Goal: Book appointment/travel/reservation

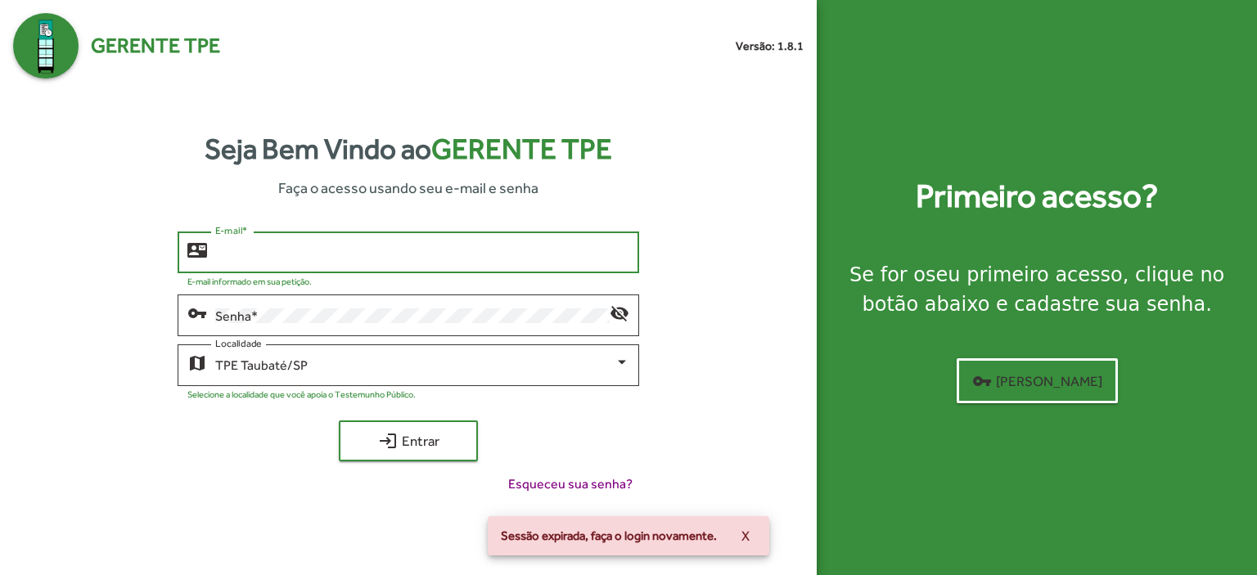
click at [238, 255] on input "E-mail *" at bounding box center [422, 253] width 414 height 15
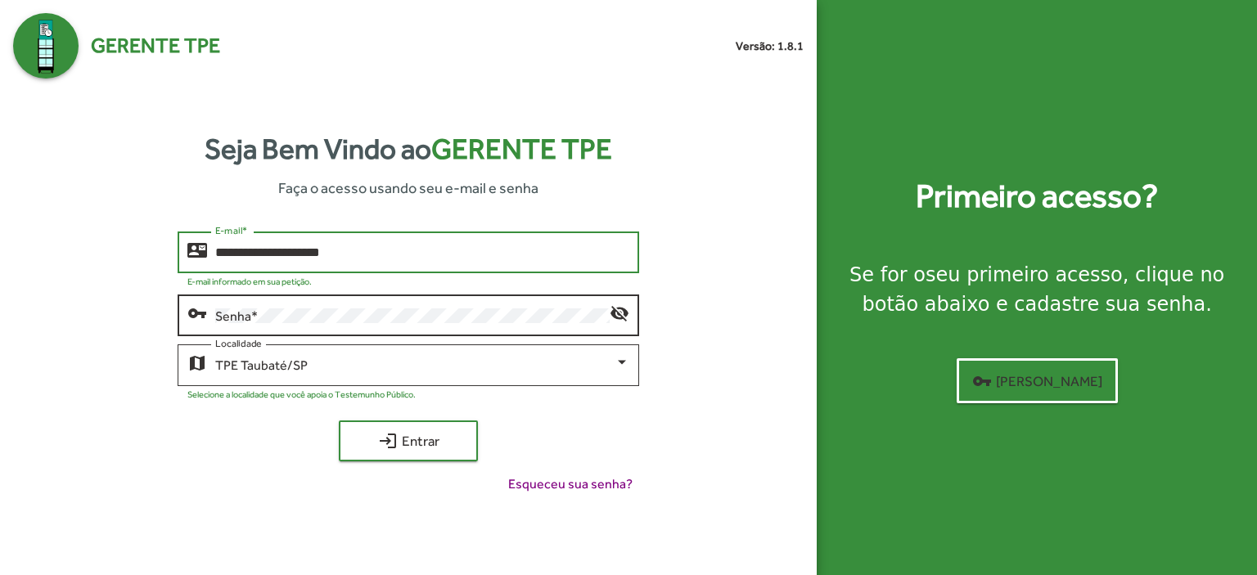
type input "**********"
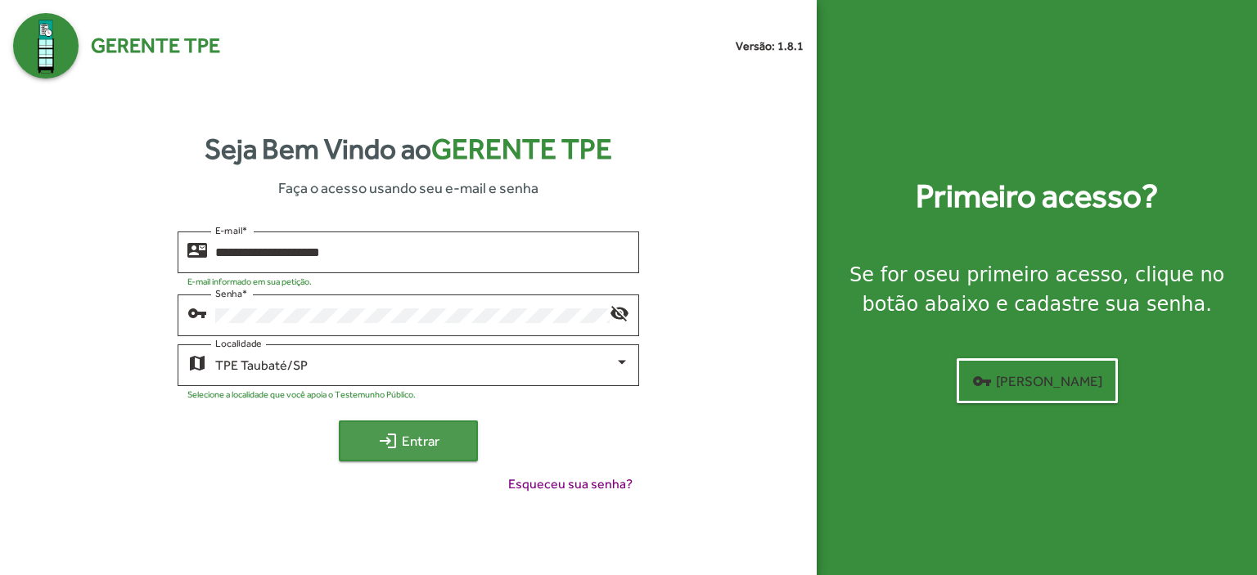
click at [403, 436] on span "login Entrar" at bounding box center [409, 440] width 110 height 29
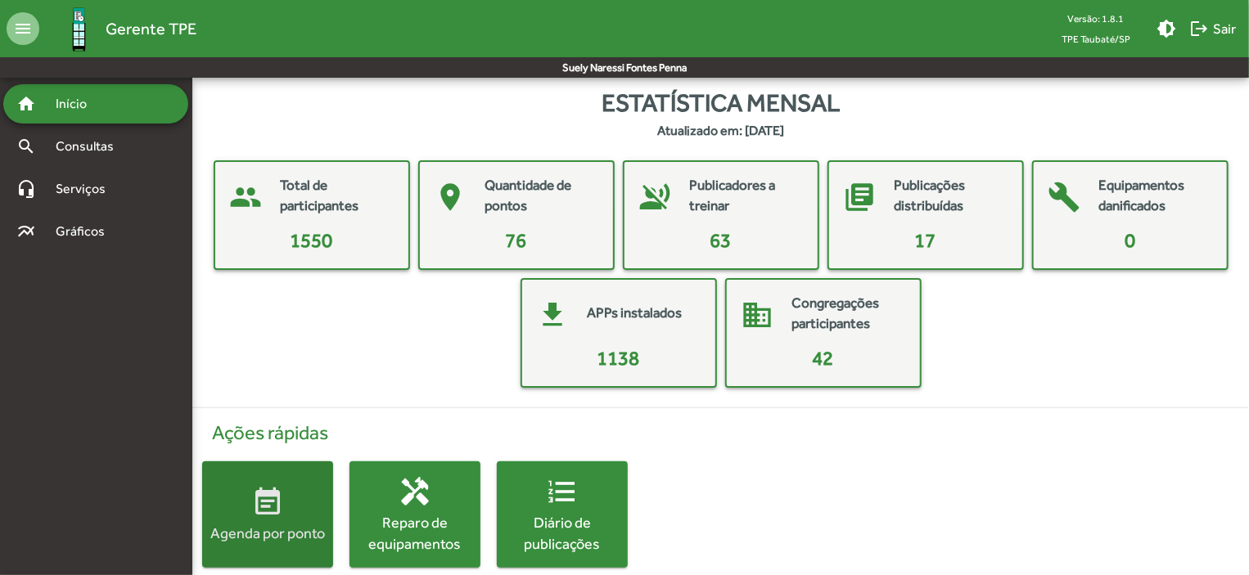
click at [311, 487] on span "event_note Agenda por ponto" at bounding box center [267, 514] width 131 height 57
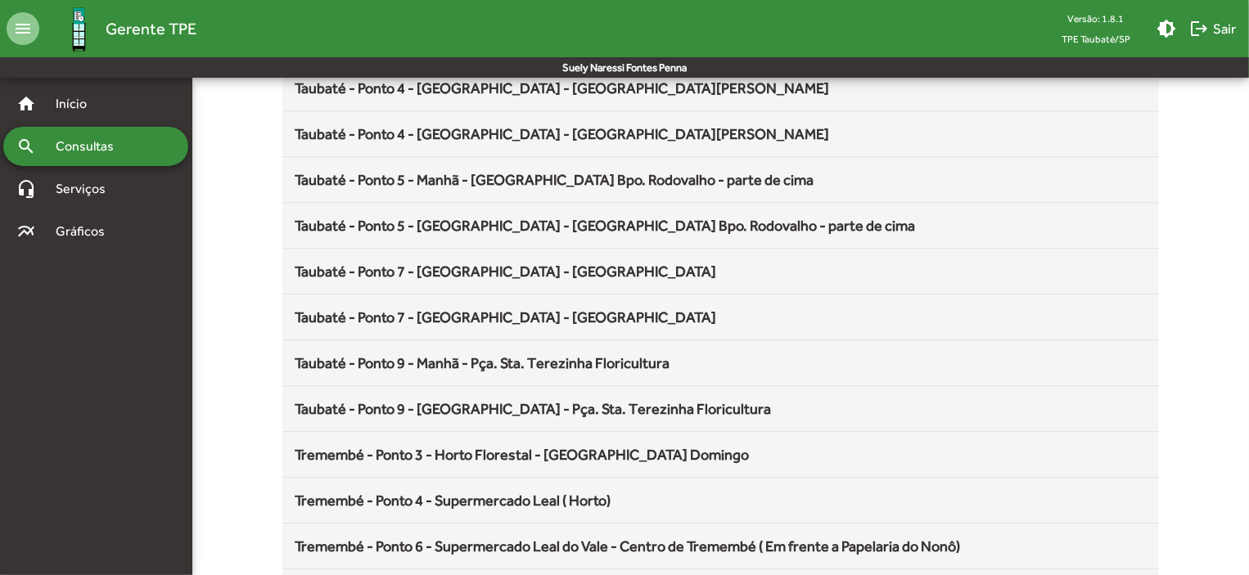
scroll to position [2157, 0]
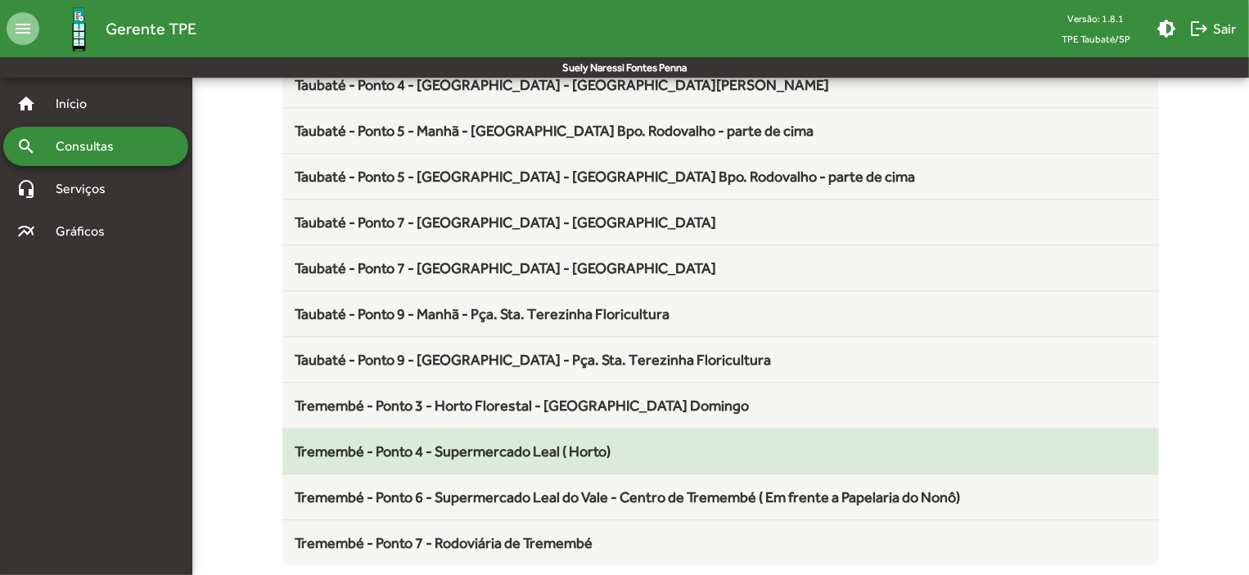
click at [579, 440] on div "Tremembé - Ponto 4 - Supermercado Leal ( Horto)" at bounding box center [720, 451] width 851 height 22
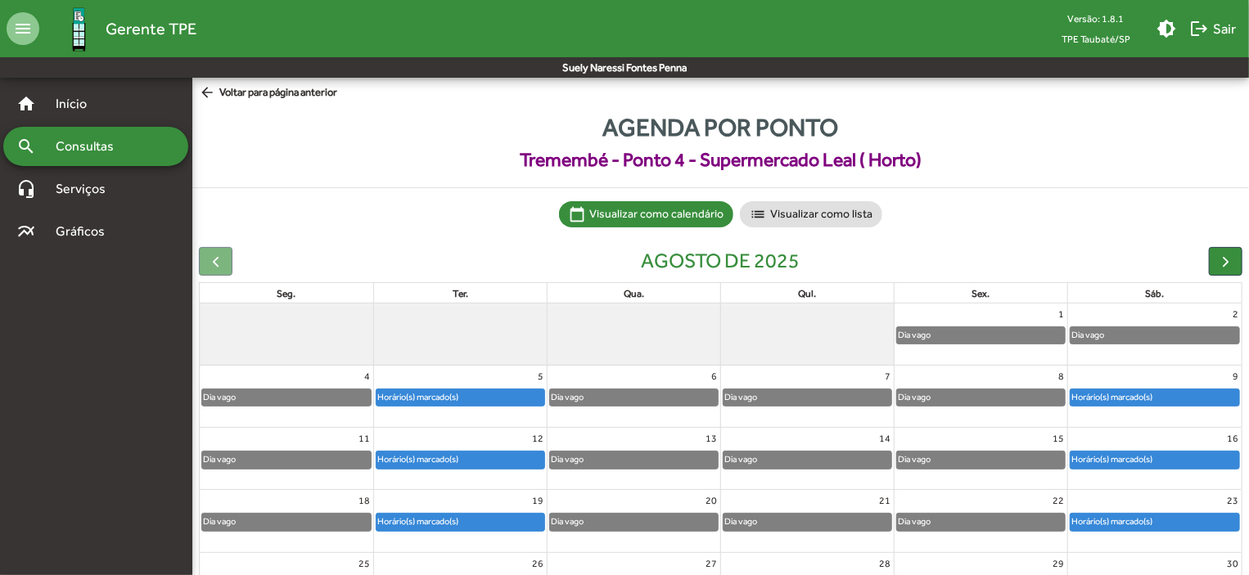
click at [1123, 452] on div "Horário(s) marcado(s)" at bounding box center [1111, 460] width 83 height 16
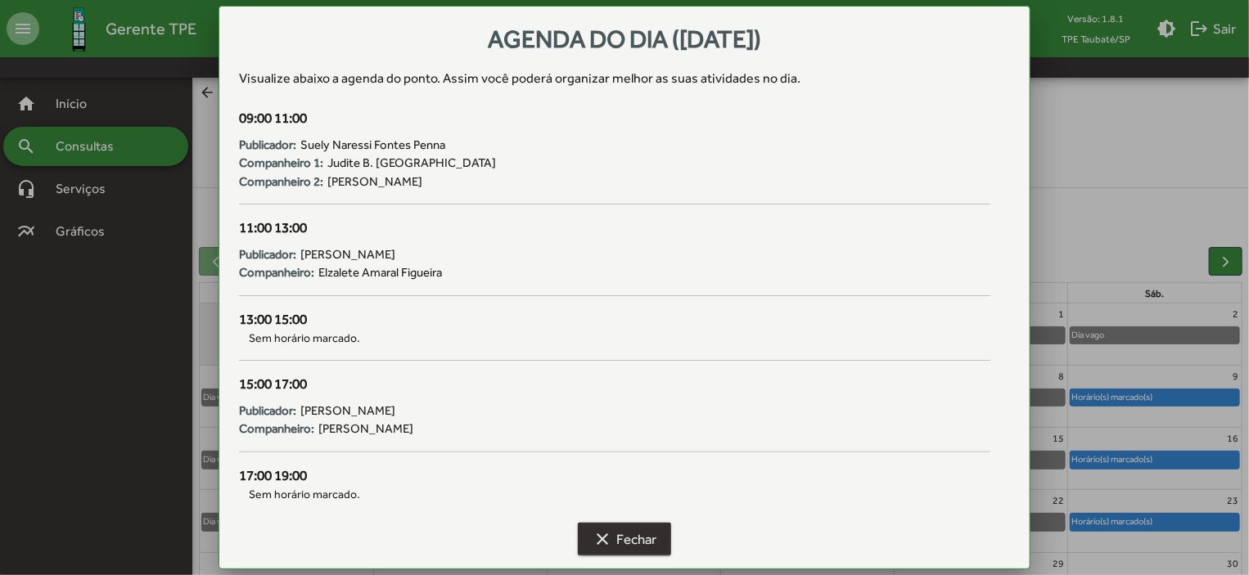
click at [633, 539] on span "clear Fechar" at bounding box center [625, 539] width 64 height 29
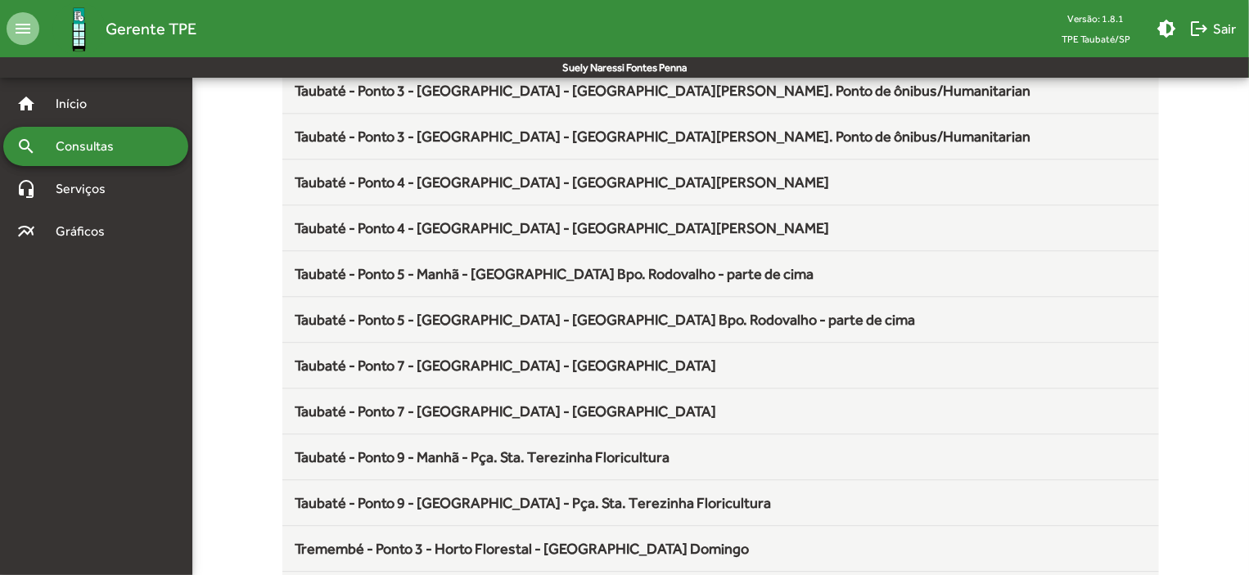
scroll to position [2157, 0]
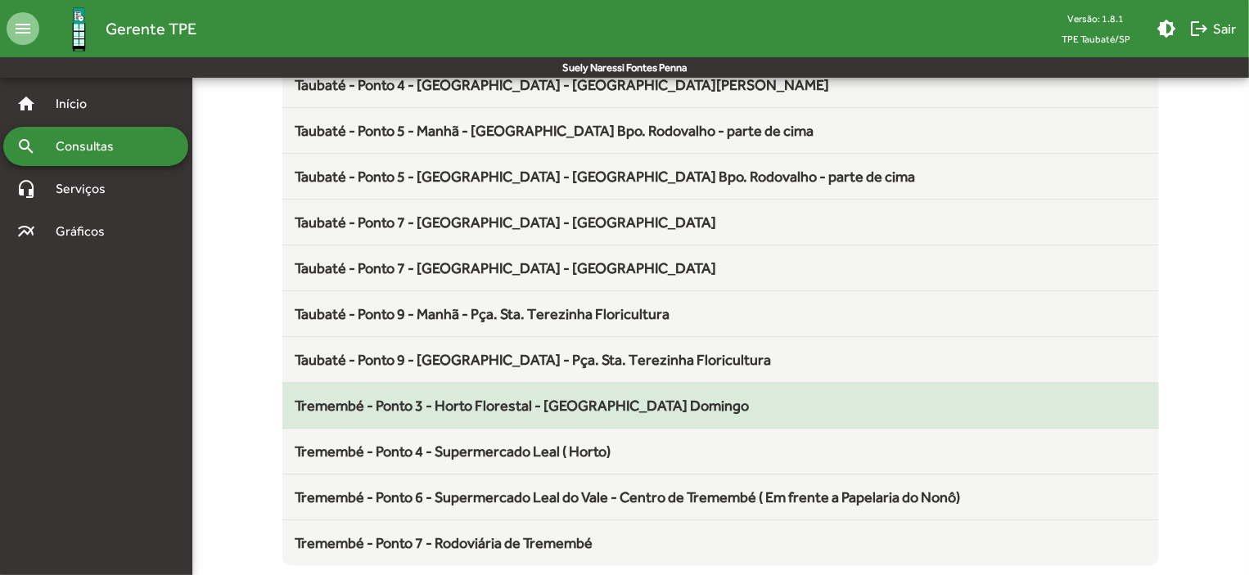
click at [487, 403] on span "Tremembé - Ponto 3 - Horto Florestal - [GEOGRAPHIC_DATA] Domingo" at bounding box center [522, 405] width 454 height 17
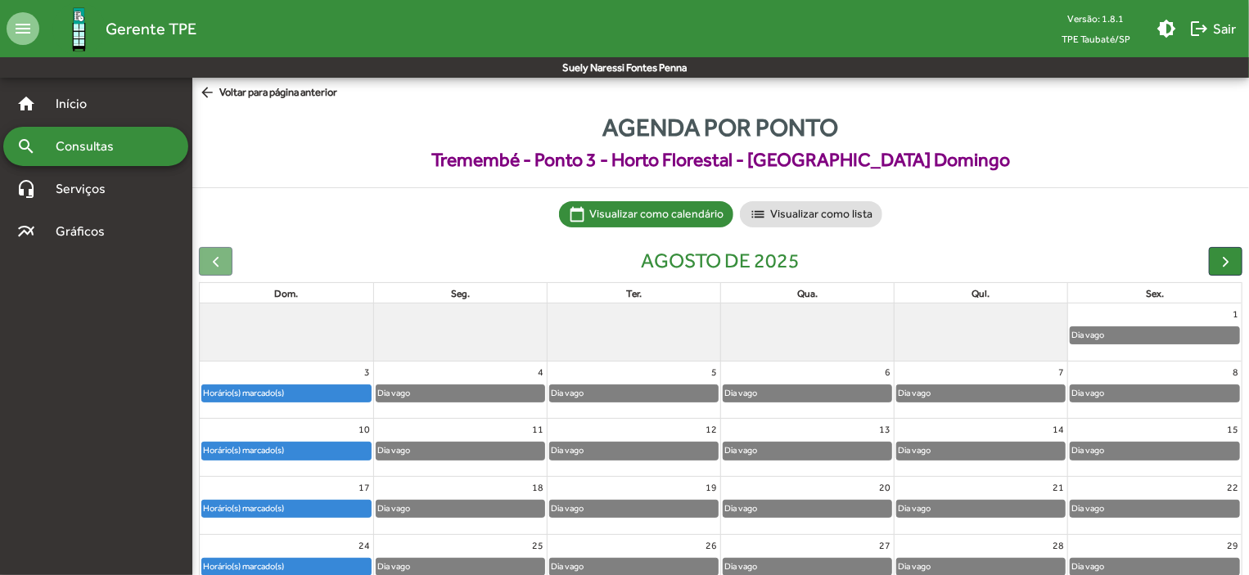
click at [331, 512] on div "Horário(s) marcado(s)" at bounding box center [286, 509] width 169 height 16
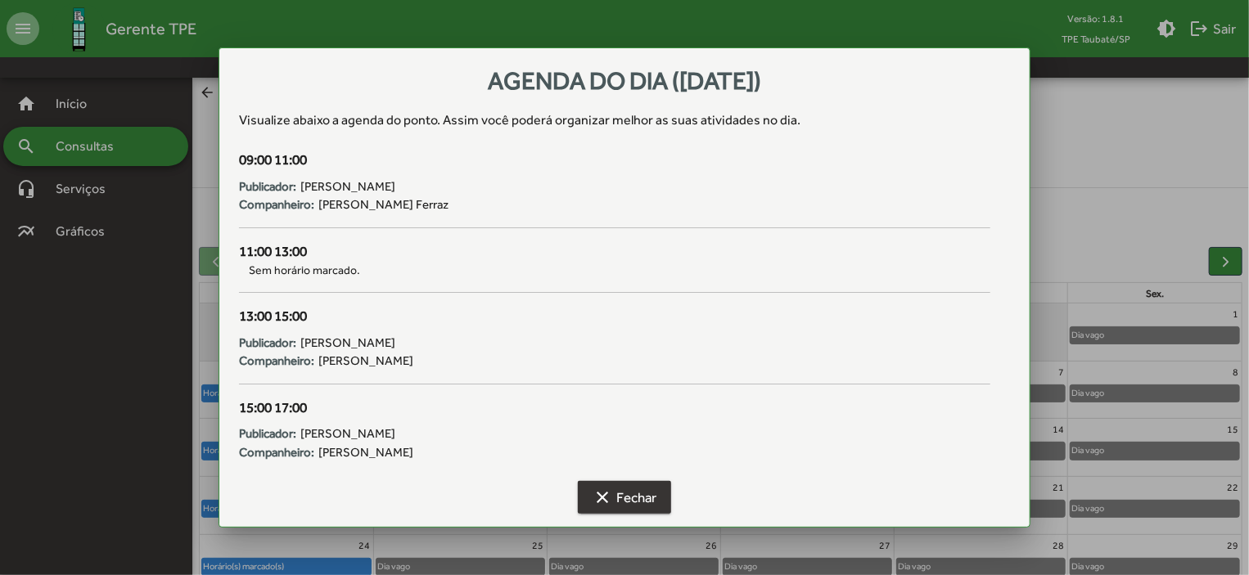
click at [629, 489] on span "clear Fechar" at bounding box center [625, 497] width 64 height 29
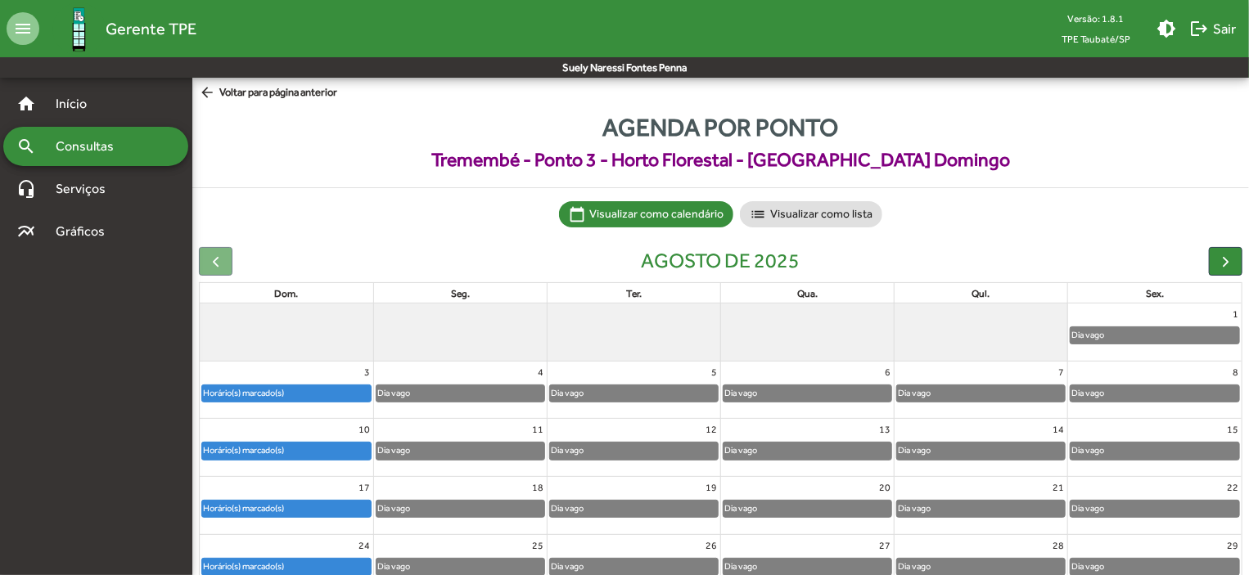
click at [321, 450] on div "Horário(s) marcado(s)" at bounding box center [286, 451] width 169 height 16
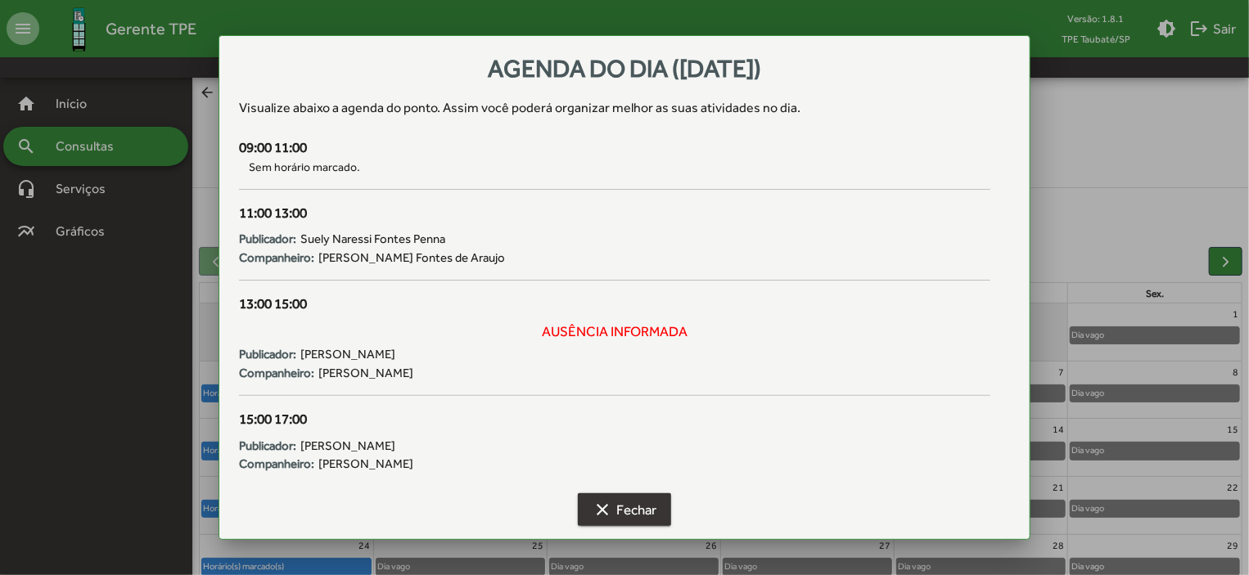
click at [627, 503] on span "clear Fechar" at bounding box center [625, 509] width 64 height 29
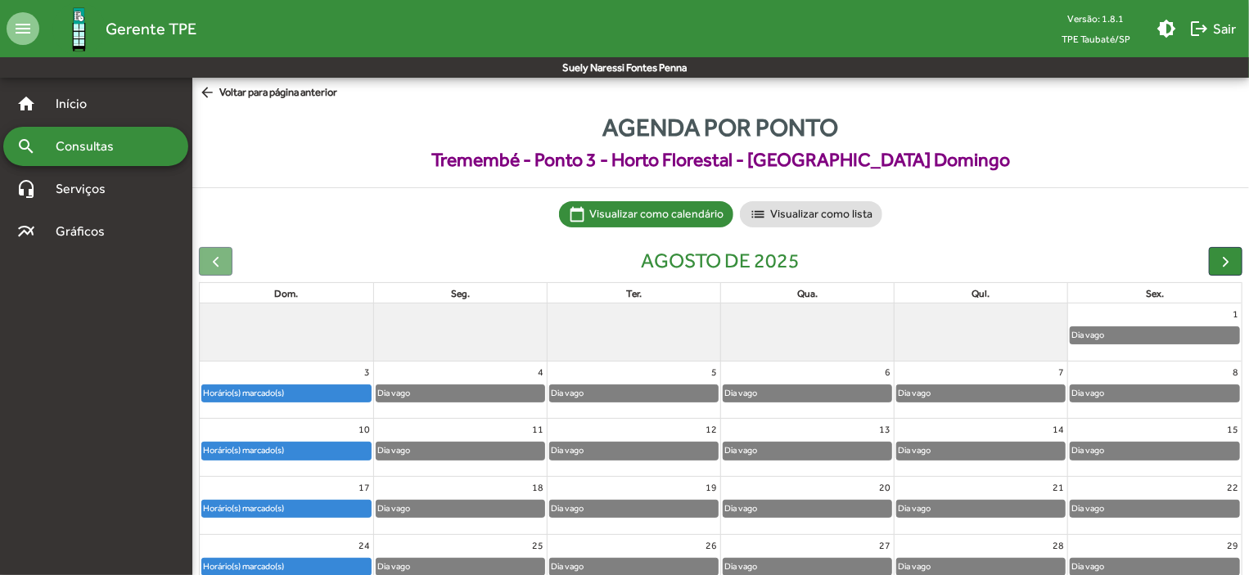
click at [346, 562] on div "Horário(s) marcado(s)" at bounding box center [286, 567] width 169 height 16
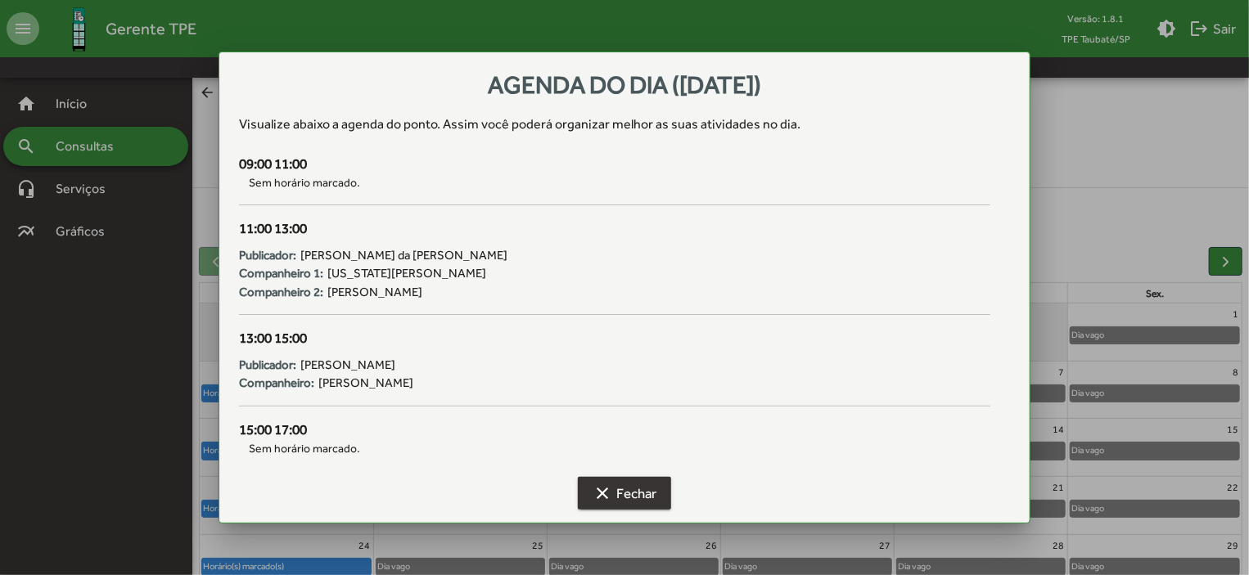
click at [609, 493] on mat-icon "clear" at bounding box center [603, 494] width 20 height 20
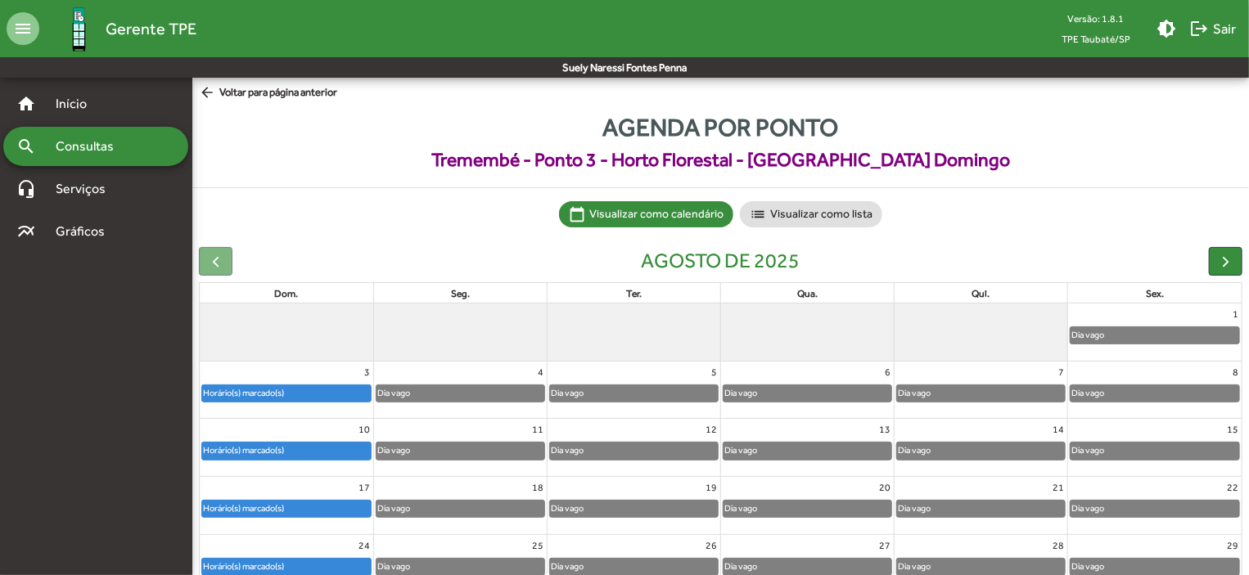
click at [609, 493] on div "19" at bounding box center [634, 487] width 173 height 21
click at [305, 510] on div "Horário(s) marcado(s)" at bounding box center [286, 509] width 169 height 16
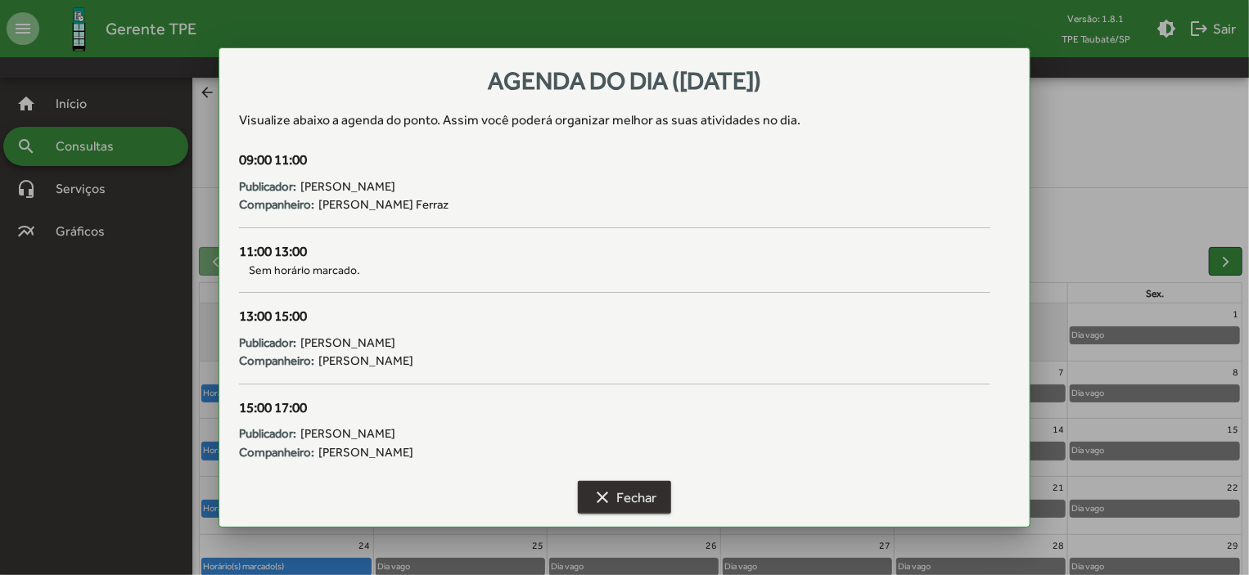
click at [618, 487] on span "clear Fechar" at bounding box center [625, 497] width 64 height 29
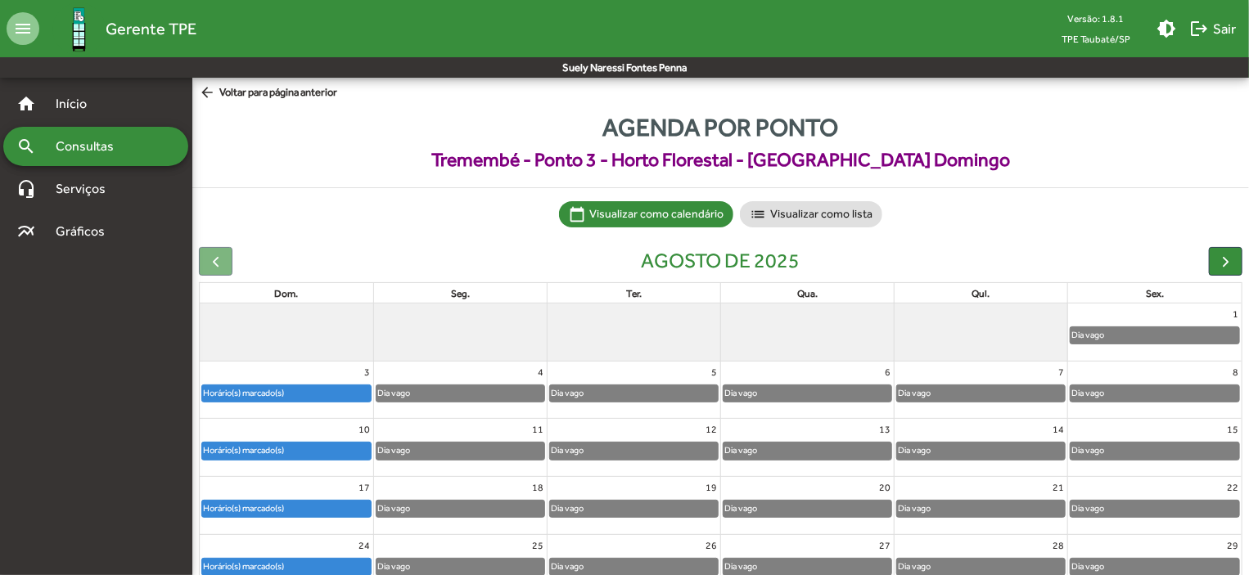
click at [274, 563] on div "Horário(s) marcado(s)" at bounding box center [243, 567] width 83 height 16
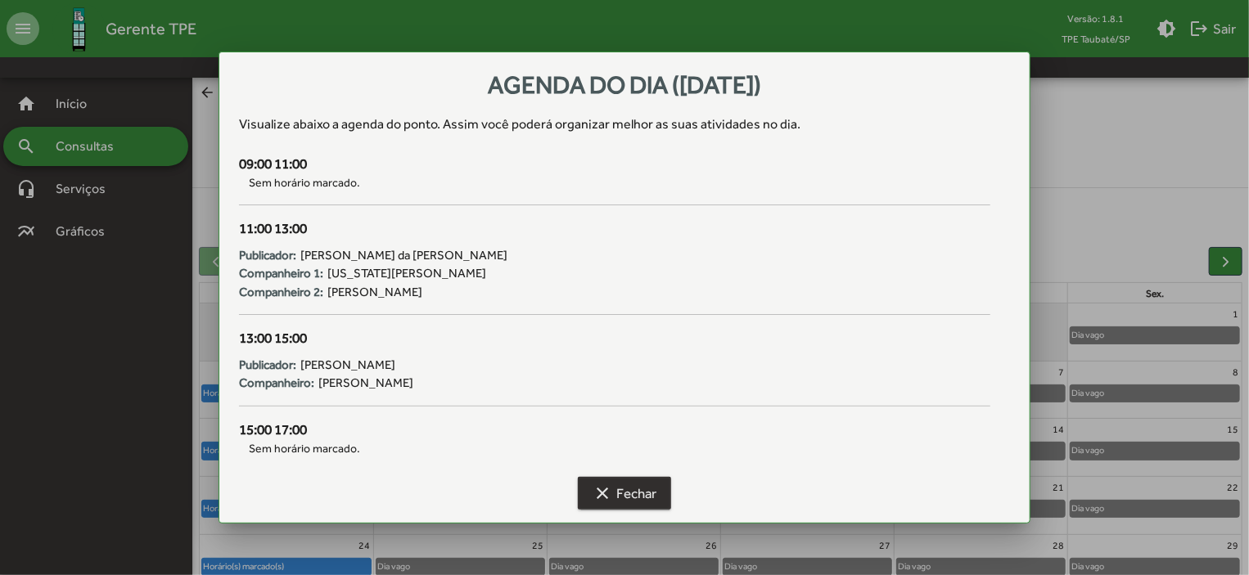
click at [632, 491] on span "clear Fechar" at bounding box center [625, 493] width 64 height 29
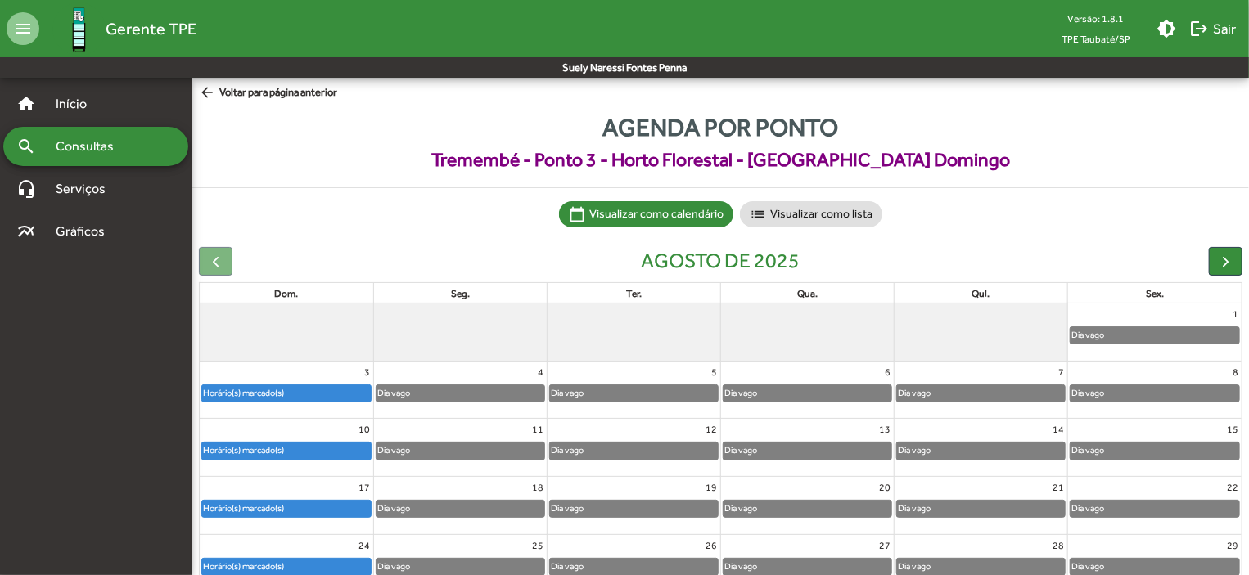
click at [354, 507] on div "Horário(s) marcado(s)" at bounding box center [286, 509] width 169 height 16
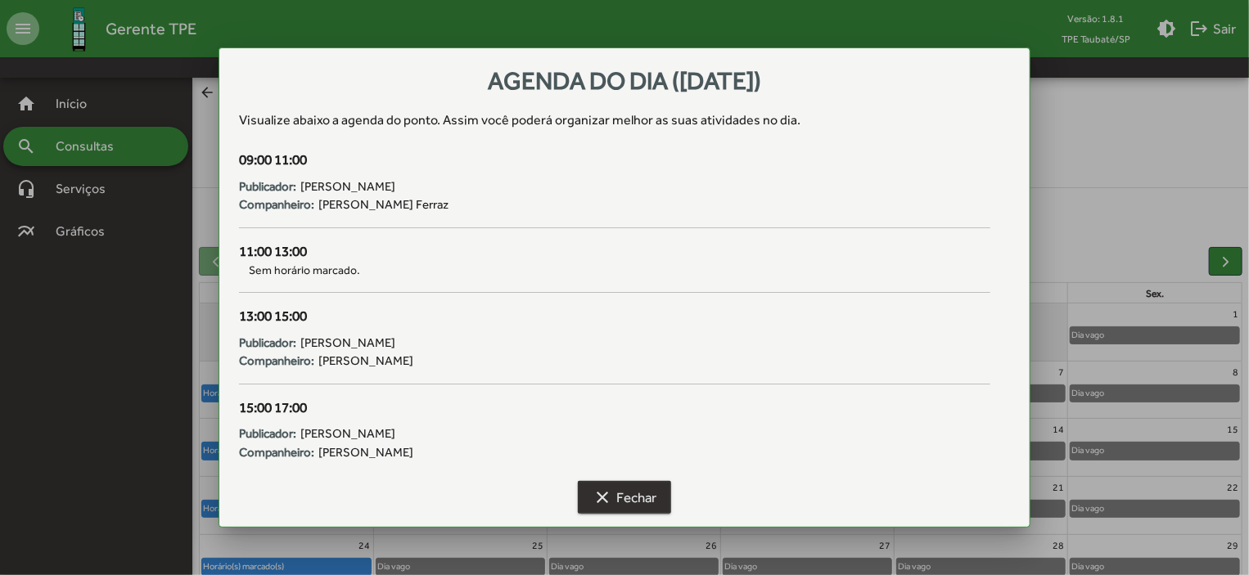
click at [616, 484] on span "clear Fechar" at bounding box center [625, 497] width 64 height 29
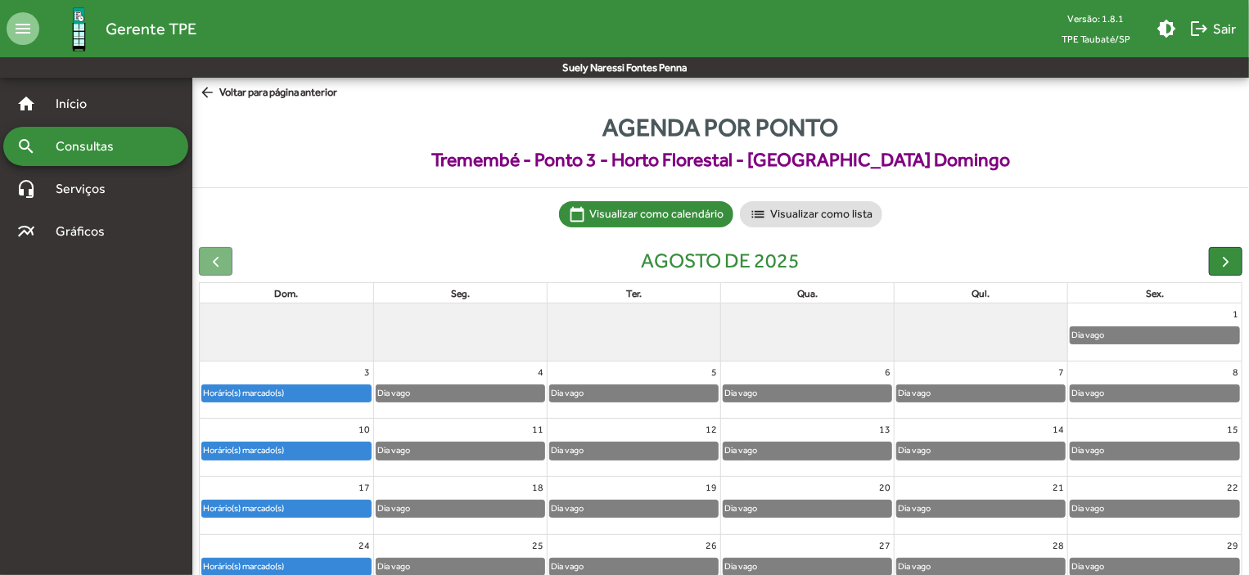
click at [616, 484] on div "19" at bounding box center [634, 487] width 173 height 21
click at [324, 507] on div "Horário(s) marcado(s)" at bounding box center [286, 509] width 169 height 16
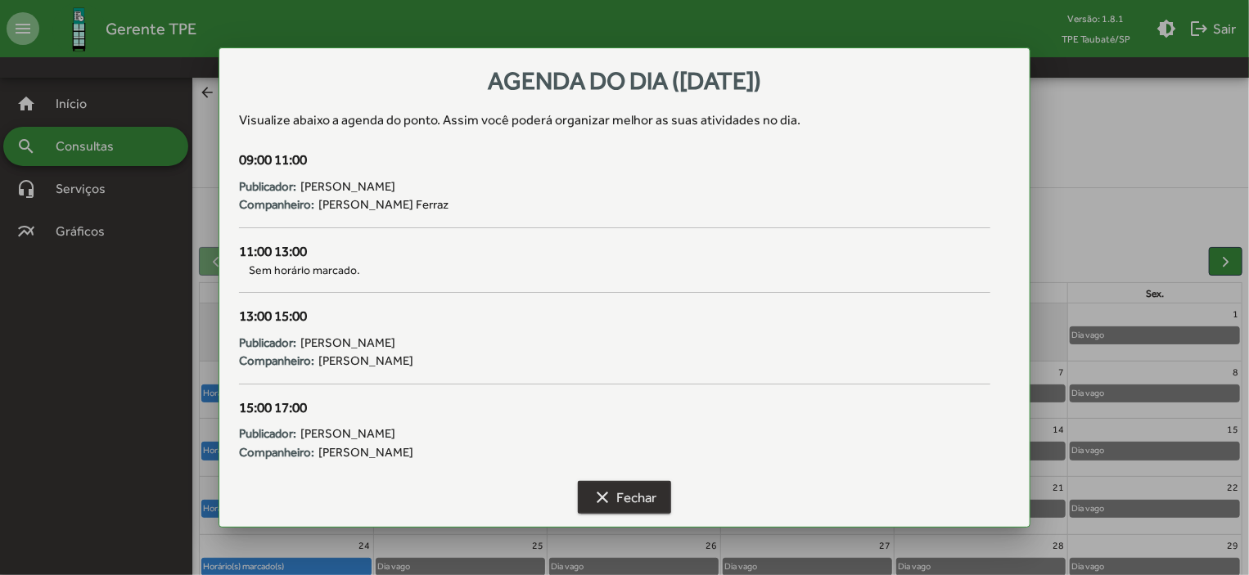
click at [659, 491] on button "clear Fechar" at bounding box center [624, 497] width 93 height 33
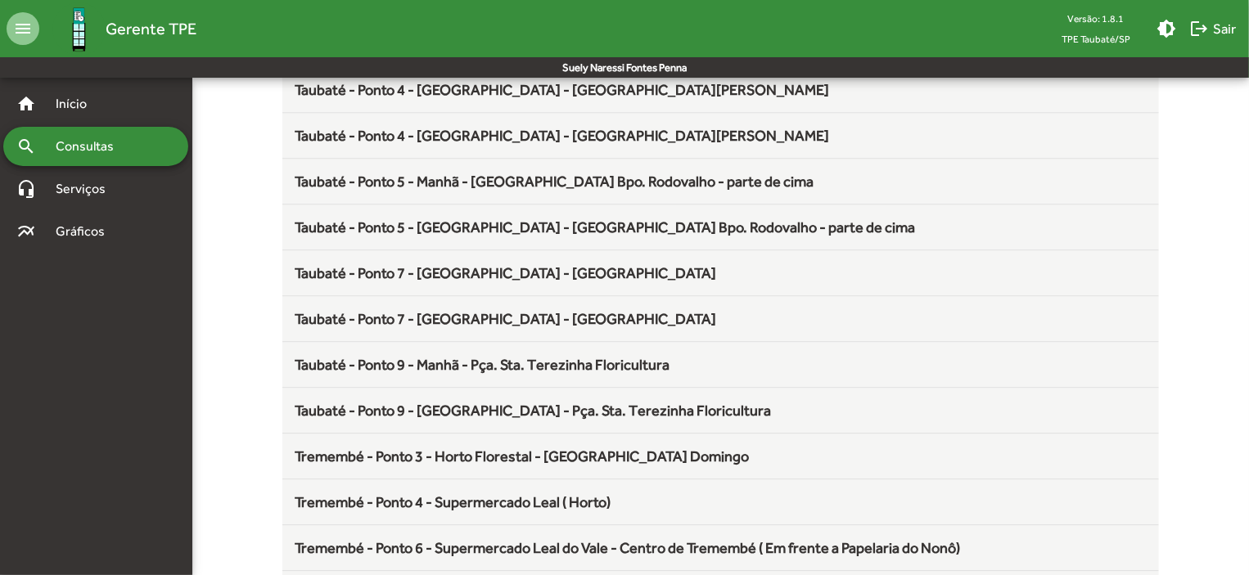
scroll to position [2157, 0]
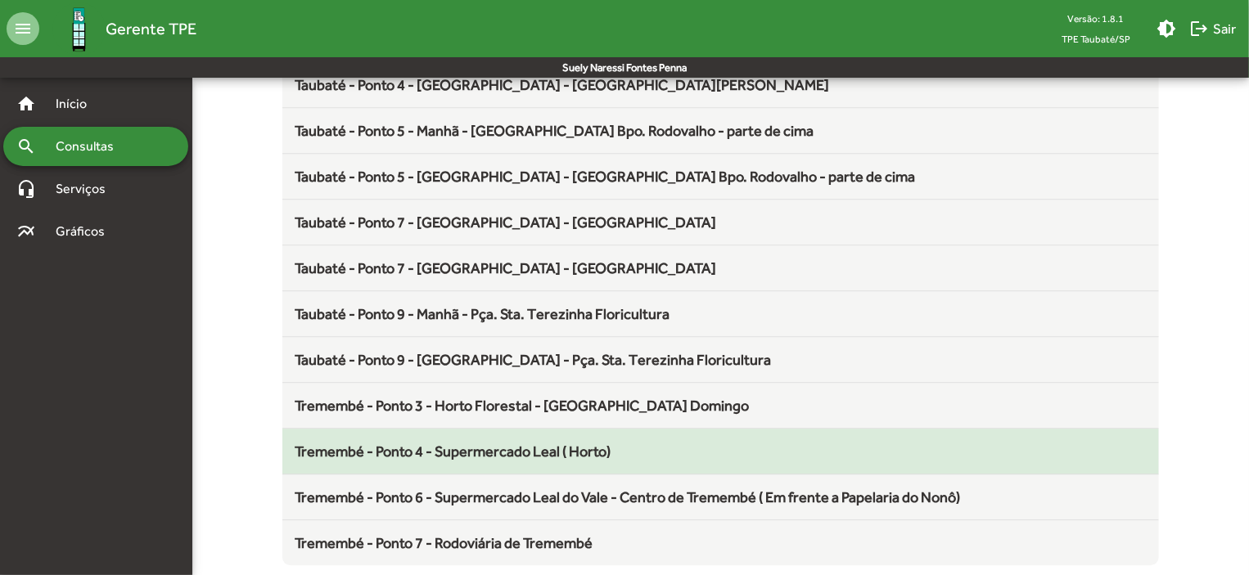
click at [574, 443] on span "Tremembé - Ponto 4 - Supermercado Leal ( Horto)" at bounding box center [453, 451] width 316 height 17
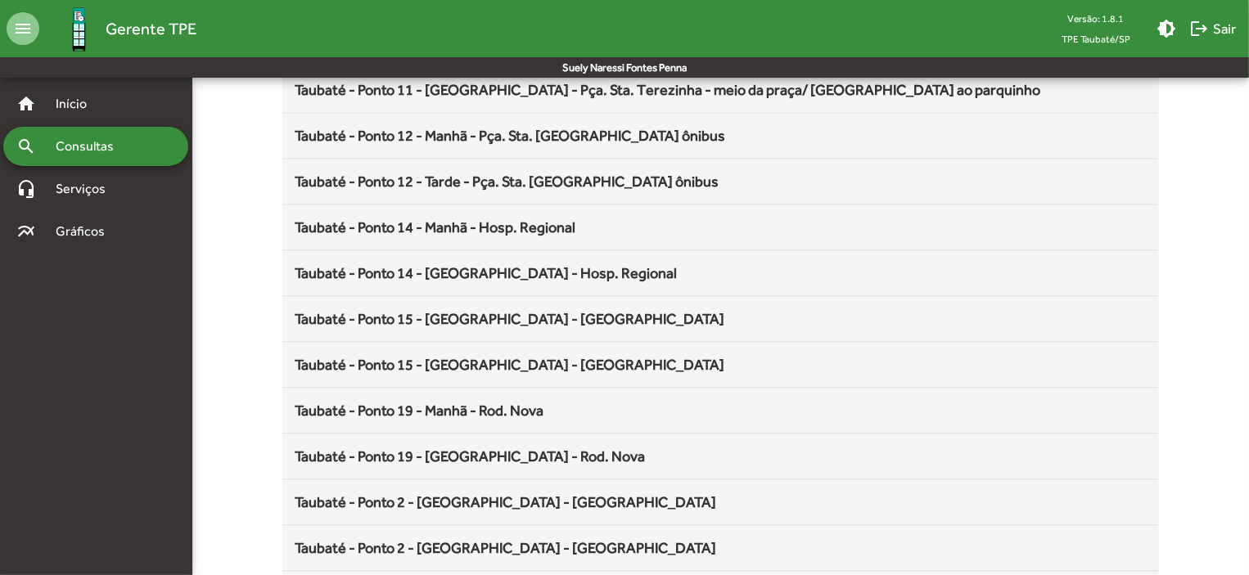
scroll to position [2014, 0]
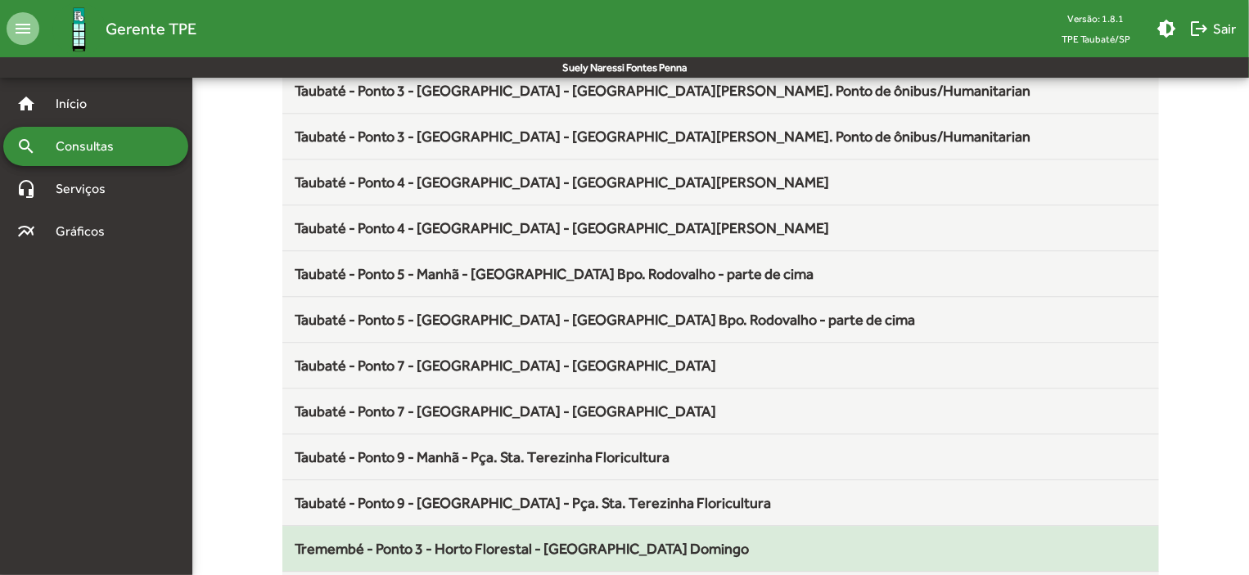
click at [586, 540] on span "Tremembé - Ponto 3 - Horto Florestal - [GEOGRAPHIC_DATA] Domingo" at bounding box center [522, 548] width 454 height 17
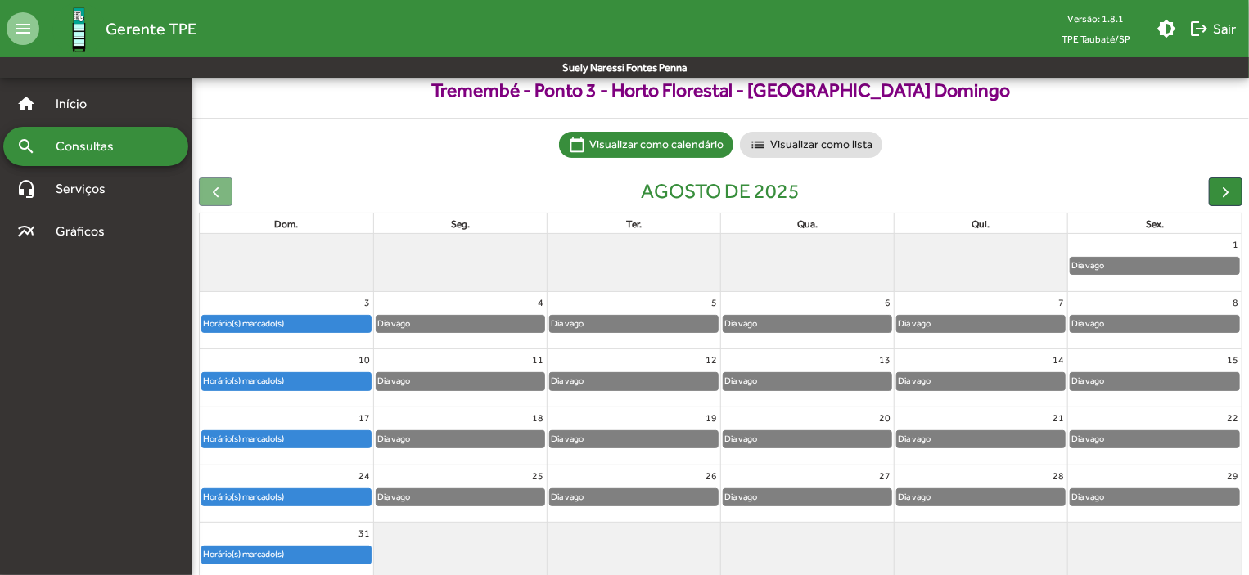
scroll to position [101, 0]
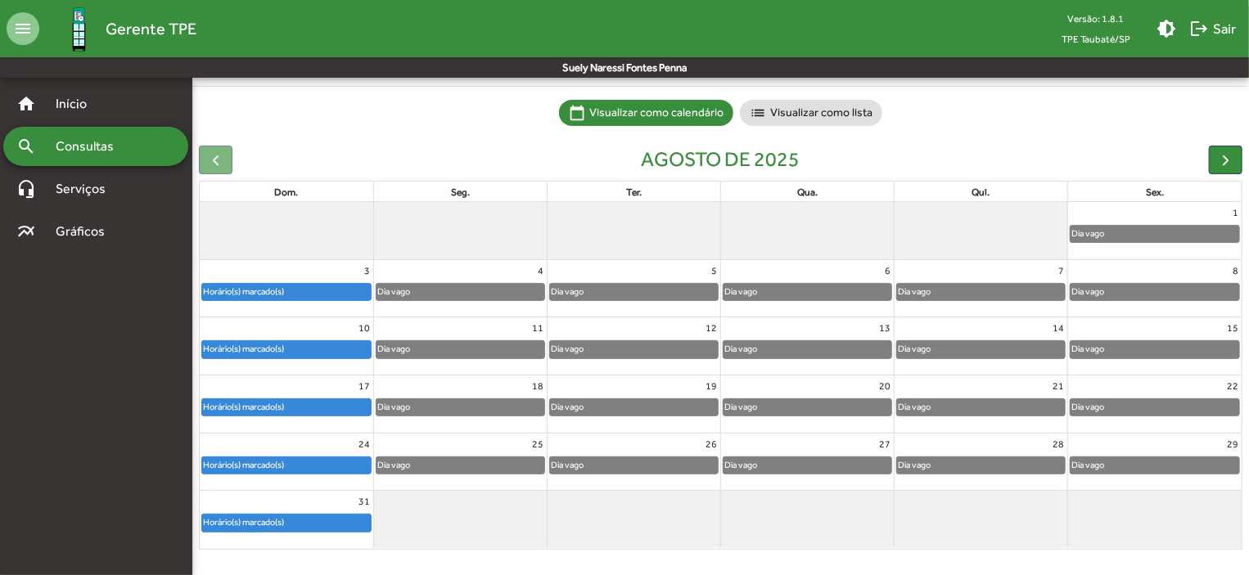
click at [338, 516] on div "Horário(s) marcado(s)" at bounding box center [286, 523] width 169 height 16
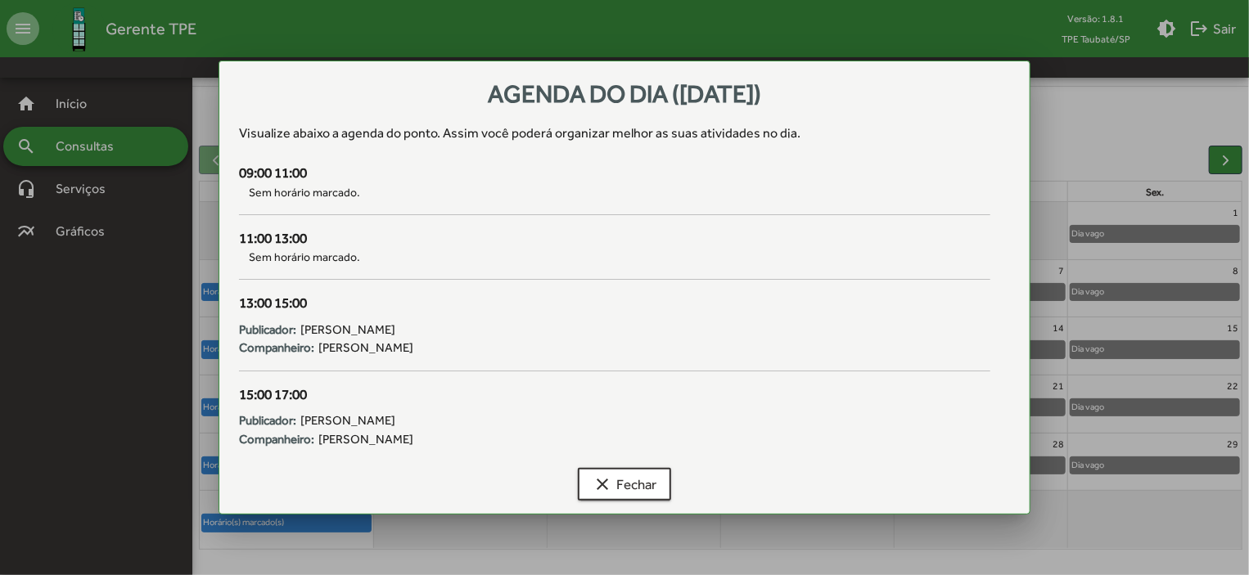
scroll to position [0, 0]
click at [610, 483] on mat-icon "clear" at bounding box center [603, 485] width 20 height 20
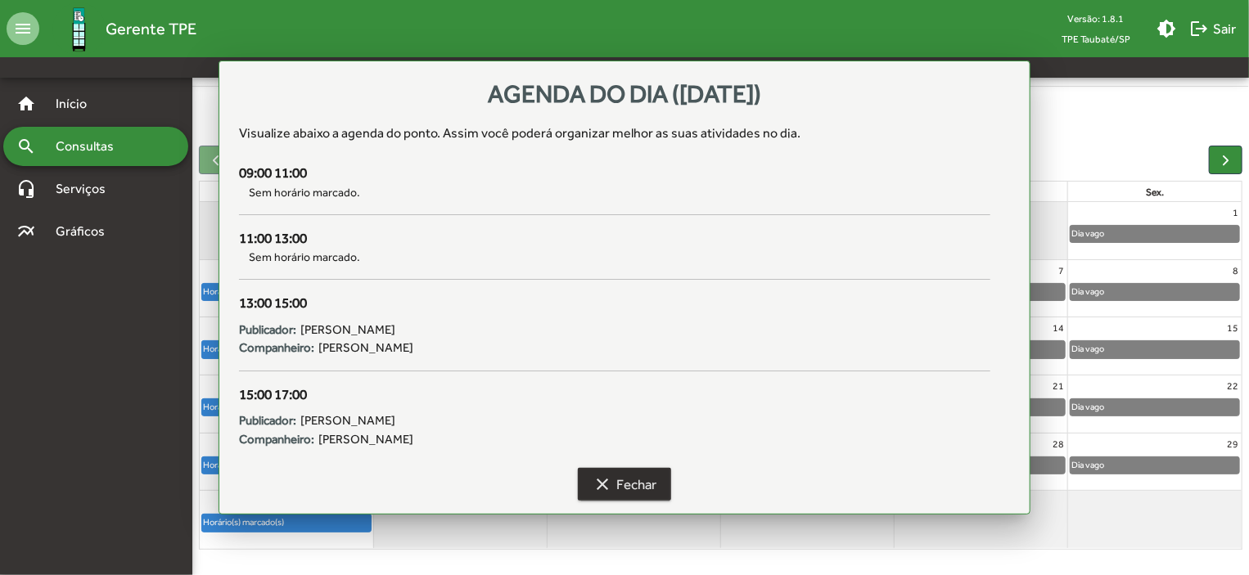
scroll to position [101, 0]
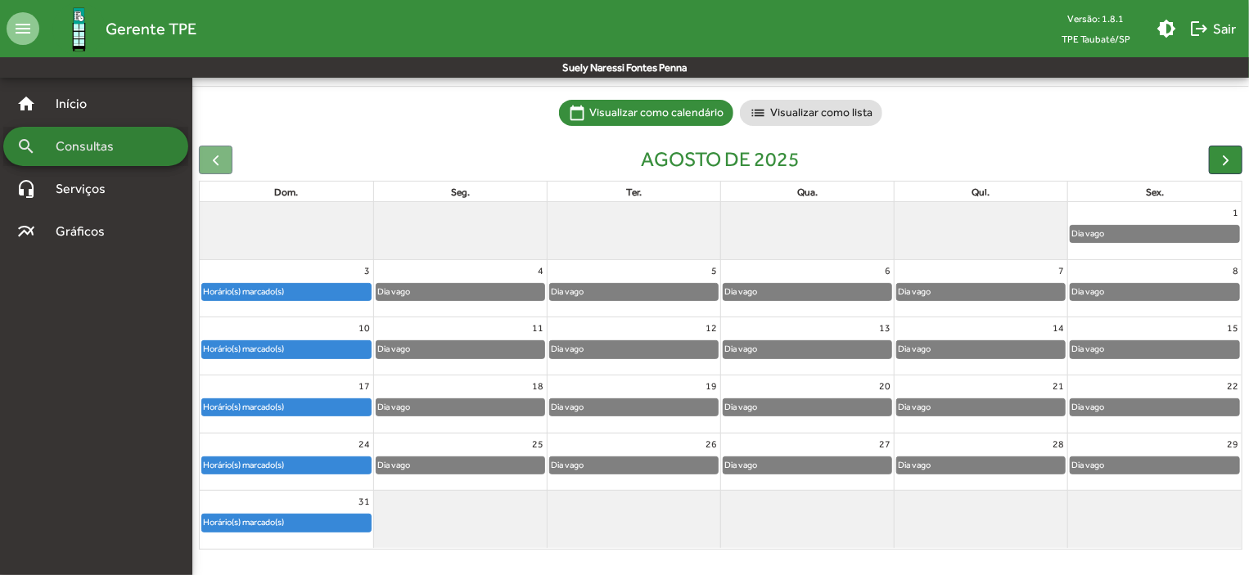
click at [88, 146] on span "Consultas" at bounding box center [90, 147] width 89 height 20
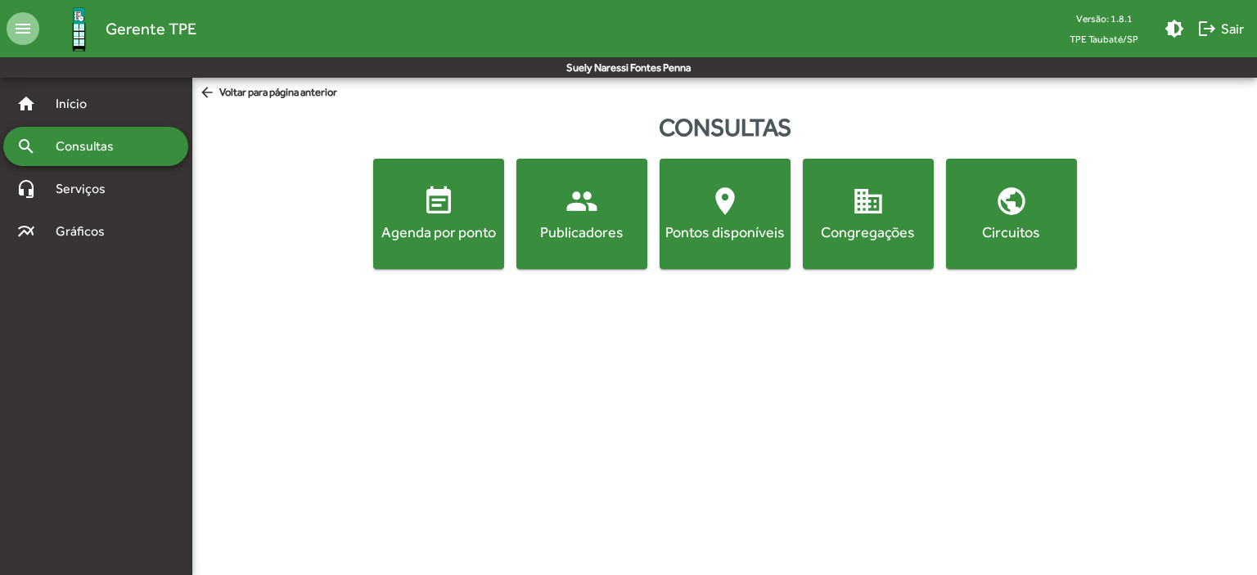
click at [566, 198] on mat-icon "people" at bounding box center [582, 201] width 33 height 33
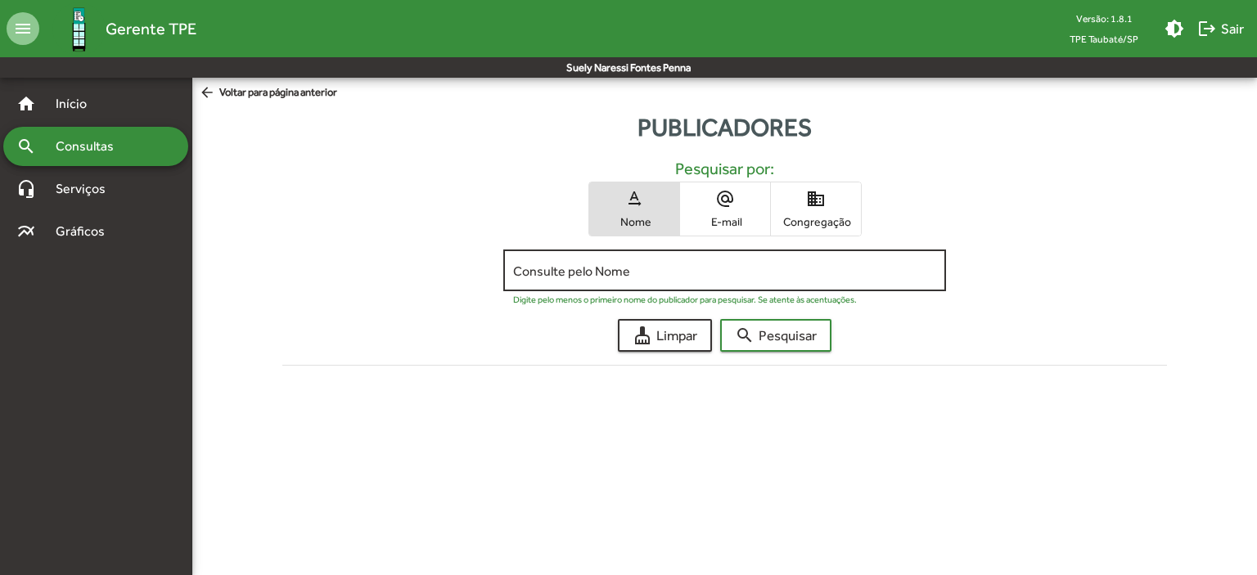
click at [543, 277] on input "Consulte pelo Nome" at bounding box center [724, 271] width 422 height 15
type input "********"
click at [775, 327] on span "search Pesquisar" at bounding box center [776, 335] width 82 height 29
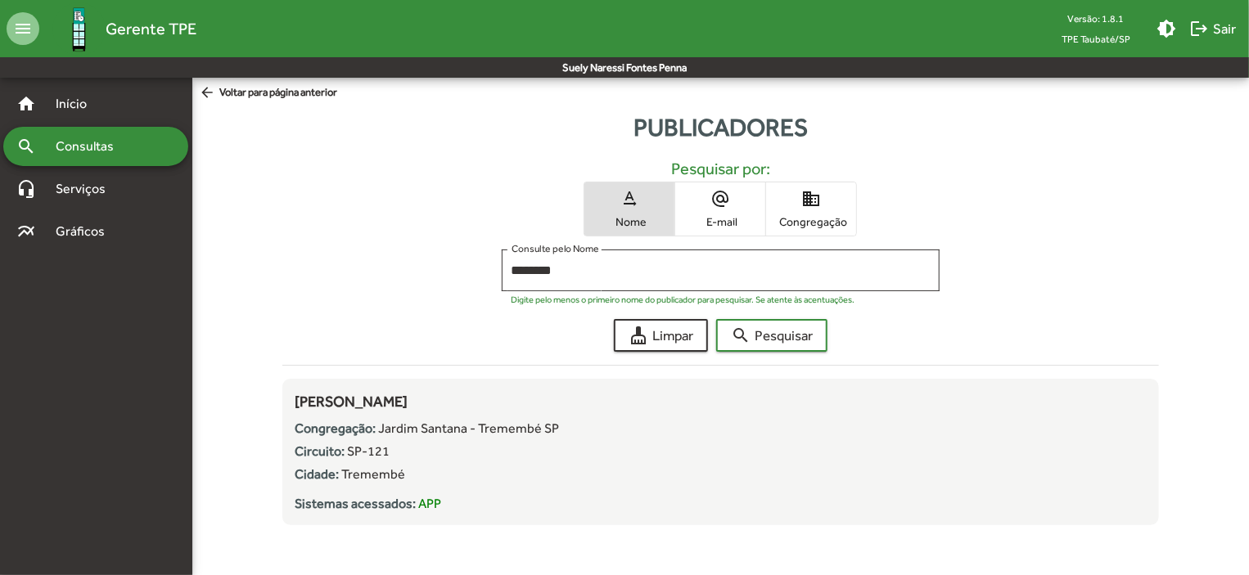
click at [708, 205] on span "alternate_email E-mail" at bounding box center [720, 209] width 90 height 53
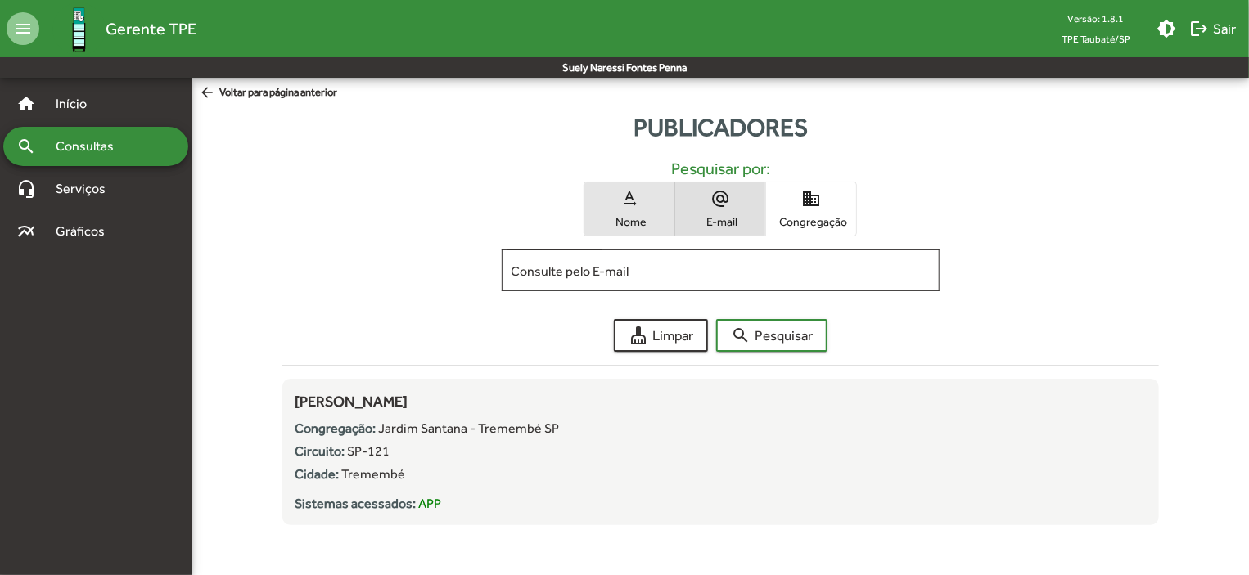
click at [625, 212] on span "text_rotation_none Nome" at bounding box center [629, 209] width 90 height 53
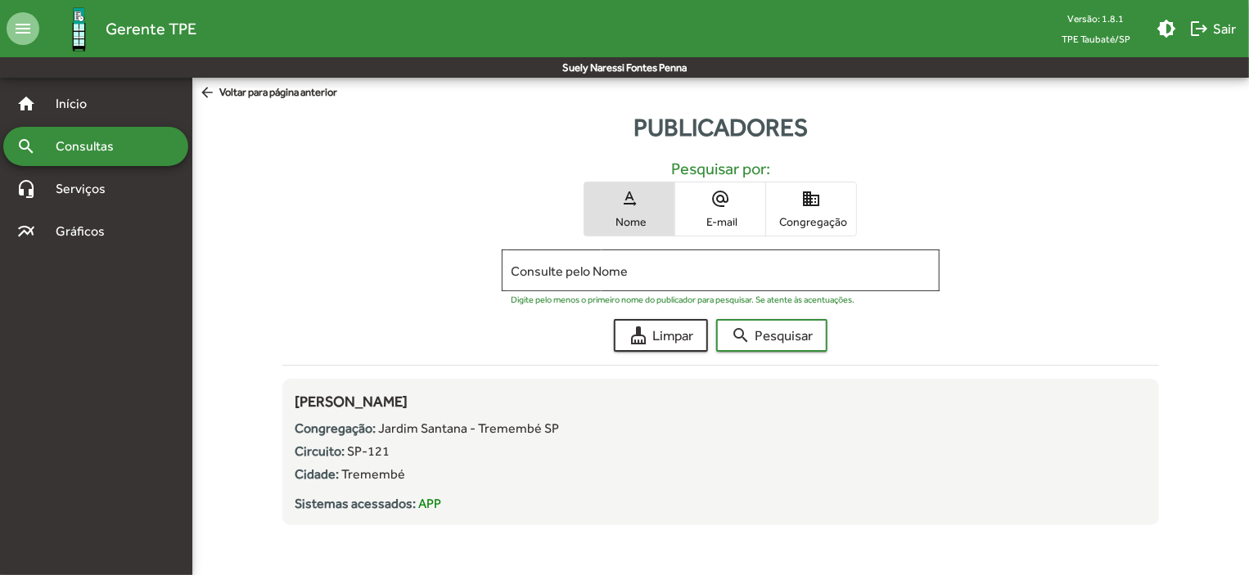
click at [209, 96] on mat-icon "arrow_back" at bounding box center [209, 93] width 20 height 18
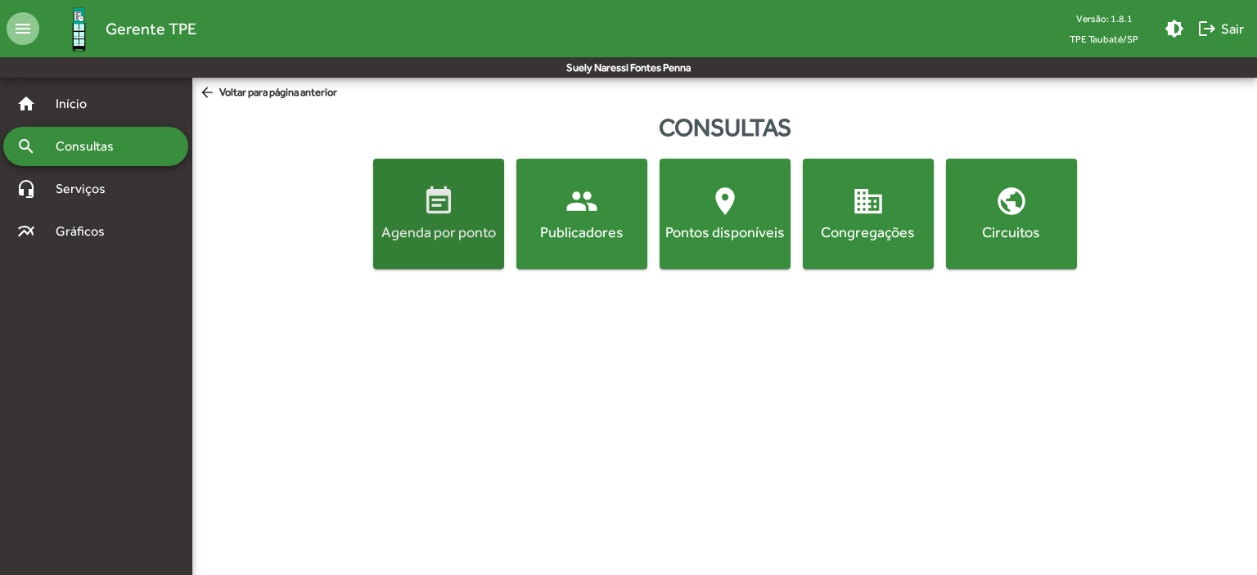
click at [420, 211] on span "event_note Agenda por ponto" at bounding box center [438, 213] width 124 height 57
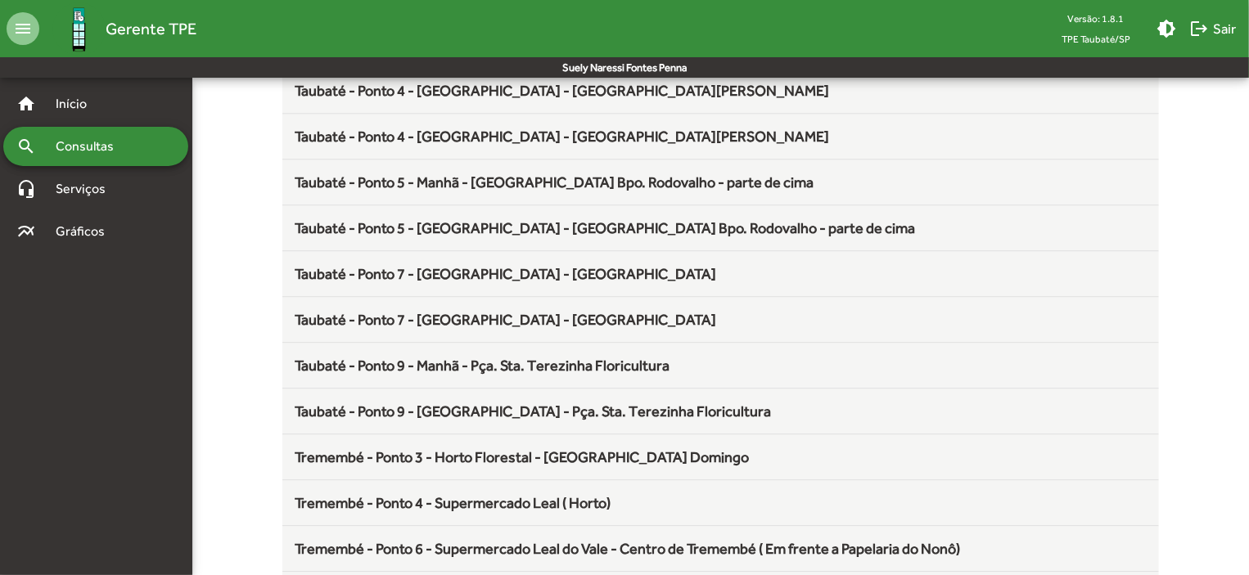
scroll to position [2157, 0]
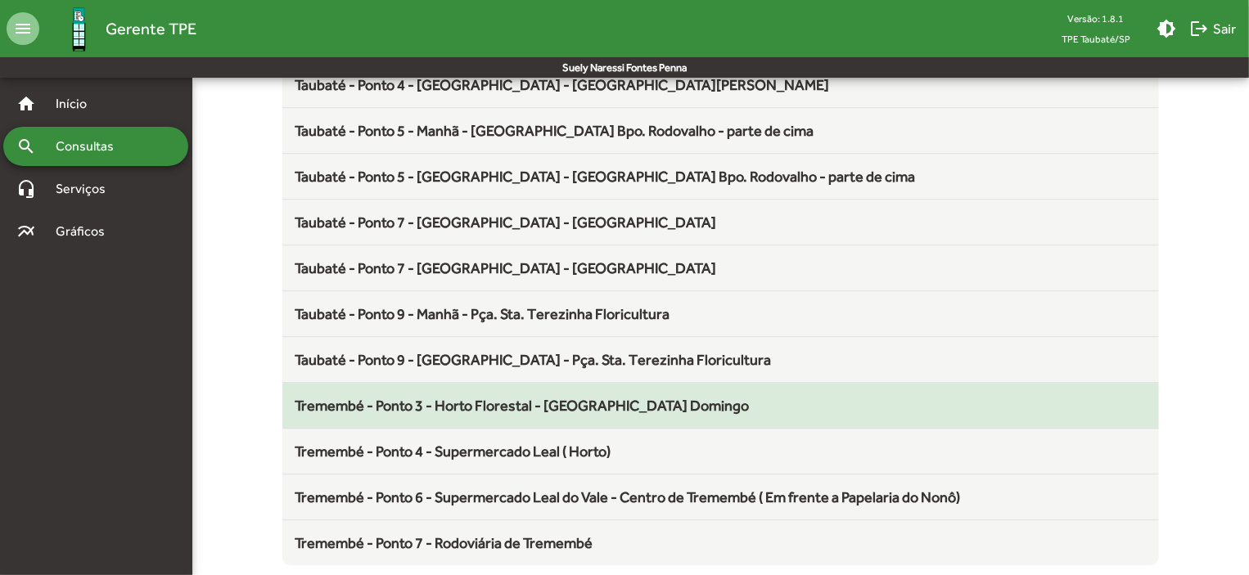
click at [563, 403] on span "Tremembé - Ponto 3 - Horto Florestal - [GEOGRAPHIC_DATA] Domingo" at bounding box center [522, 405] width 454 height 17
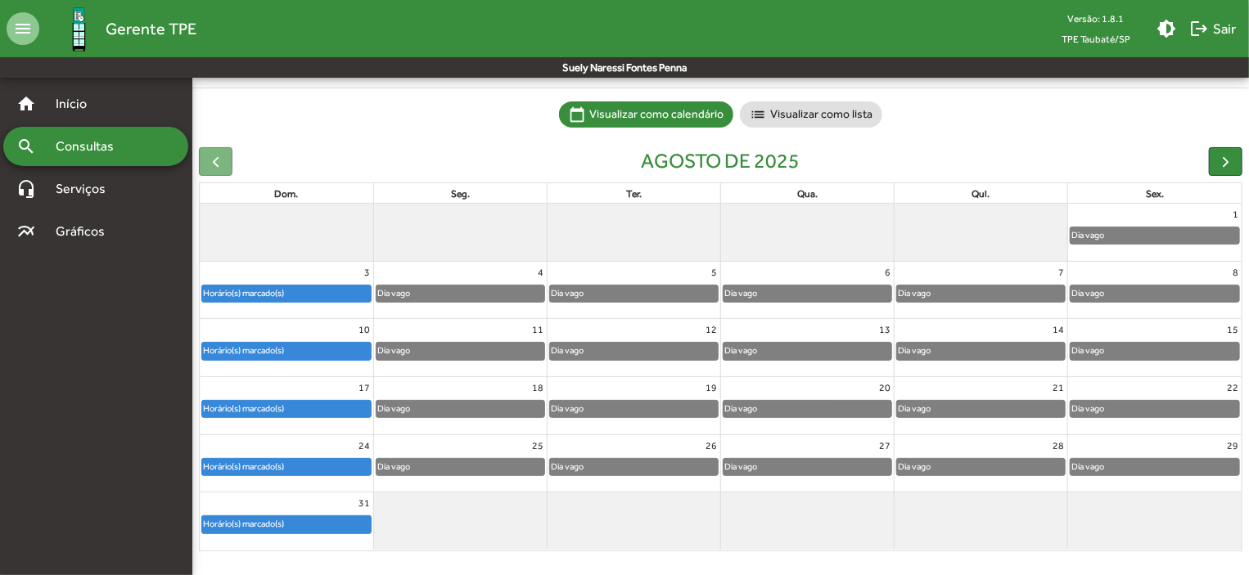
scroll to position [101, 0]
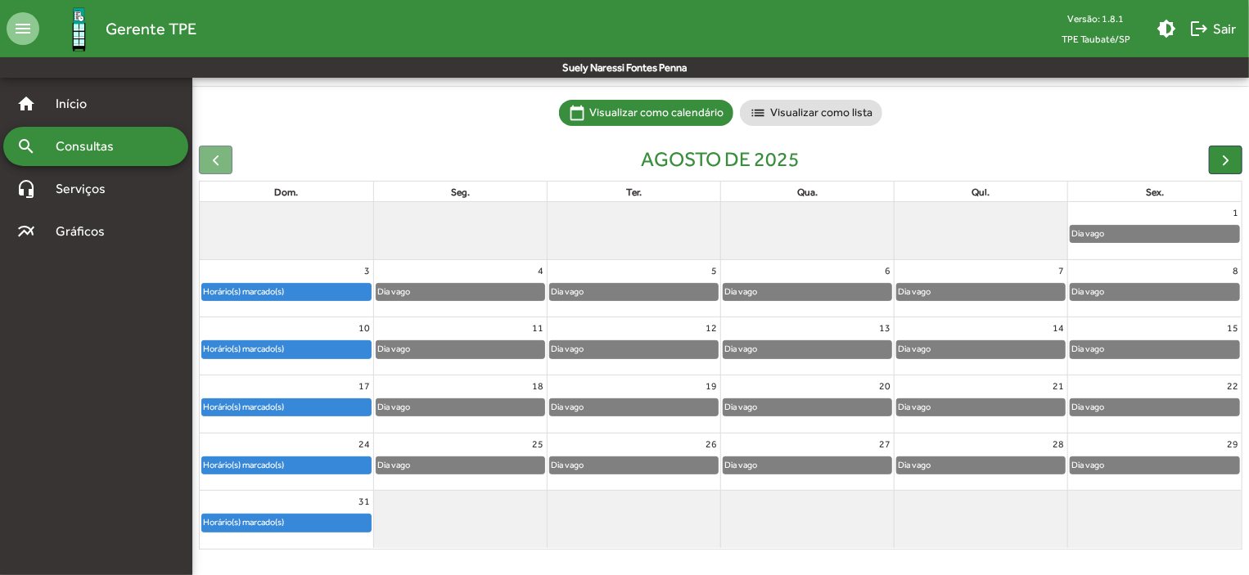
click at [334, 521] on div "Horário(s) marcado(s)" at bounding box center [286, 523] width 169 height 16
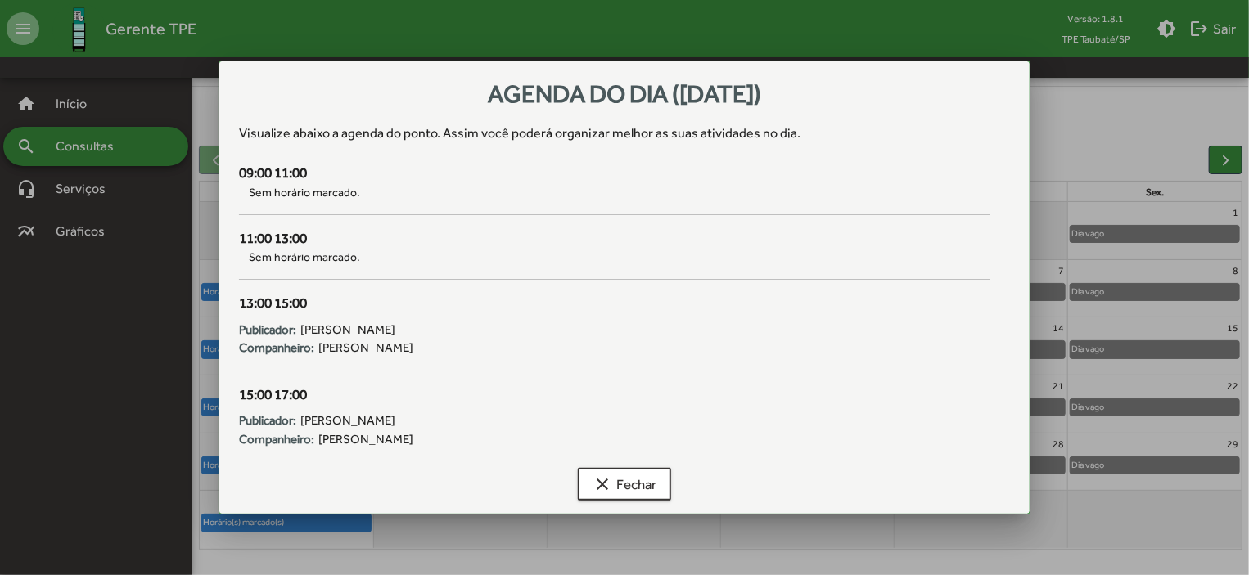
scroll to position [0, 0]
click at [624, 478] on span "clear Fechar" at bounding box center [625, 484] width 64 height 29
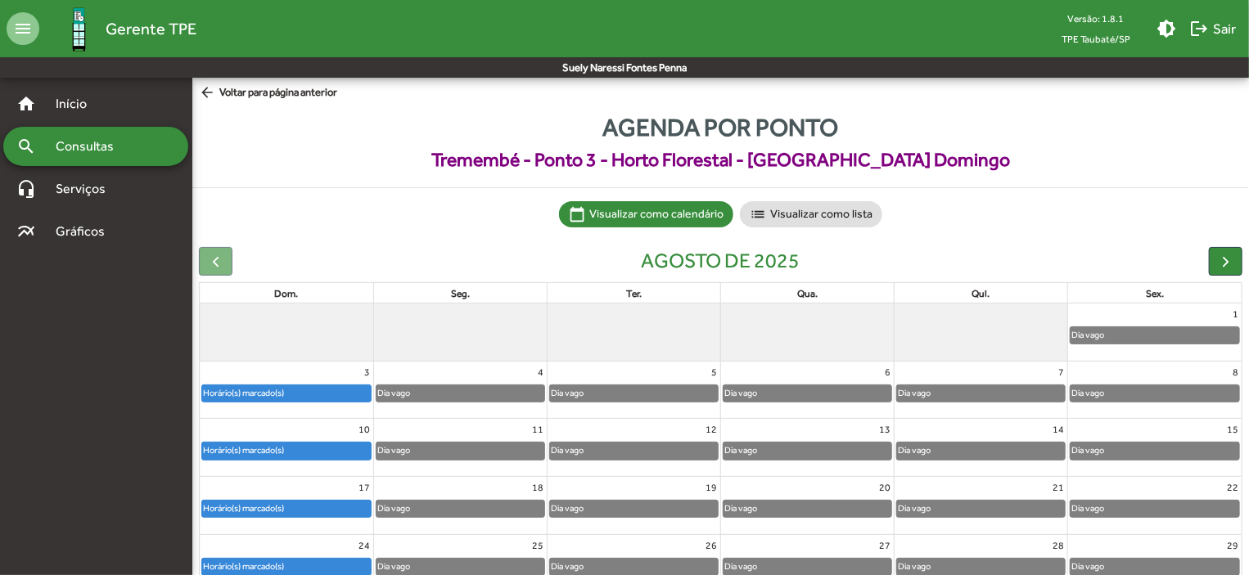
scroll to position [101, 0]
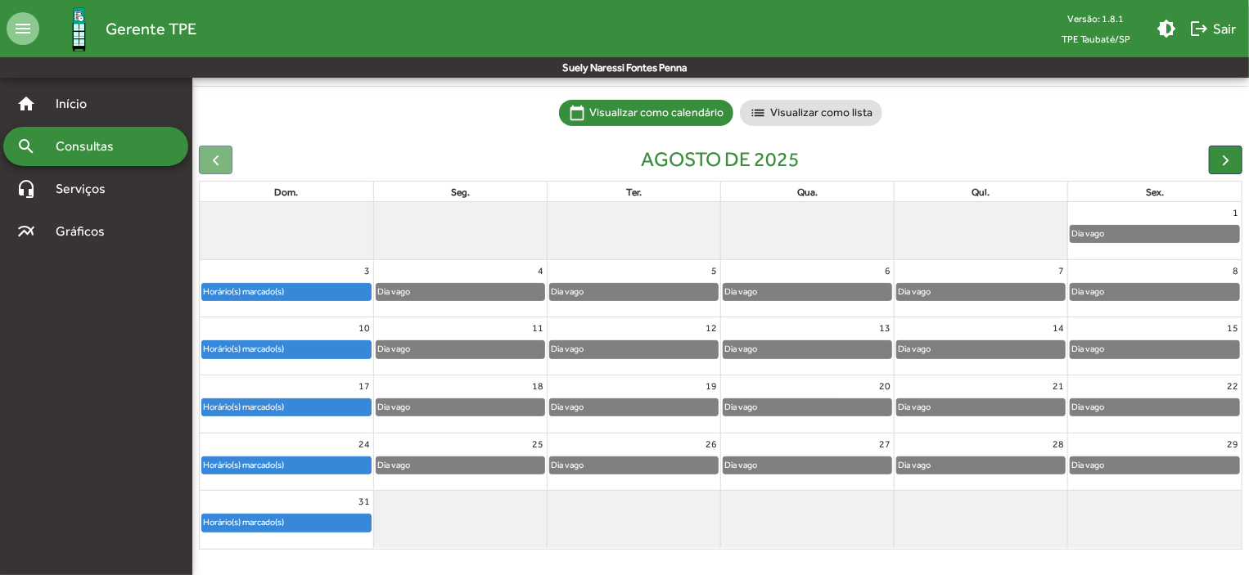
click at [324, 403] on div "Horário(s) marcado(s)" at bounding box center [286, 407] width 169 height 16
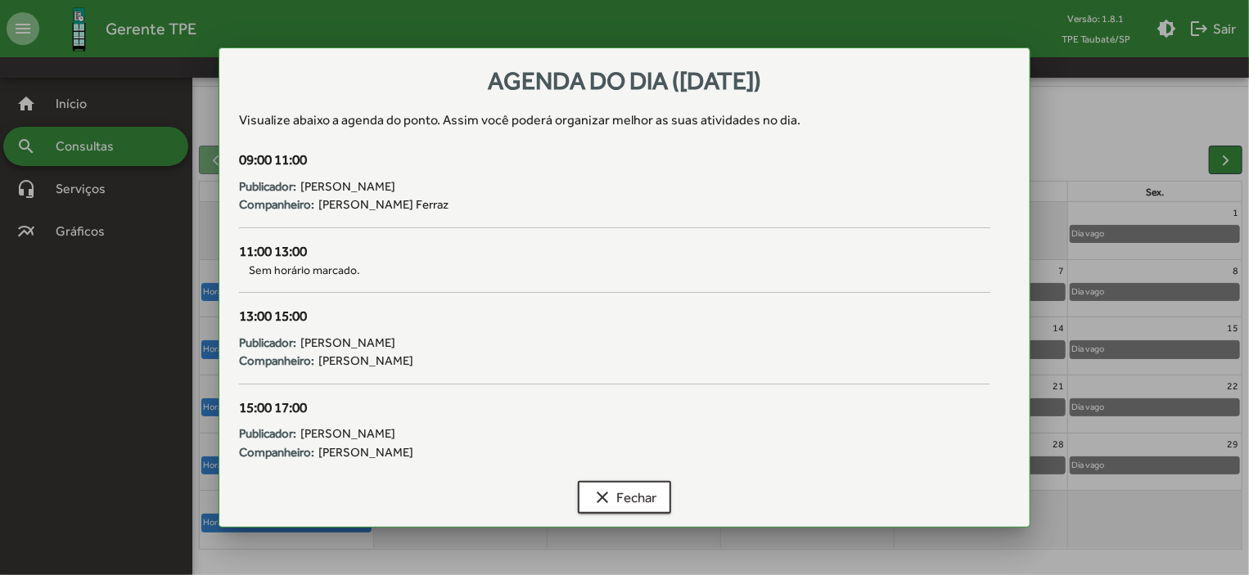
scroll to position [0, 0]
click at [610, 490] on mat-icon "clear" at bounding box center [603, 498] width 20 height 20
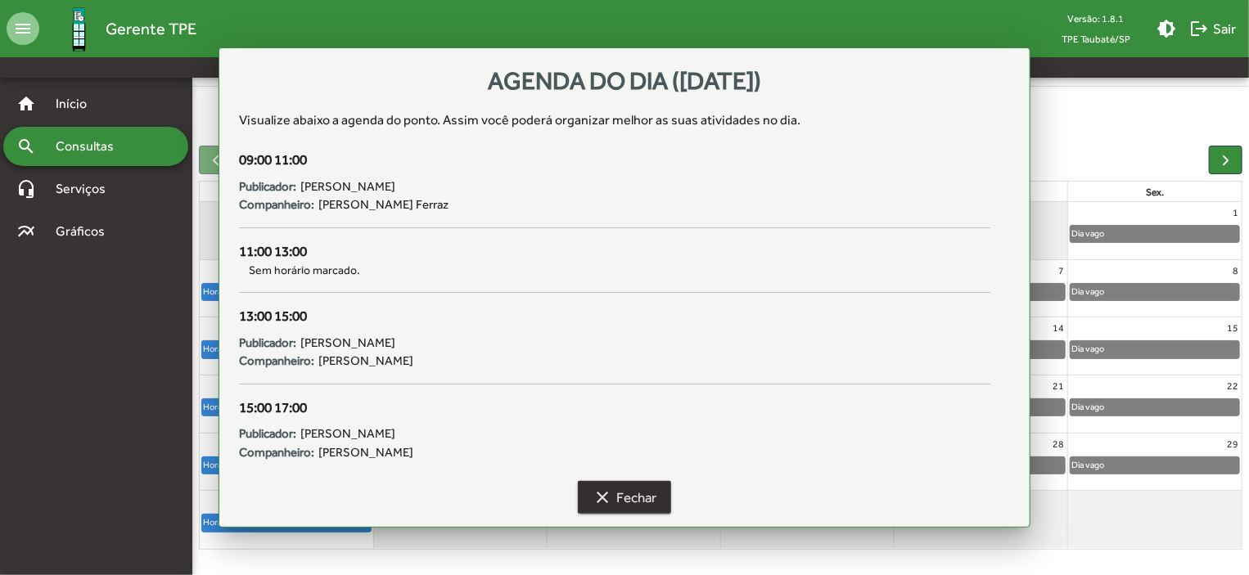
scroll to position [101, 0]
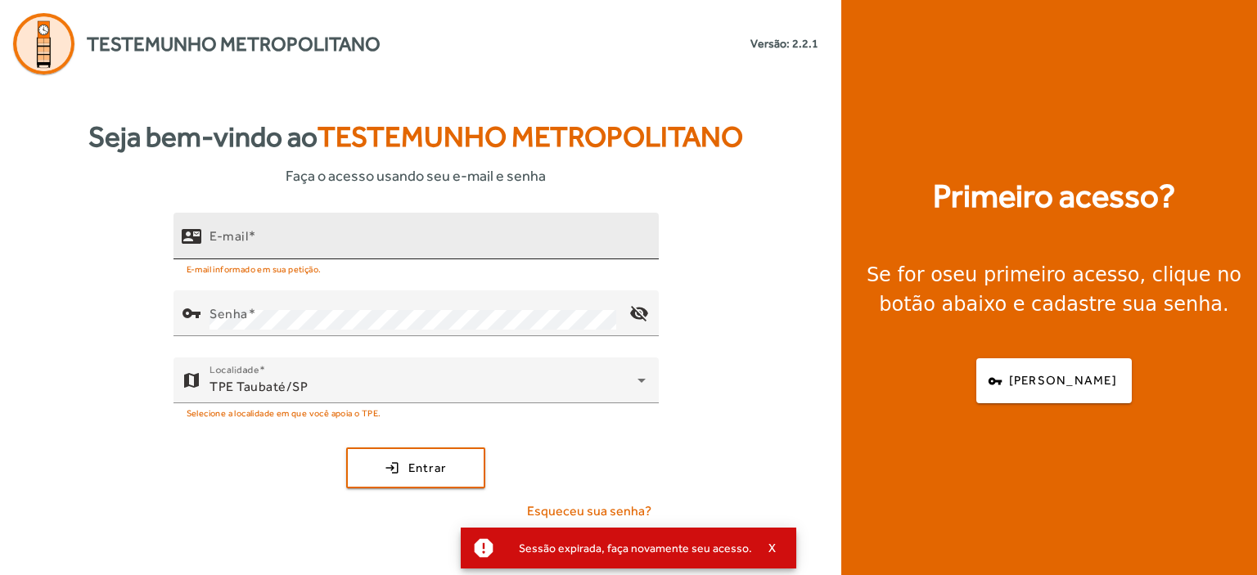
click at [223, 233] on mat-label "E-mail" at bounding box center [229, 236] width 38 height 16
click at [223, 233] on input "E-mail" at bounding box center [428, 243] width 436 height 20
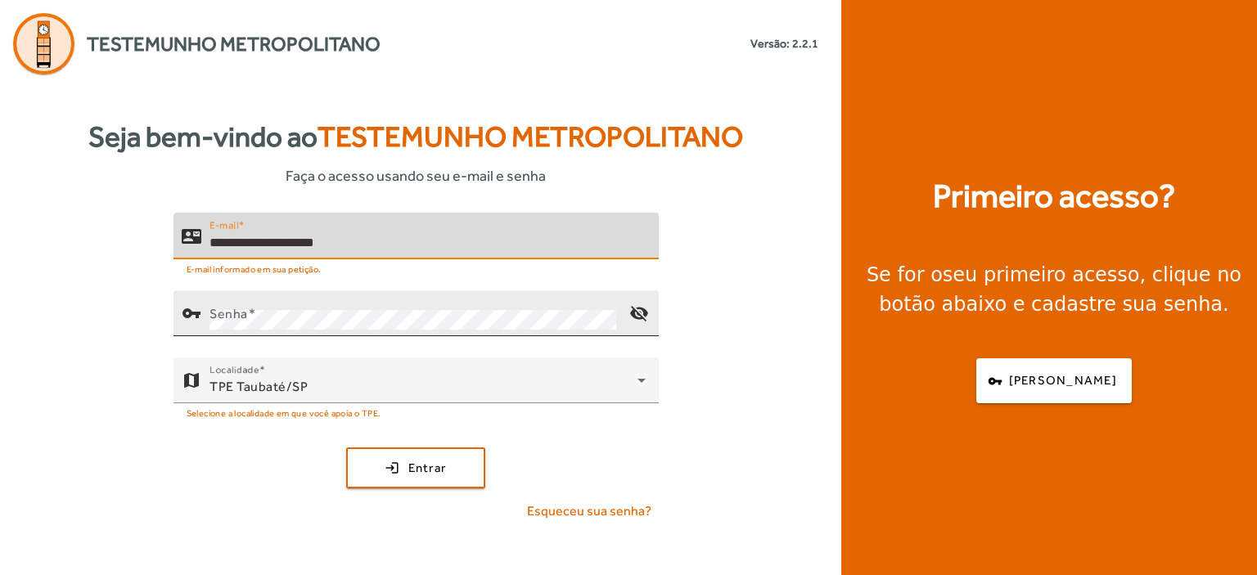
type input "**********"
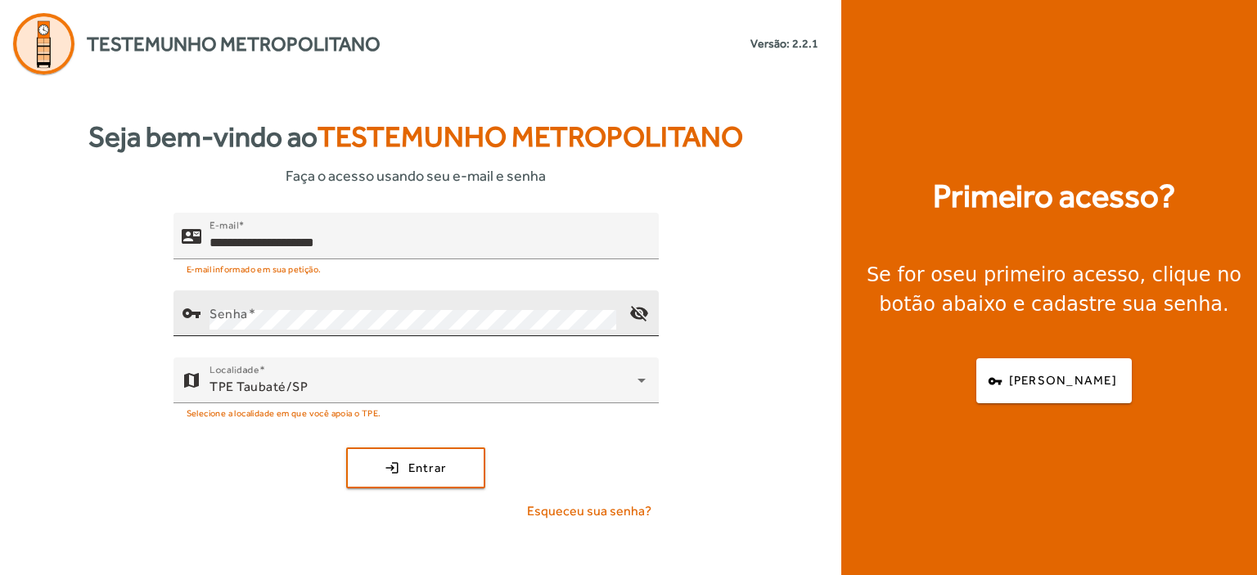
click at [211, 310] on mat-label "Senha" at bounding box center [229, 314] width 38 height 16
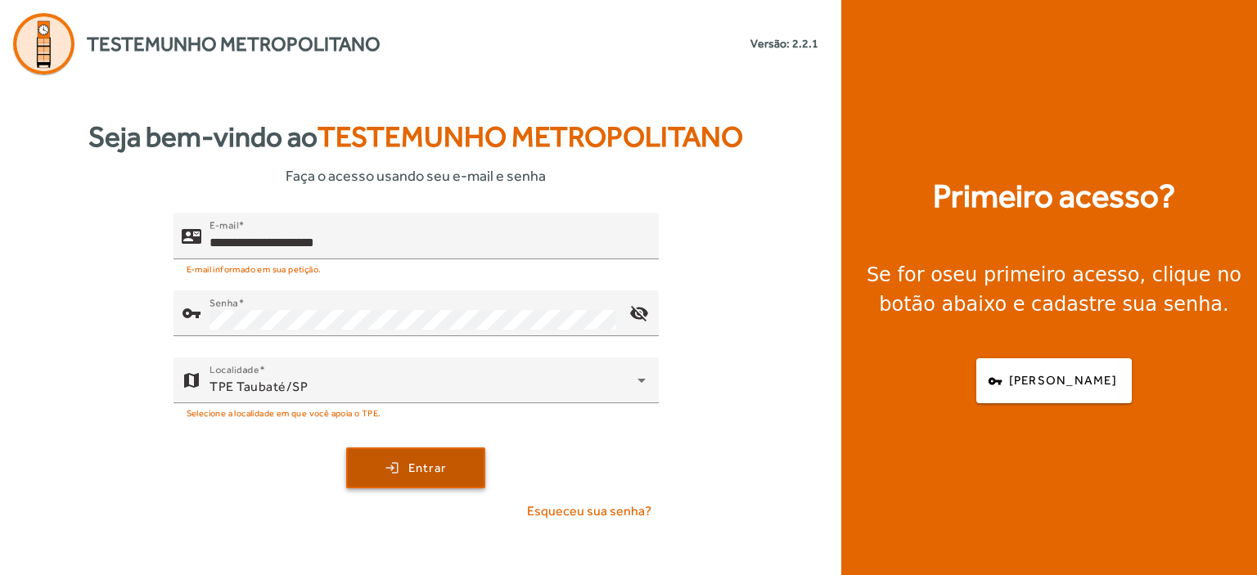
click at [435, 462] on span "Entrar" at bounding box center [427, 468] width 38 height 19
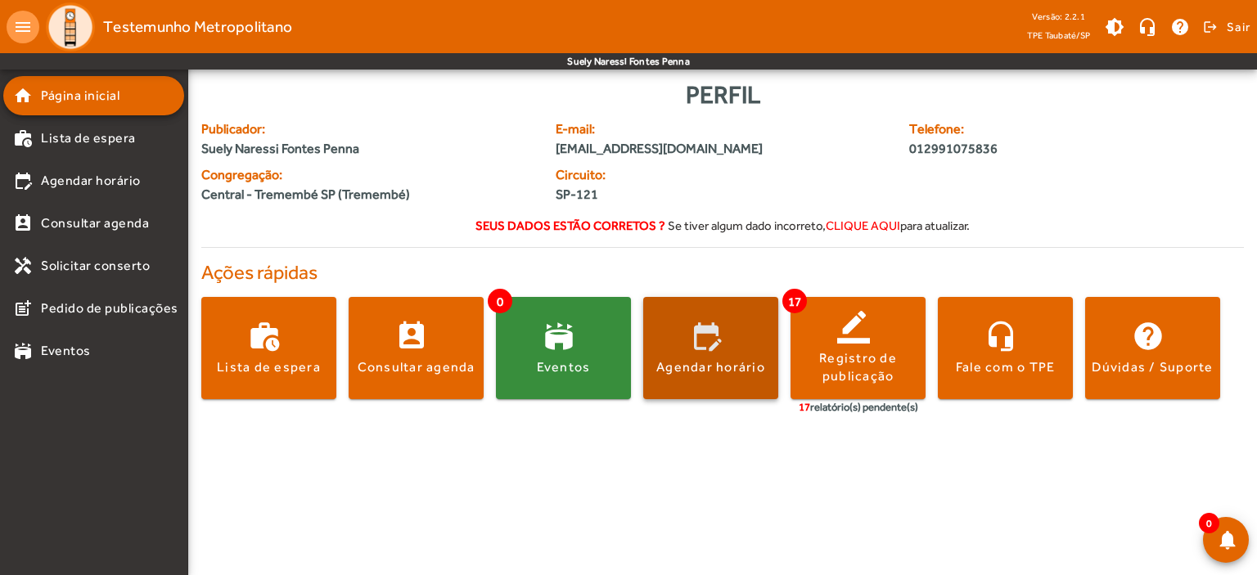
click at [679, 372] on div "Agendar horário" at bounding box center [710, 367] width 109 height 18
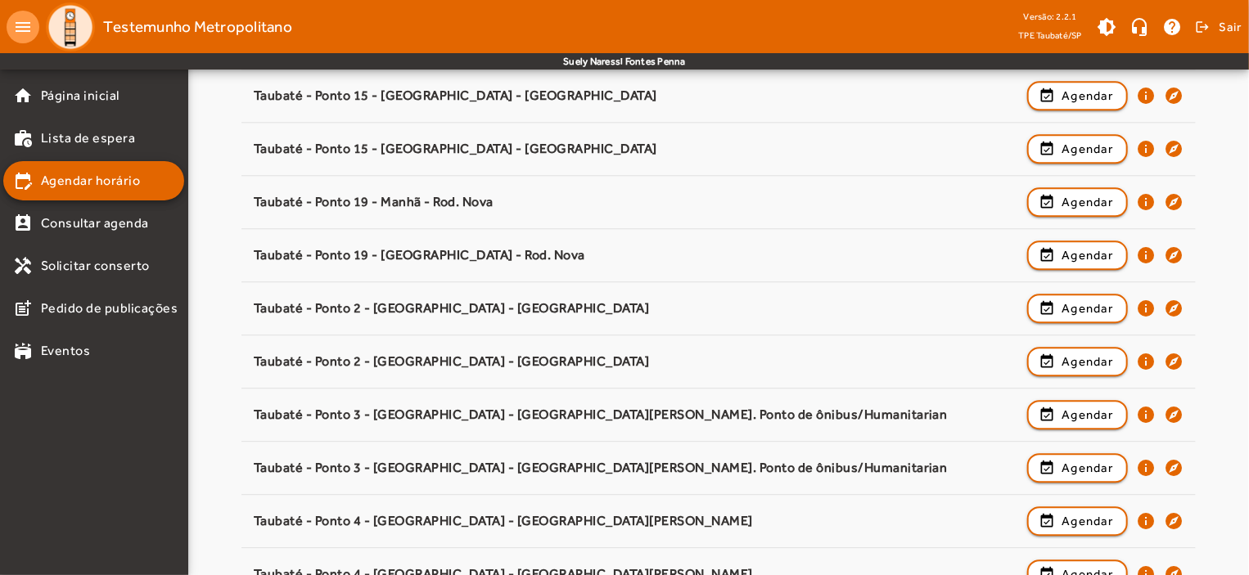
scroll to position [2517, 0]
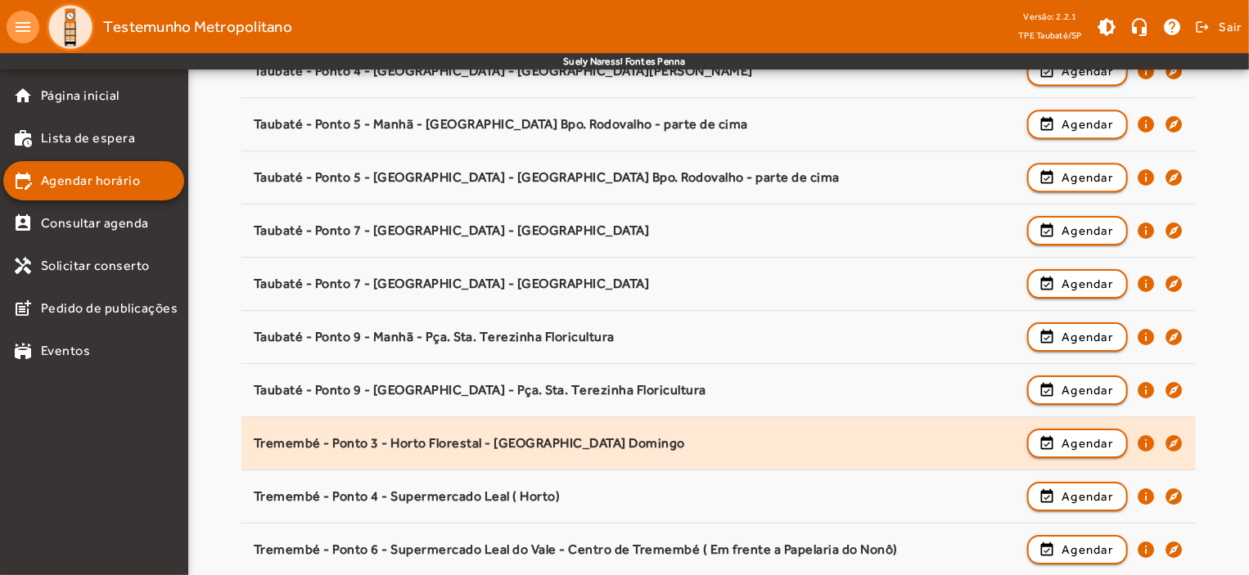
click at [471, 435] on div "Tremembé - Ponto 3 - Horto Florestal - [GEOGRAPHIC_DATA] Domingo" at bounding box center [637, 443] width 766 height 17
click at [1080, 435] on span "Agendar" at bounding box center [1087, 444] width 52 height 20
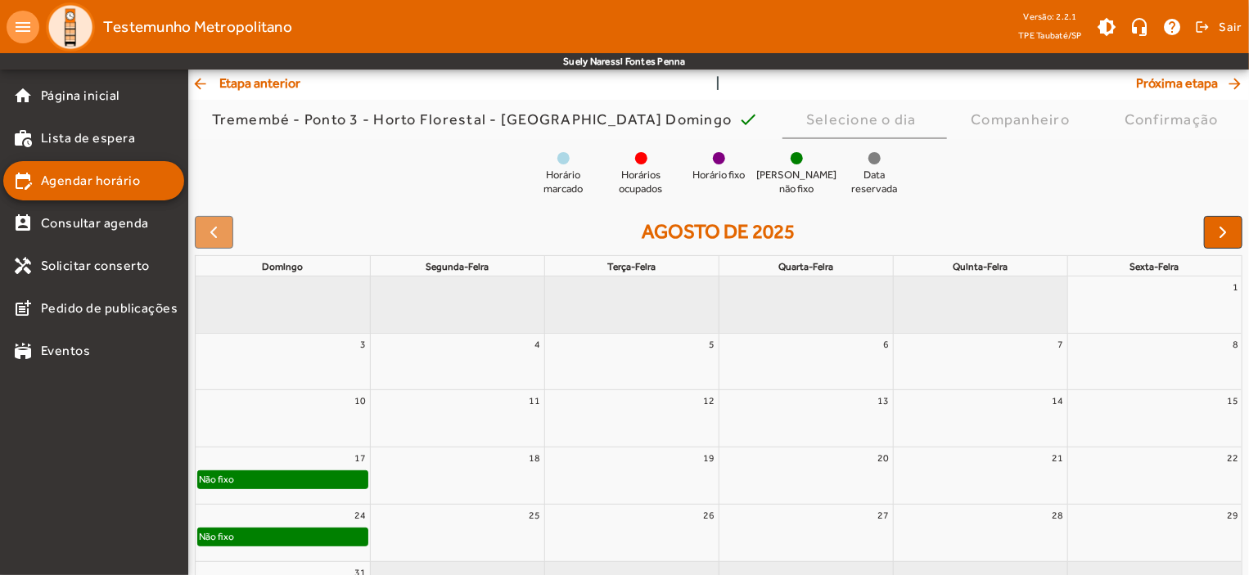
scroll to position [149, 0]
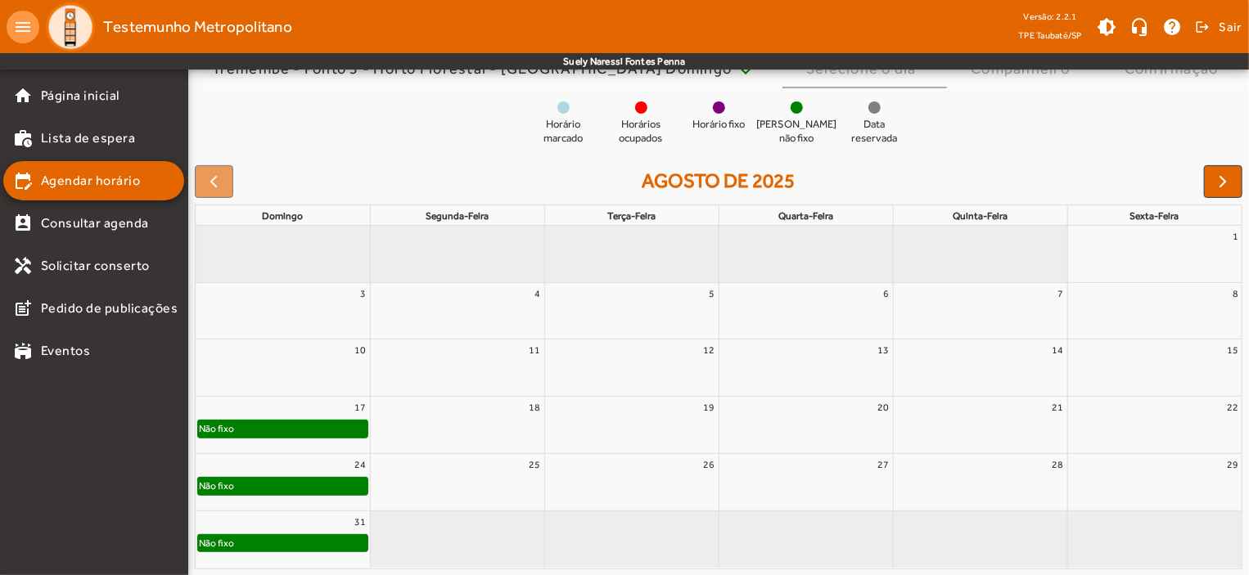
click at [322, 435] on div "Não fixo" at bounding box center [282, 429] width 169 height 16
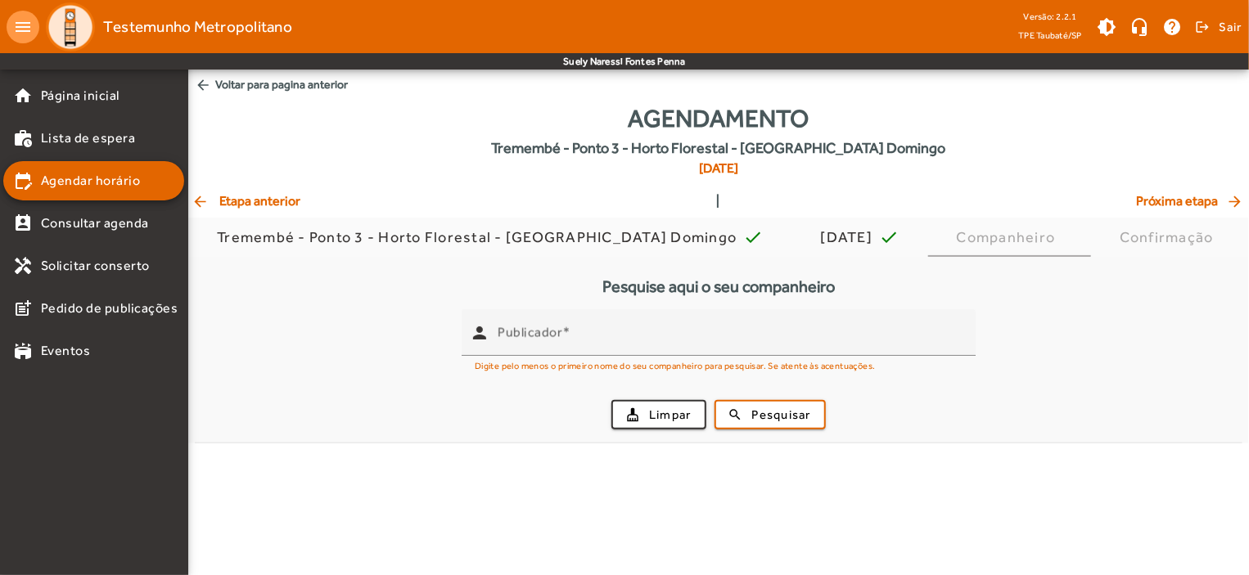
scroll to position [0, 0]
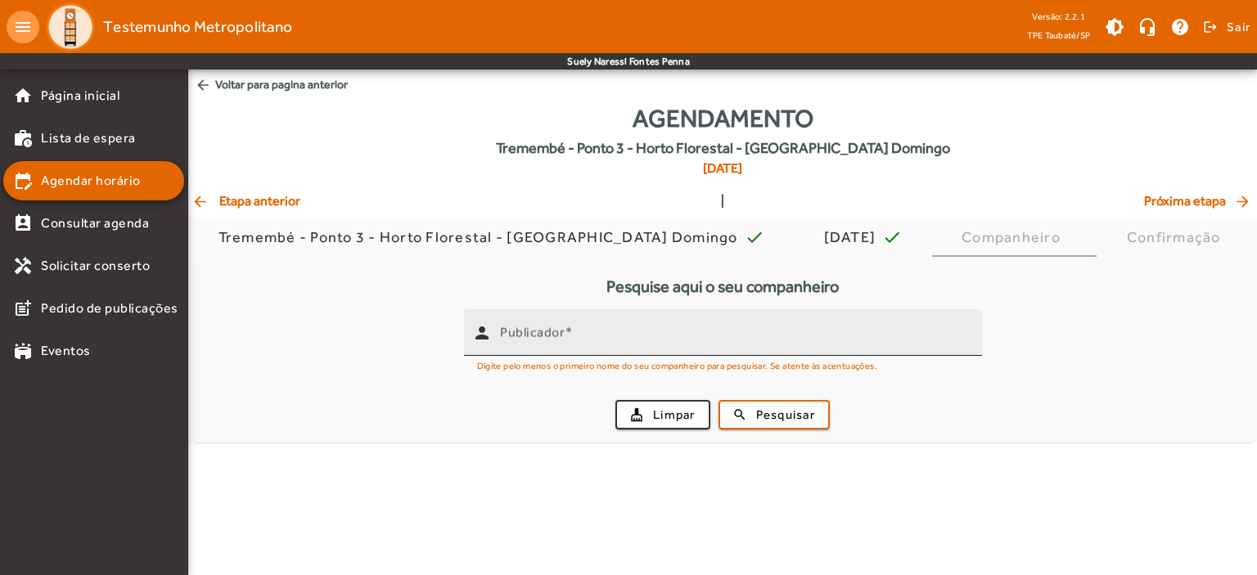
click at [514, 339] on mat-label "Publicador" at bounding box center [532, 333] width 65 height 16
click at [514, 339] on input "Publicador" at bounding box center [734, 340] width 469 height 20
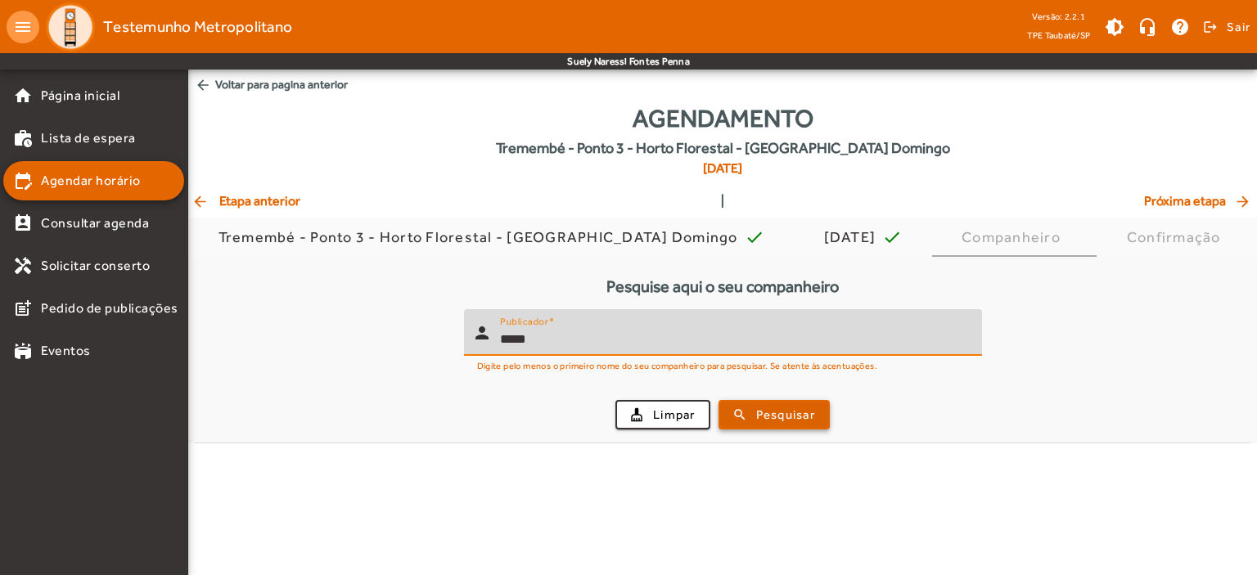
type input "*****"
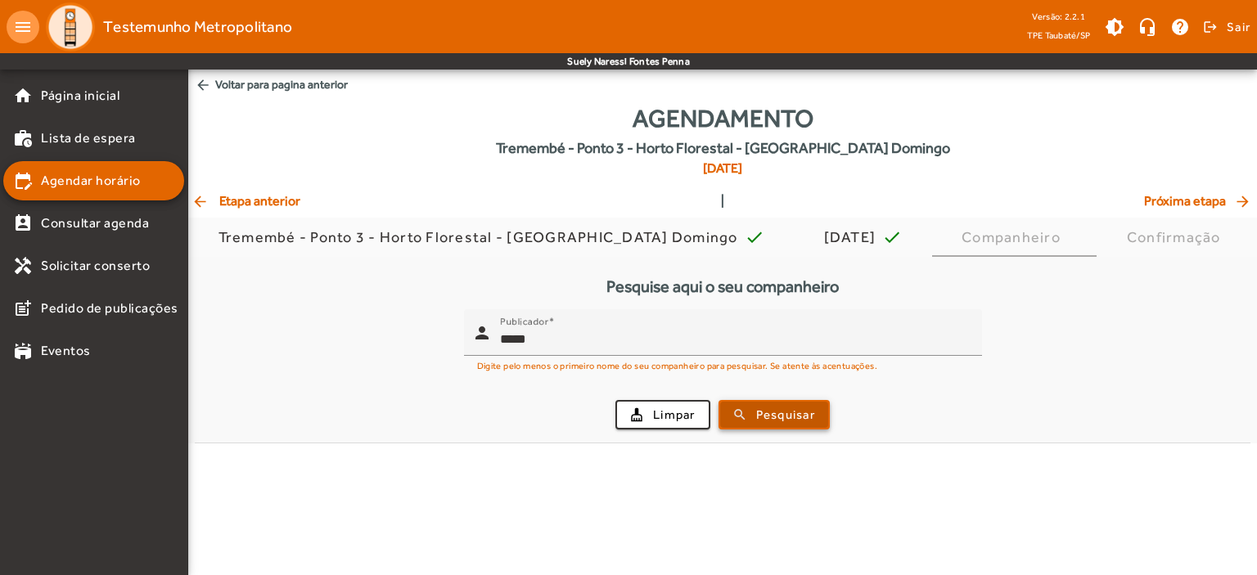
click at [759, 409] on span "Pesquisar" at bounding box center [785, 415] width 59 height 19
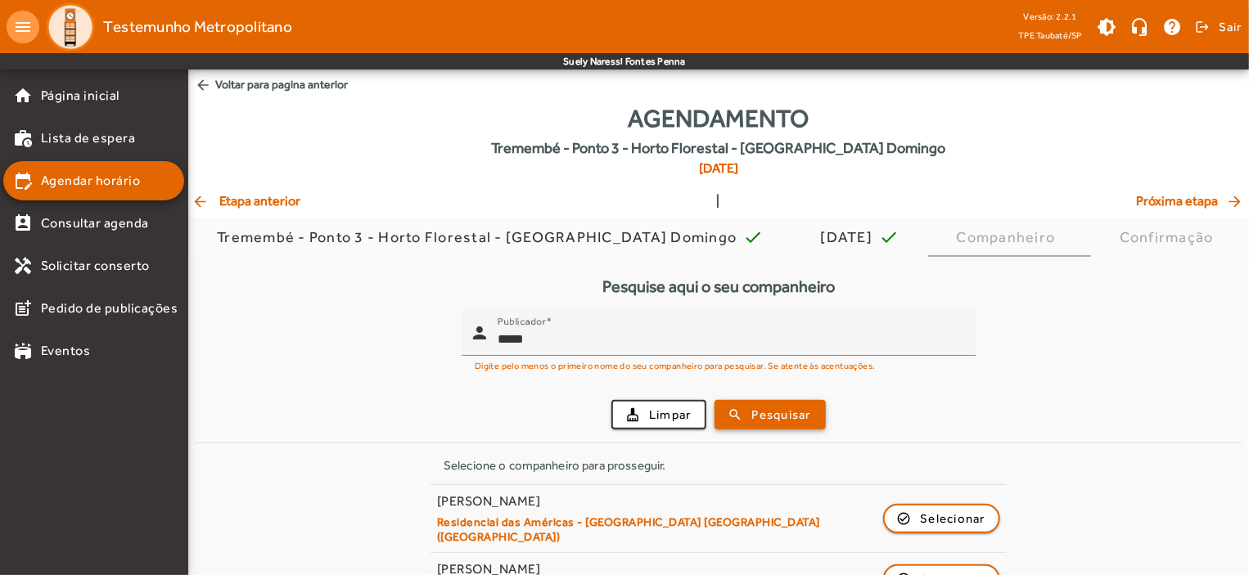
scroll to position [293, 0]
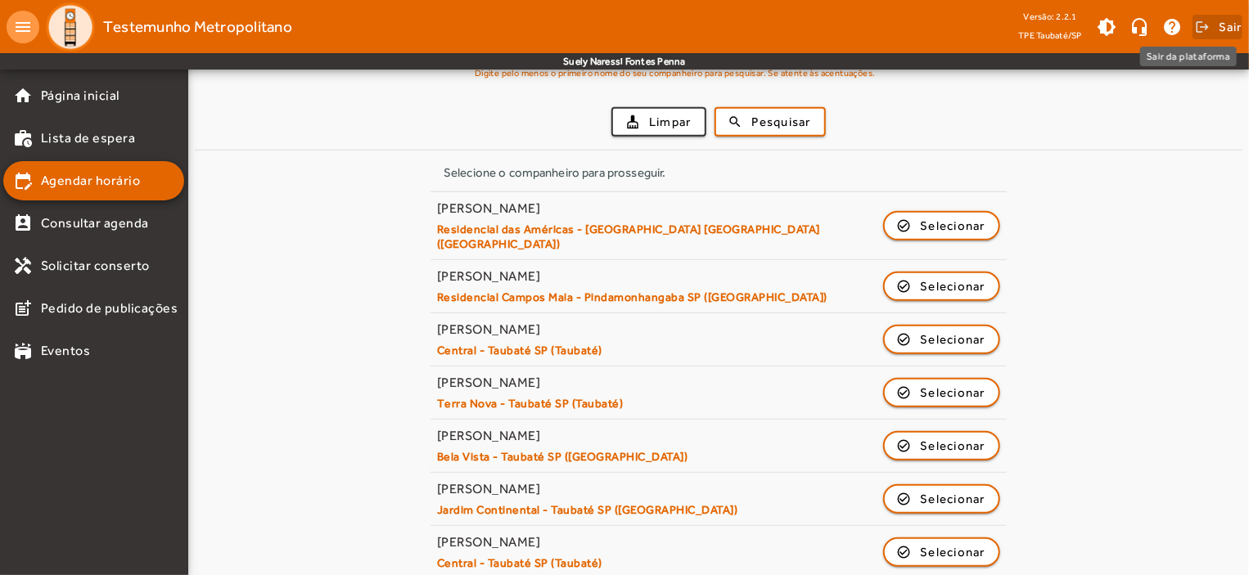
click at [1227, 32] on span "Sair" at bounding box center [1231, 27] width 24 height 26
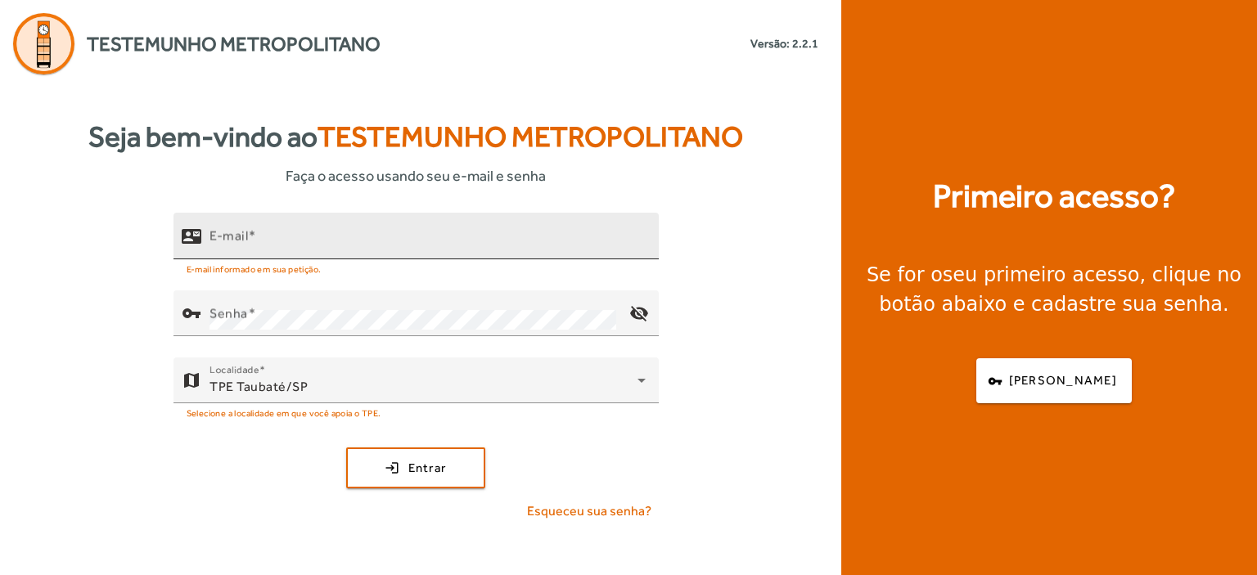
click at [210, 237] on mat-label "E-mail" at bounding box center [229, 236] width 38 height 16
click at [210, 237] on input "E-mail" at bounding box center [428, 243] width 436 height 20
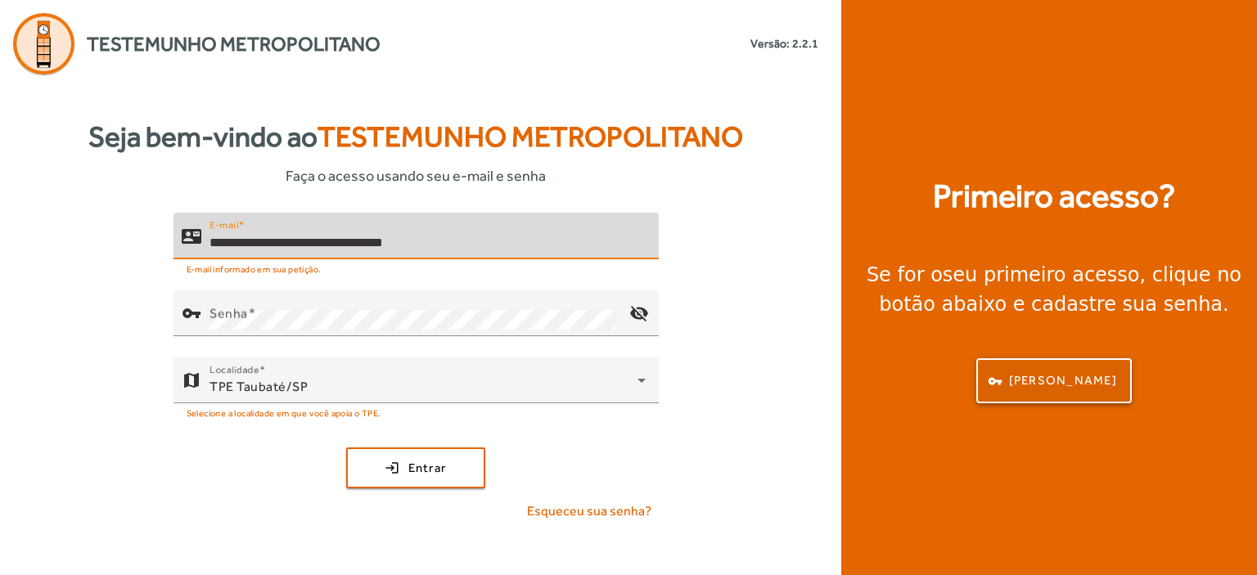
type input "**********"
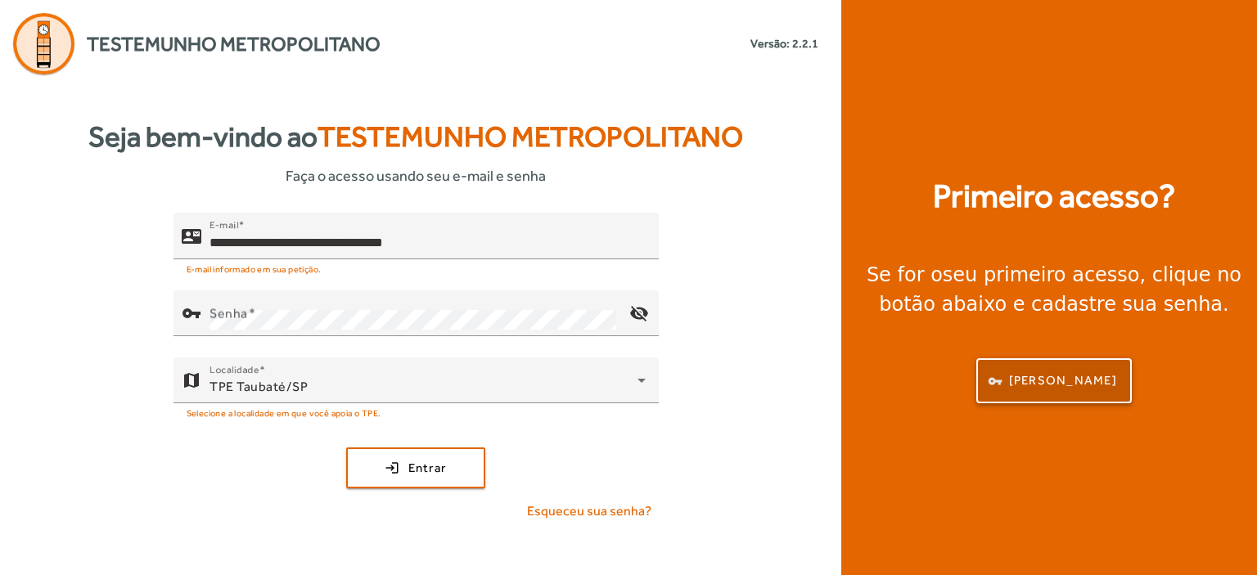
click at [1058, 384] on span "[PERSON_NAME]" at bounding box center [1063, 381] width 108 height 19
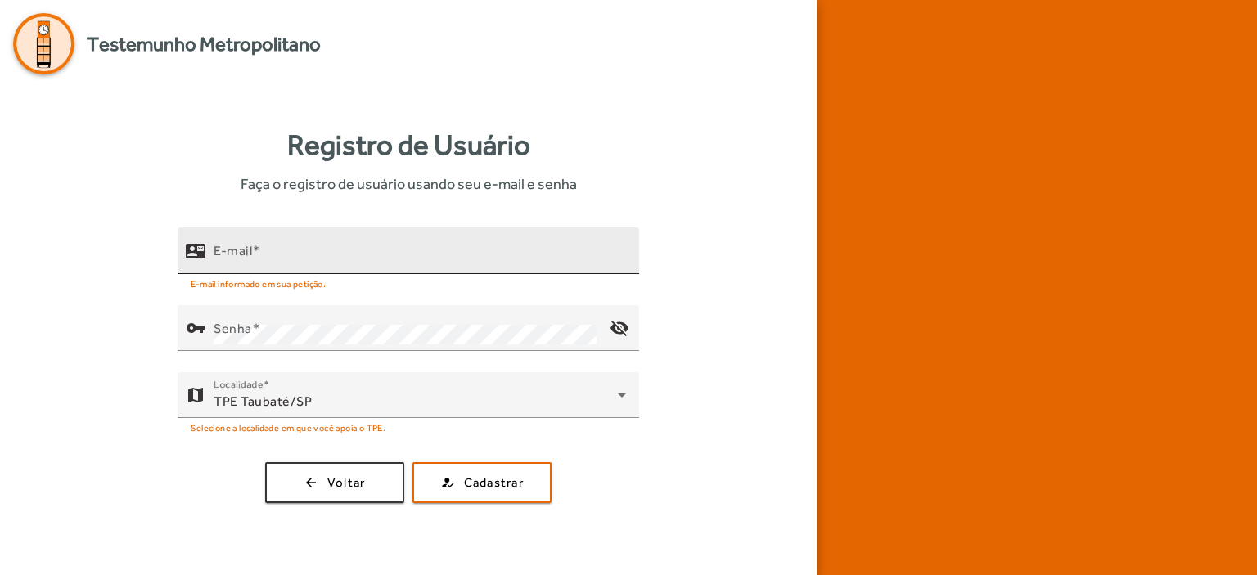
click at [249, 240] on div "E-mail" at bounding box center [420, 251] width 412 height 47
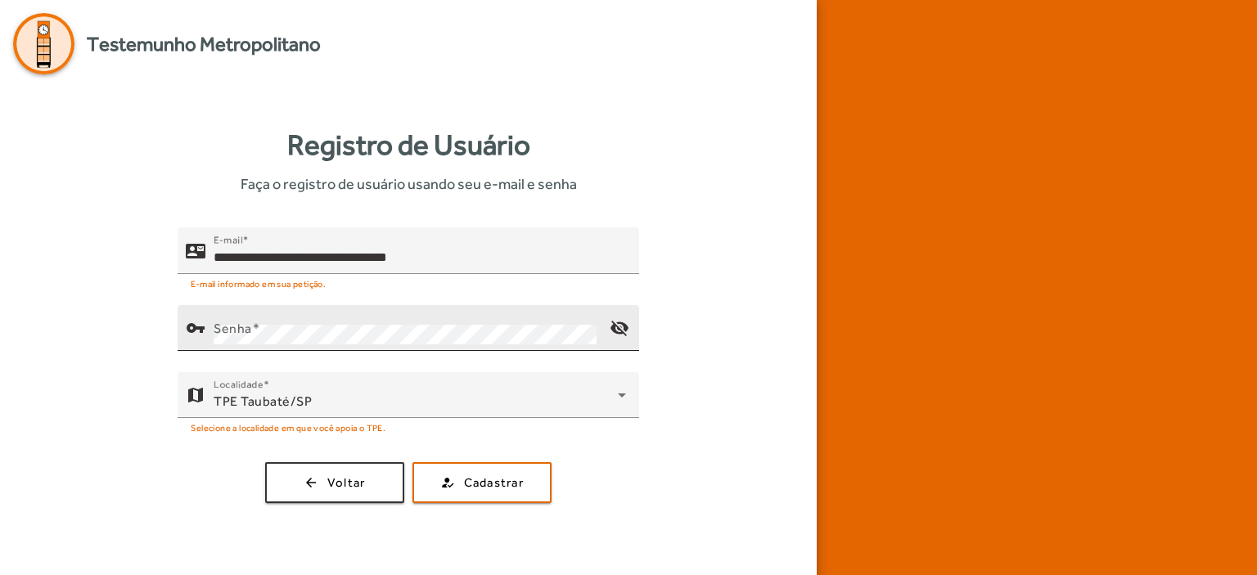
click at [241, 317] on div "Senha" at bounding box center [405, 328] width 383 height 46
click at [241, 317] on mat-label "Senha" at bounding box center [228, 317] width 29 height 11
click at [622, 321] on mat-icon "visibility_off" at bounding box center [619, 328] width 39 height 39
click at [622, 321] on mat-icon "visibility" at bounding box center [619, 328] width 39 height 39
click at [488, 482] on span "Cadastrar" at bounding box center [494, 483] width 60 height 19
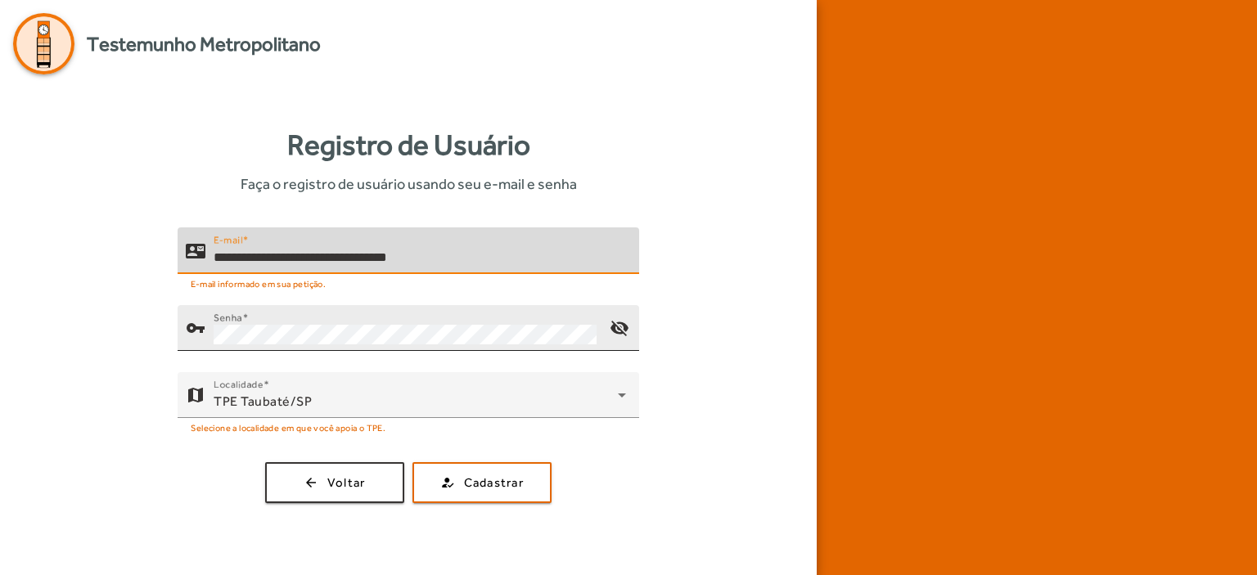
click at [462, 264] on input "**********" at bounding box center [420, 258] width 412 height 20
type input "*"
type input "**********"
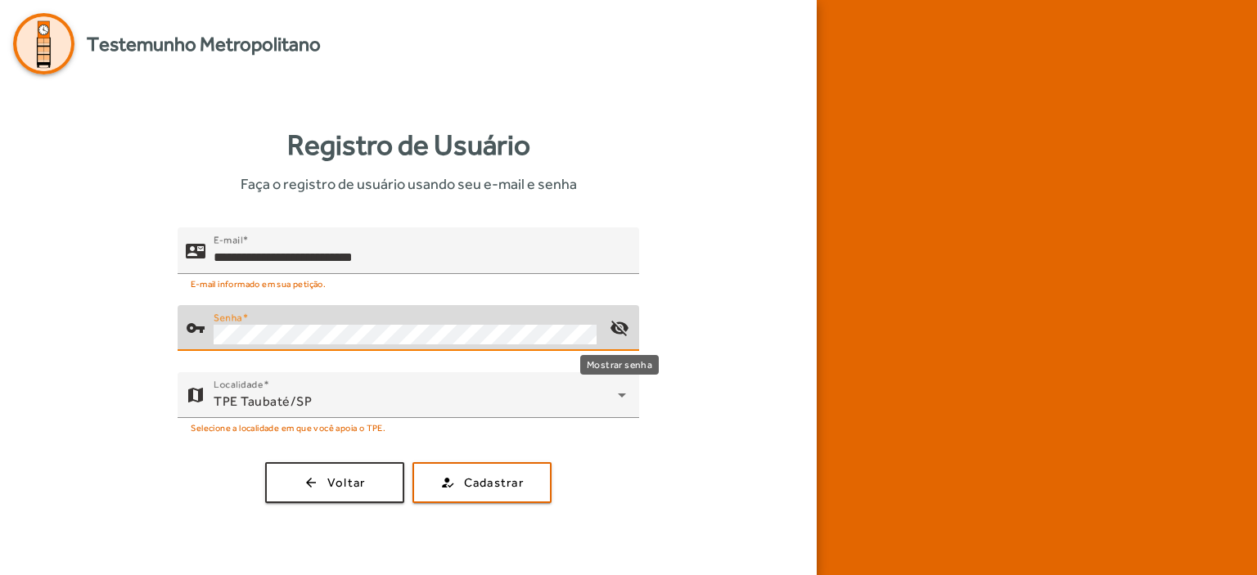
click at [621, 326] on mat-icon "visibility_off" at bounding box center [619, 328] width 39 height 39
click at [621, 326] on mat-icon "visibility" at bounding box center [619, 328] width 39 height 39
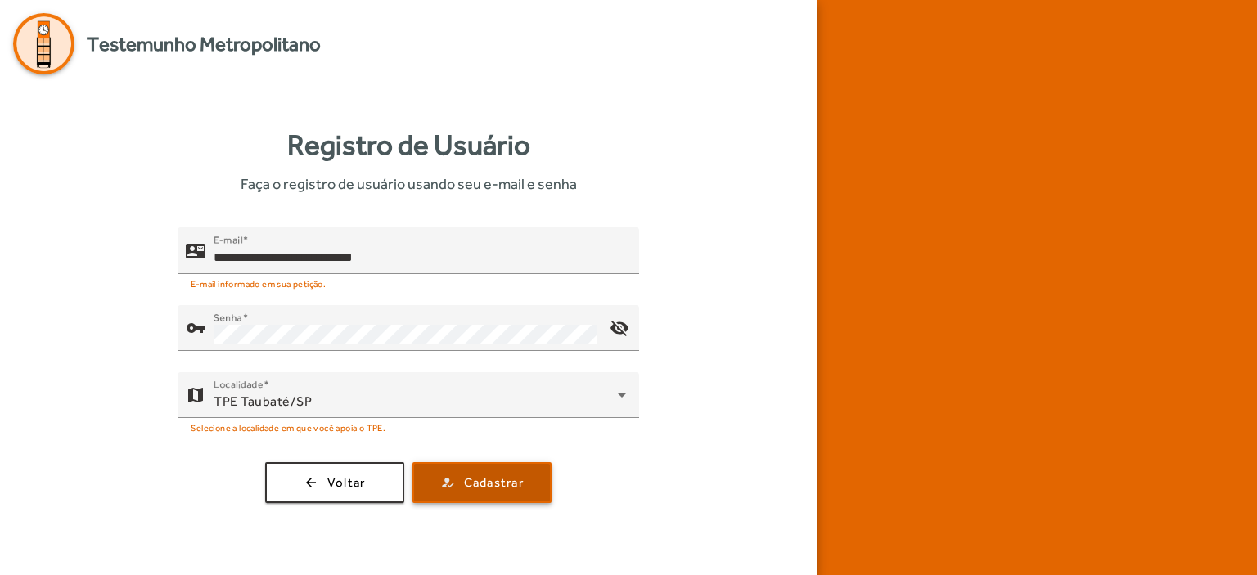
click at [489, 477] on span "Cadastrar" at bounding box center [494, 483] width 60 height 19
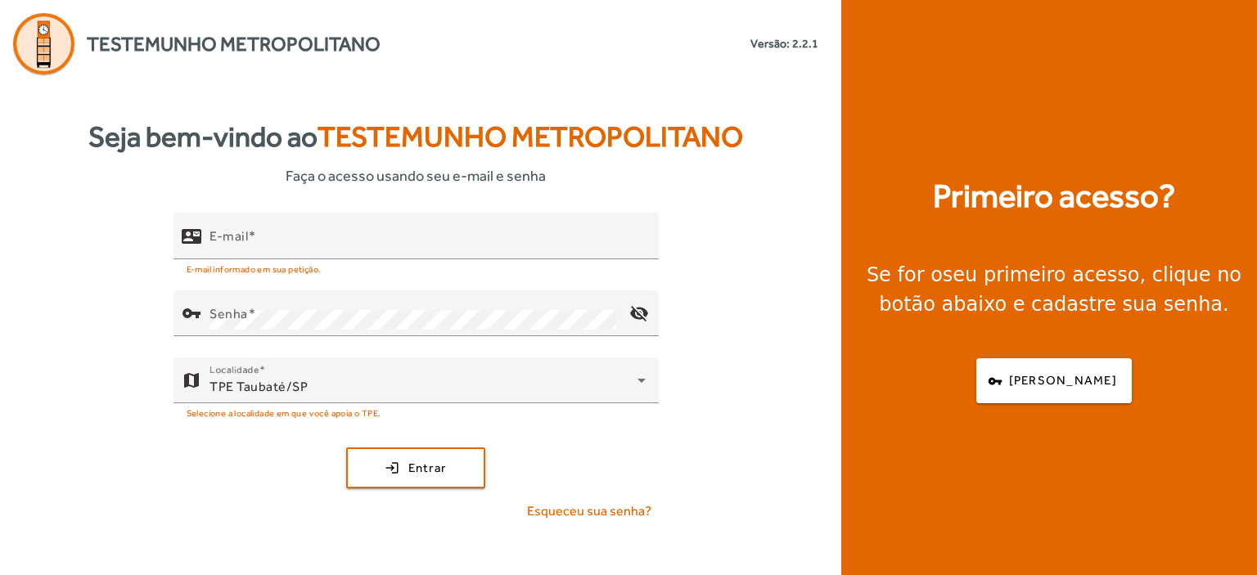
click at [721, 206] on div "Seja bem-vindo ao Testemunho Metropolitano Faça o acesso usando seu e-mail e se…" at bounding box center [416, 324] width 832 height 501
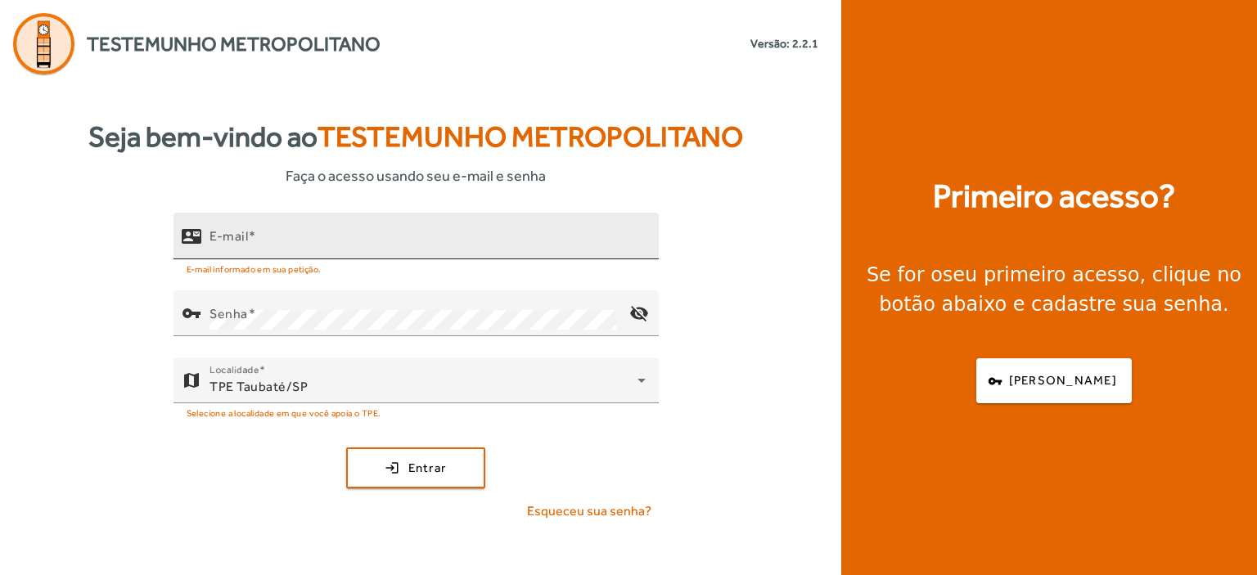
click at [210, 236] on mat-label "E-mail" at bounding box center [229, 236] width 38 height 16
click at [210, 236] on input "E-mail" at bounding box center [428, 243] width 436 height 20
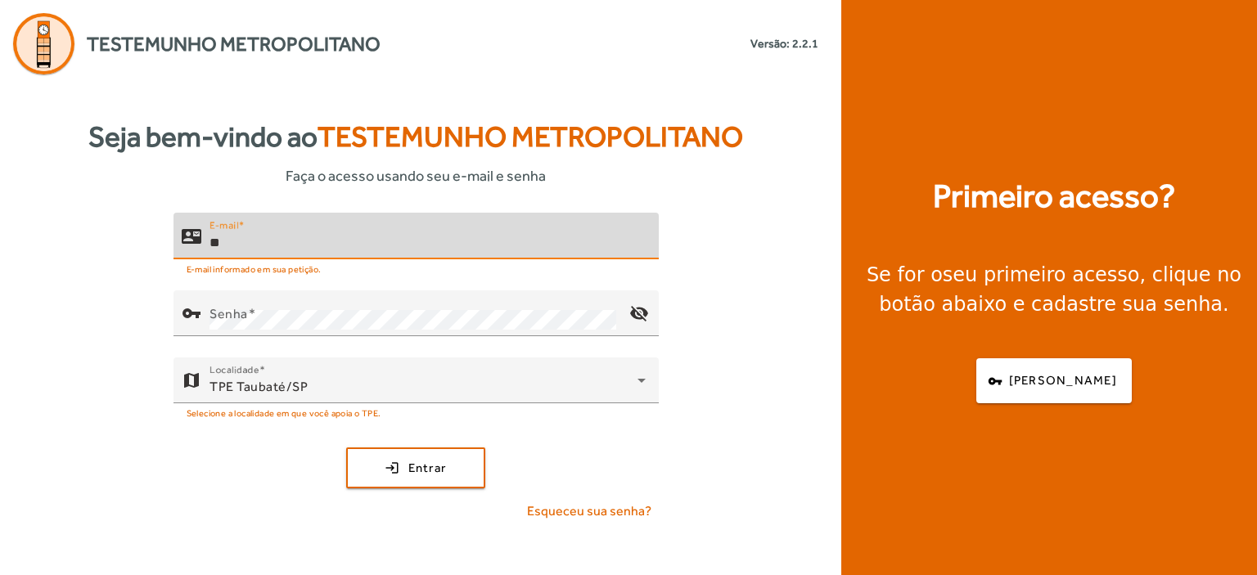
type input "*"
type input "**********"
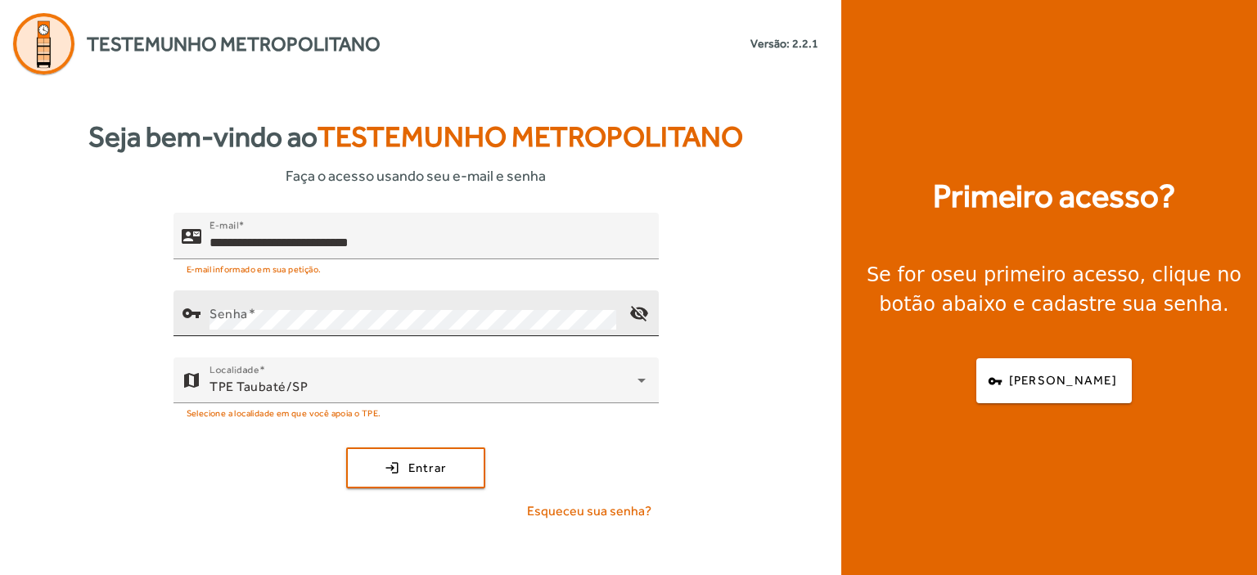
click at [216, 315] on mat-label "Senha" at bounding box center [229, 314] width 38 height 16
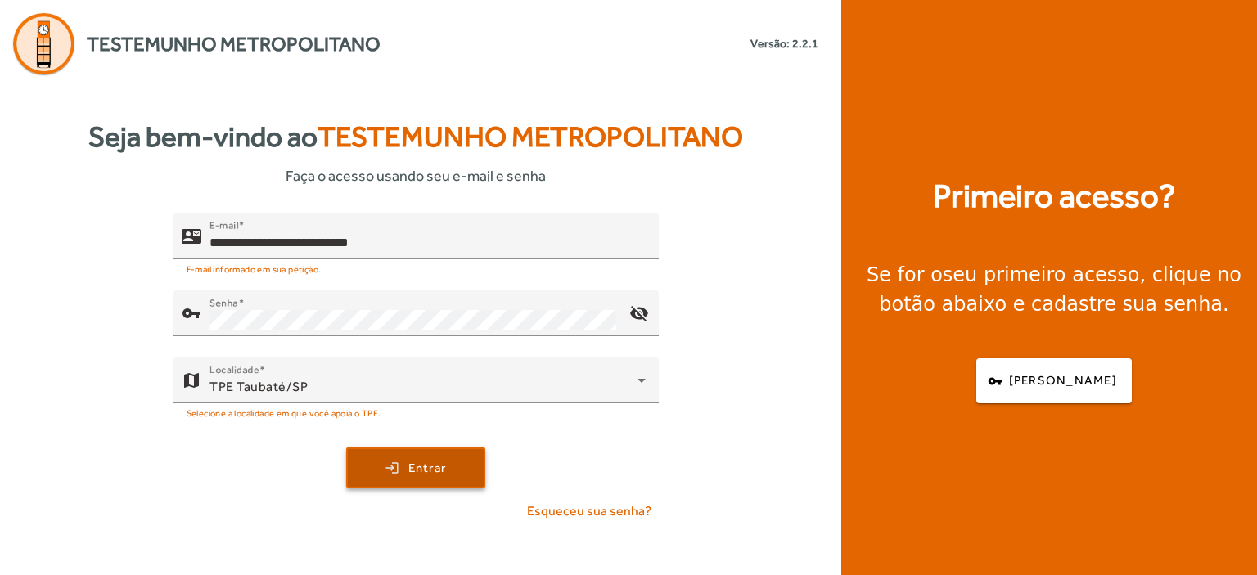
click at [408, 471] on span "Entrar" at bounding box center [427, 468] width 38 height 19
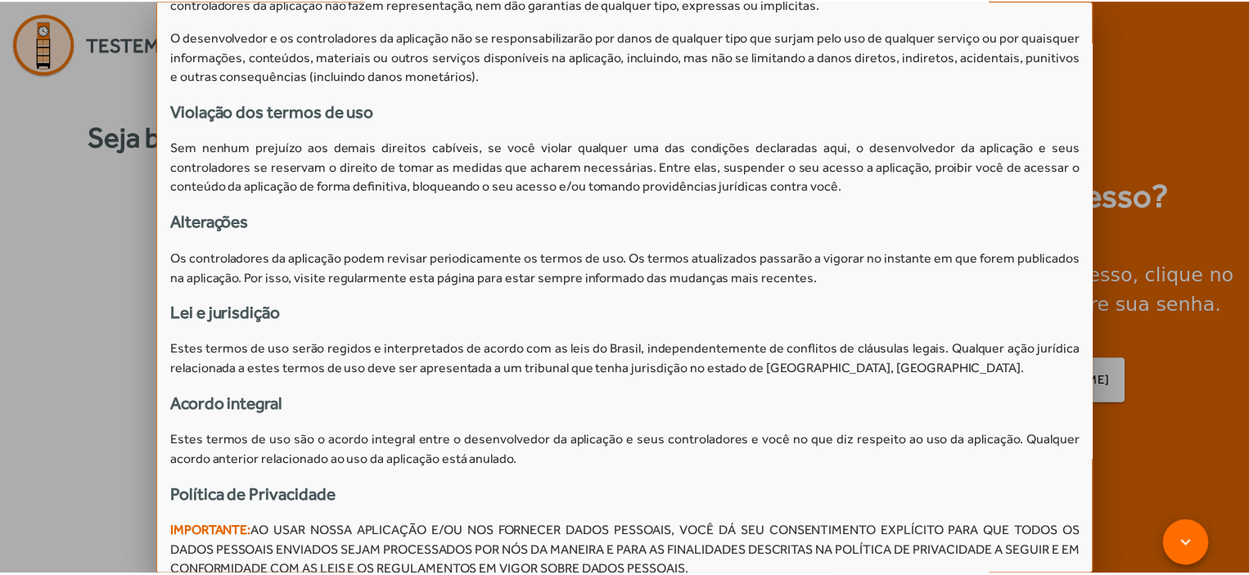
scroll to position [1480, 0]
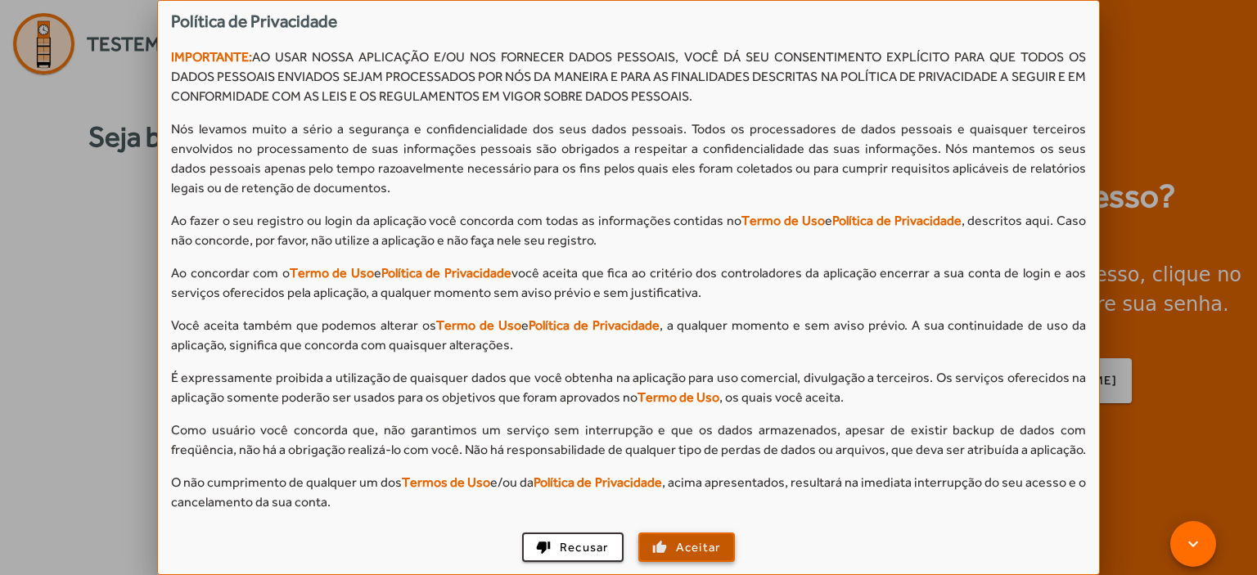
click at [687, 550] on span "Aceitar" at bounding box center [698, 548] width 45 height 19
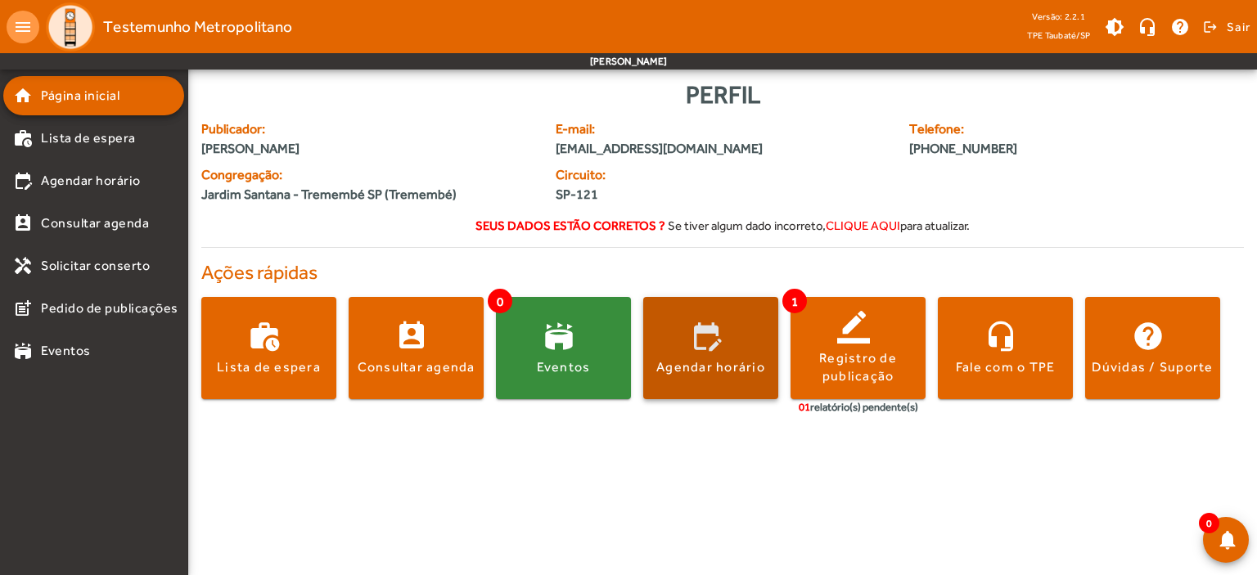
click at [667, 346] on span at bounding box center [710, 348] width 135 height 39
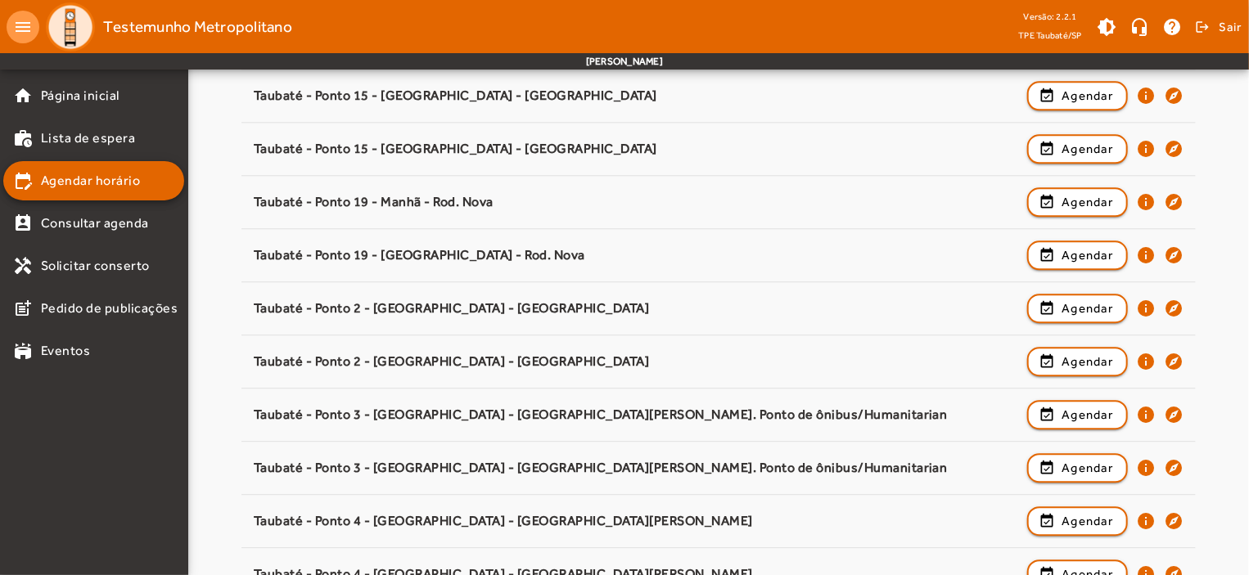
scroll to position [2517, 0]
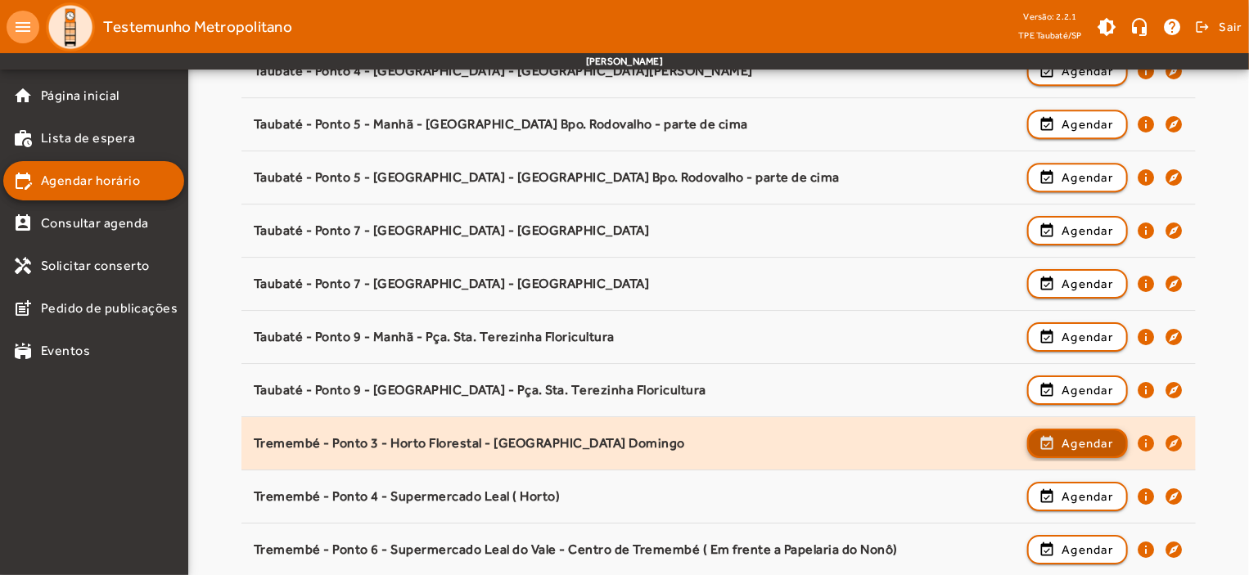
click at [1078, 438] on span "Agendar" at bounding box center [1087, 444] width 52 height 20
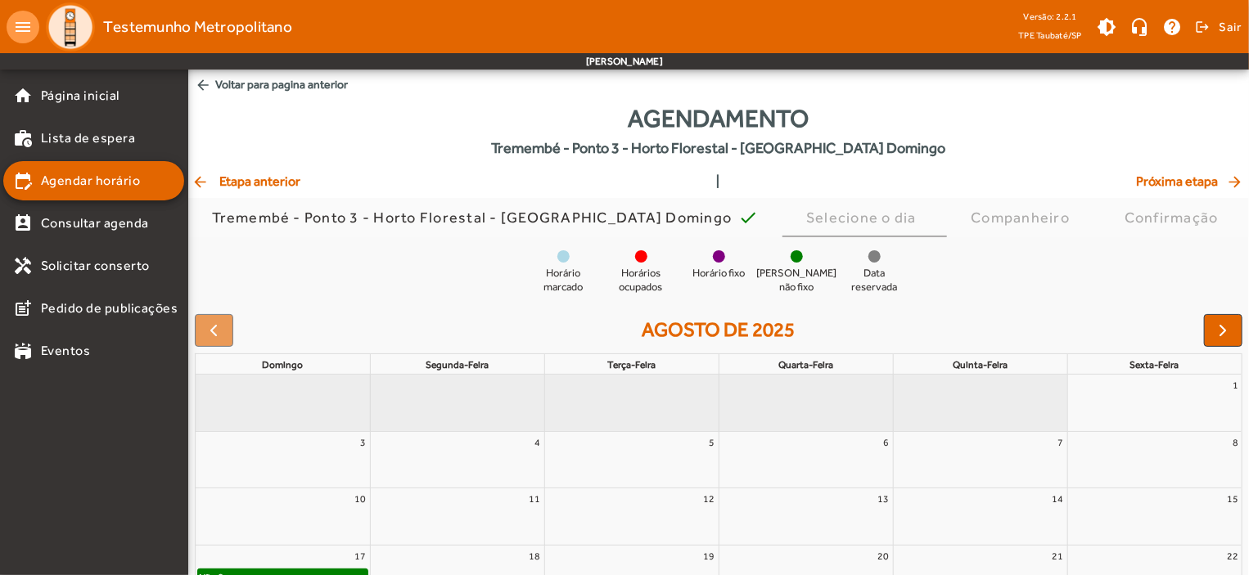
scroll to position [149, 0]
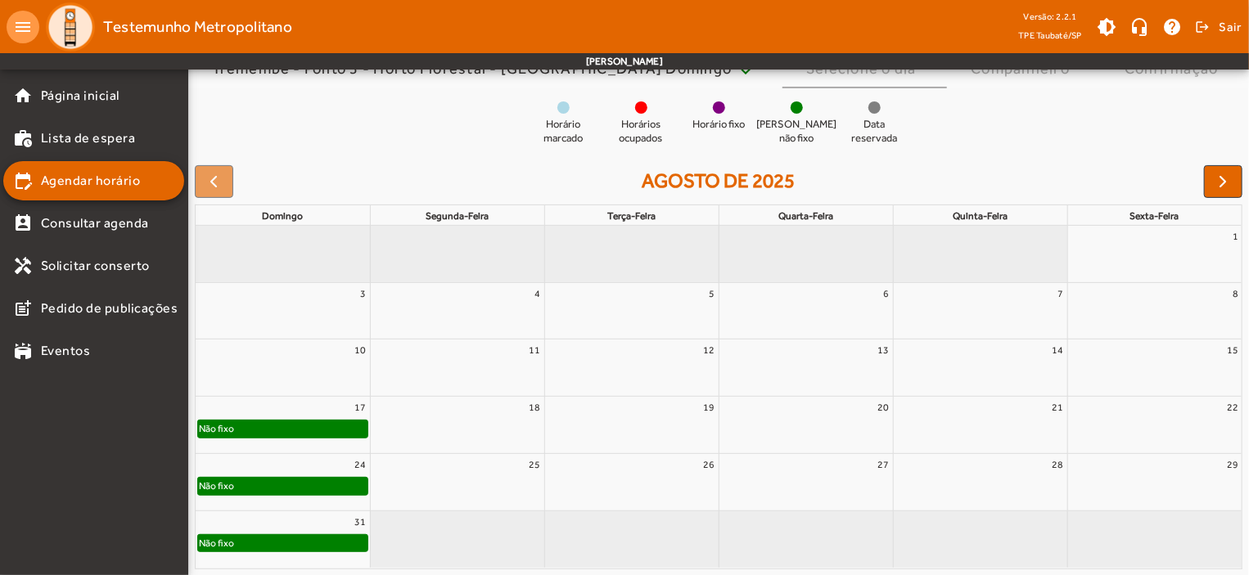
click at [314, 543] on div "Não fixo" at bounding box center [282, 543] width 169 height 16
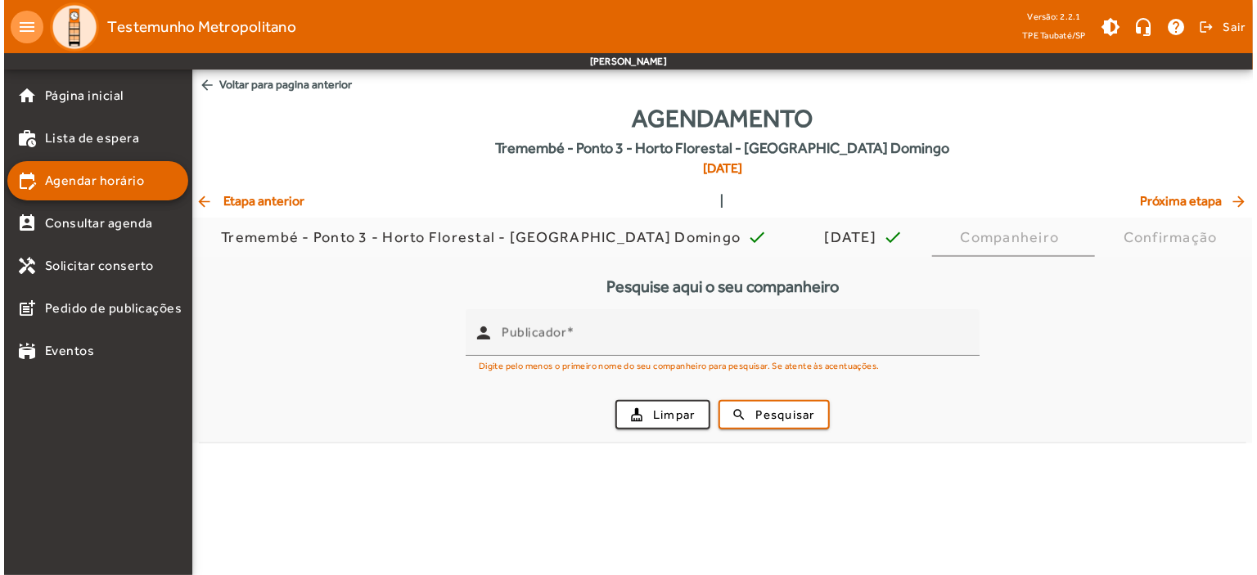
scroll to position [0, 0]
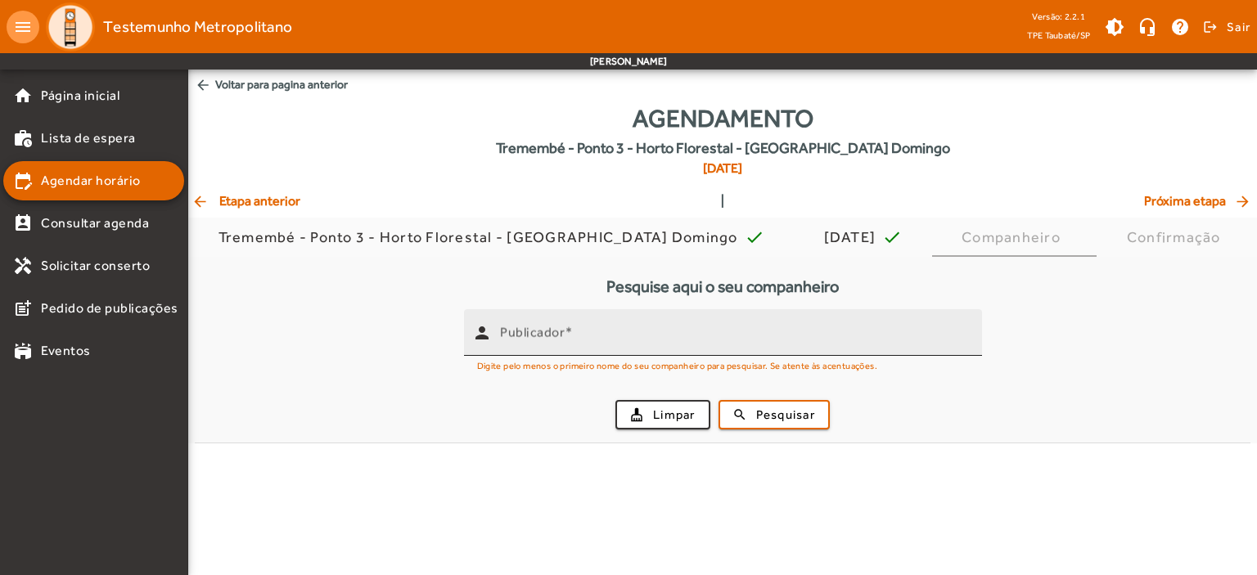
click at [510, 336] on mat-label "Publicador" at bounding box center [532, 333] width 65 height 16
click at [510, 336] on input "Publicador" at bounding box center [734, 340] width 469 height 20
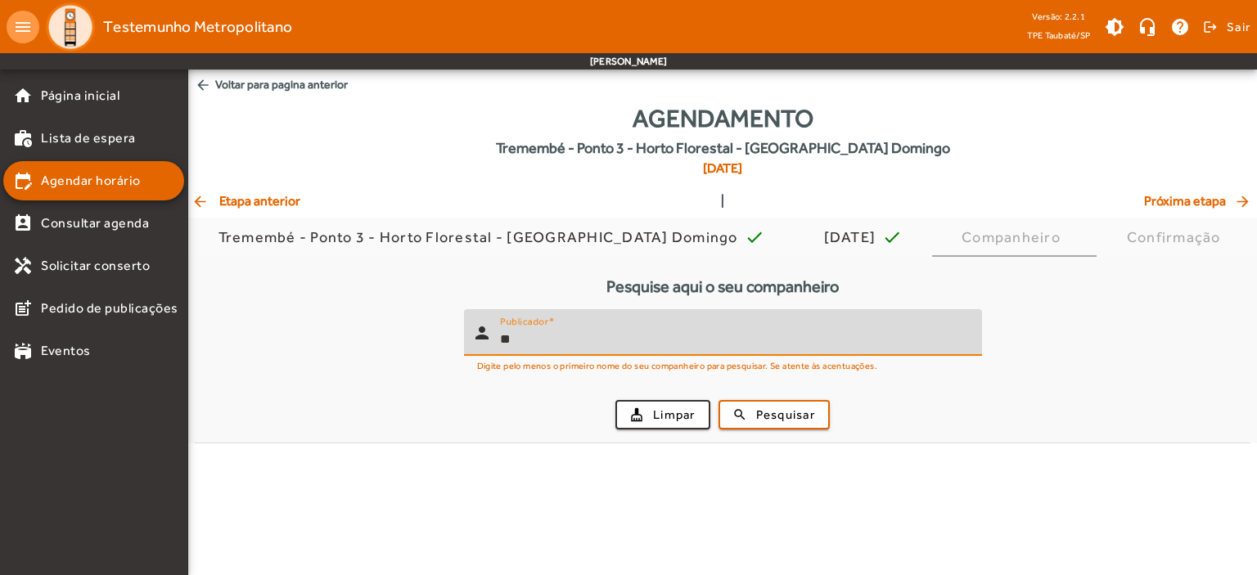
type input "*"
type input "********"
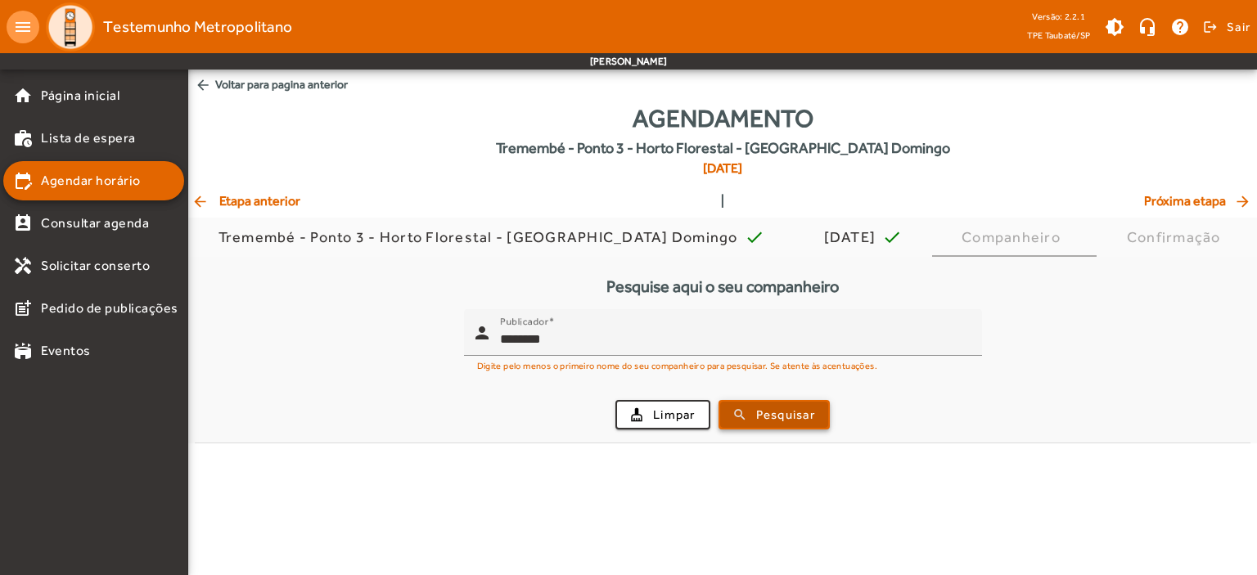
click at [756, 406] on span "Pesquisar" at bounding box center [785, 415] width 59 height 19
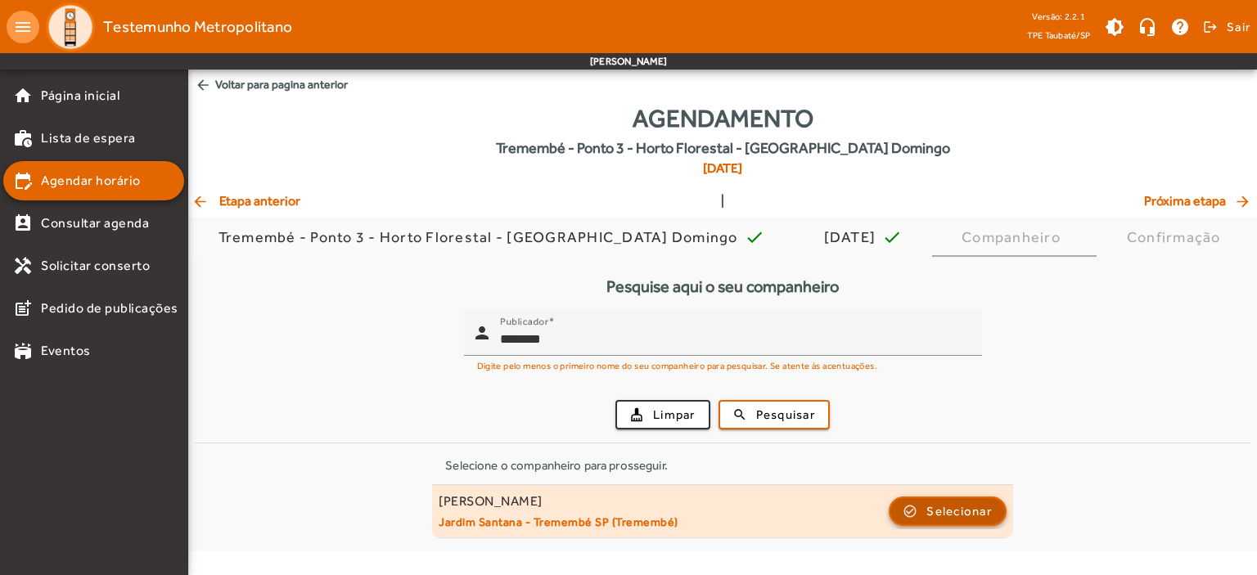
click at [962, 503] on span "Selecionar" at bounding box center [958, 512] width 65 height 20
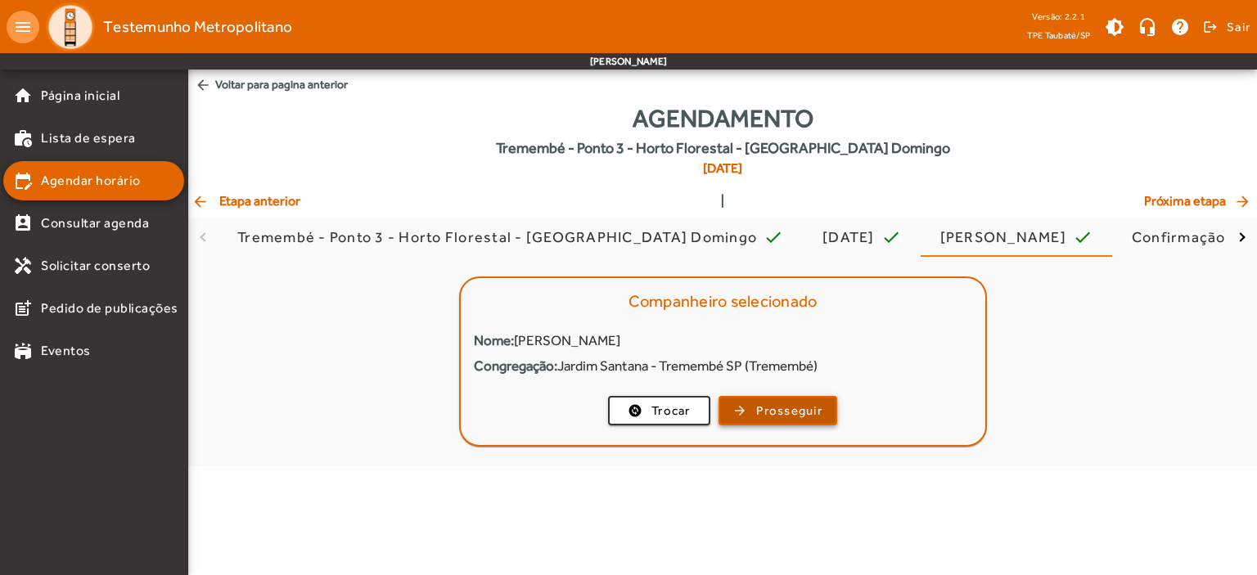
click at [794, 413] on span "Prosseguir" at bounding box center [789, 411] width 66 height 19
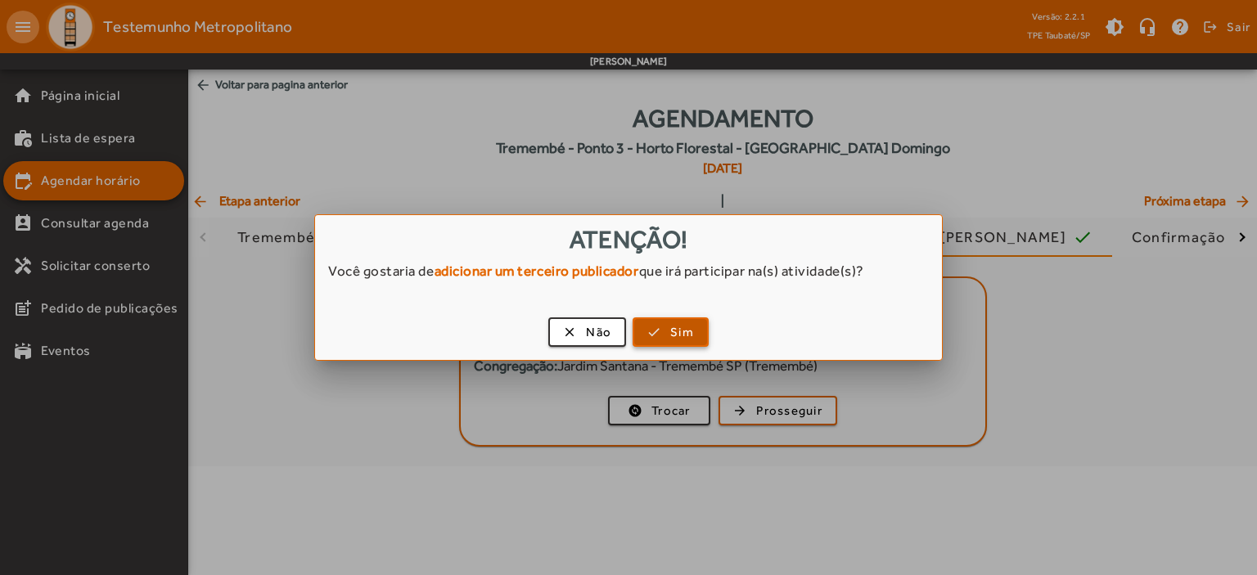
click at [672, 336] on span "Sim" at bounding box center [682, 332] width 24 height 19
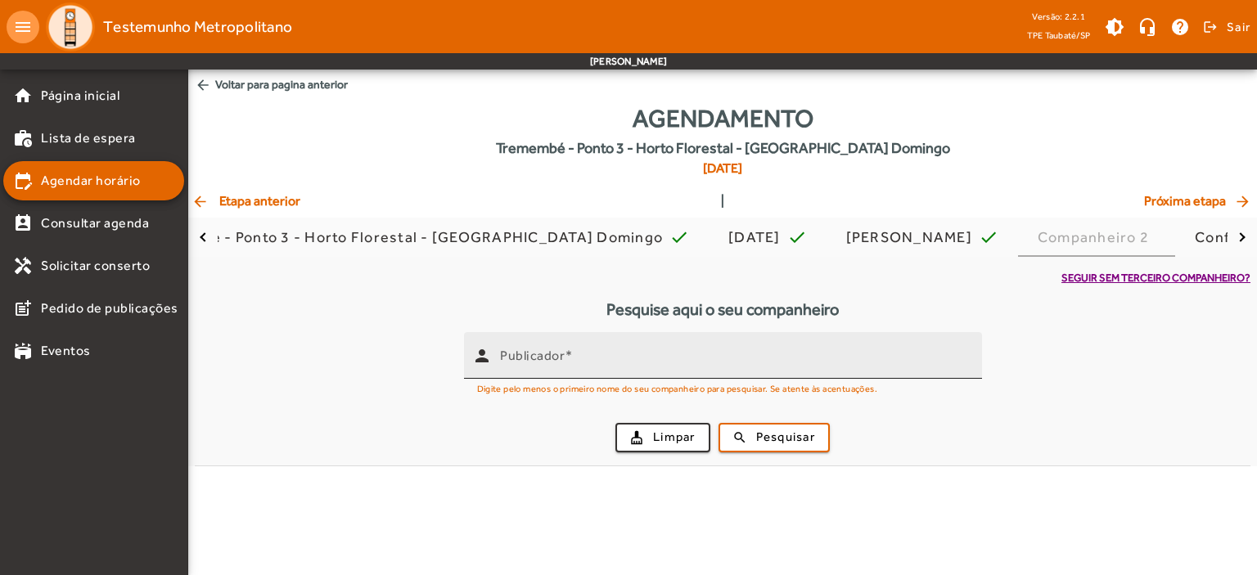
click at [534, 358] on mat-label "Publicador" at bounding box center [532, 355] width 65 height 16
click at [534, 358] on input "Publicador" at bounding box center [734, 363] width 469 height 20
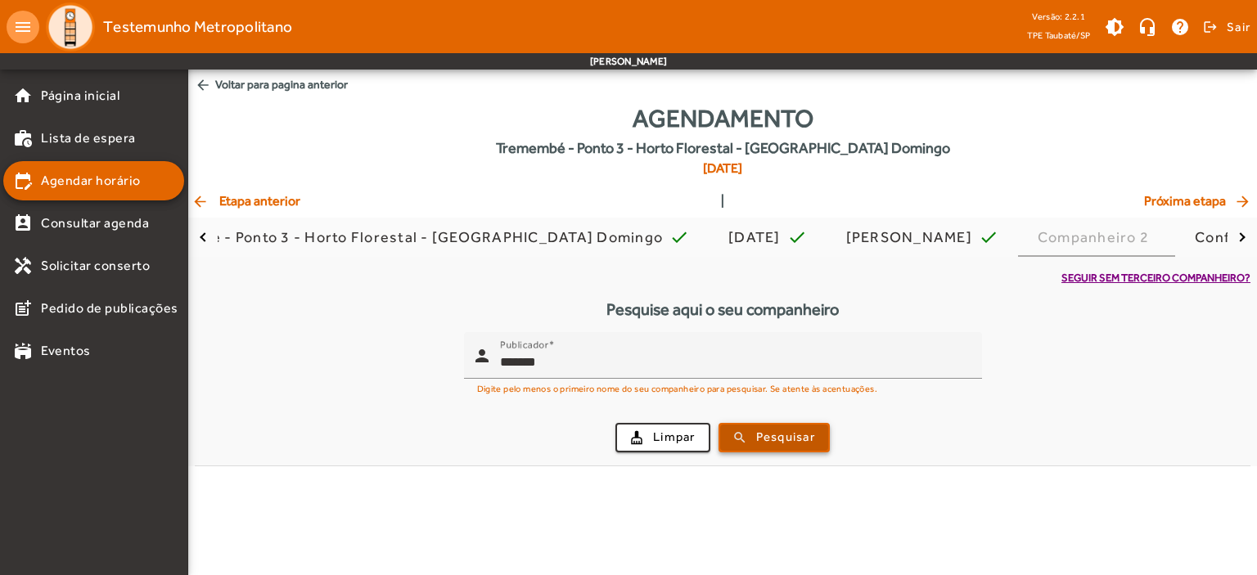
click at [753, 433] on span "submit" at bounding box center [774, 437] width 108 height 39
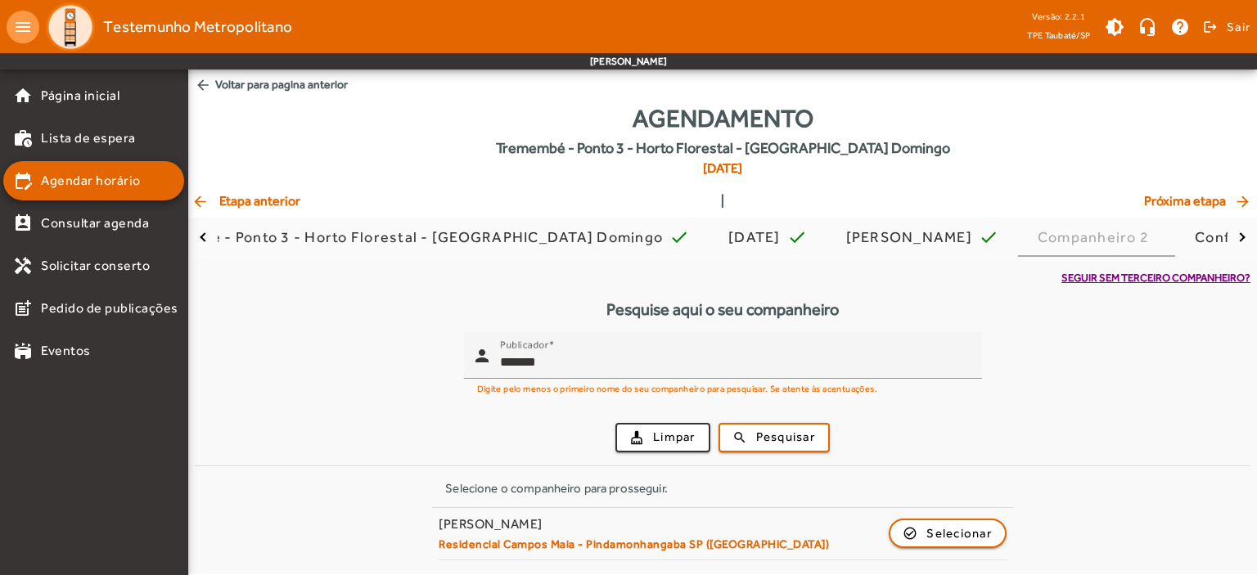
click at [1249, 537] on div "Selecione o companheiro para prosseguir. [PERSON_NAME] Heins Residencial Campos…" at bounding box center [723, 517] width 1056 height 88
click at [1256, 541] on div "Seguir sem terceiro companheiro? Pesquise aqui o seu companheiro person Publica…" at bounding box center [722, 409] width 1069 height 304
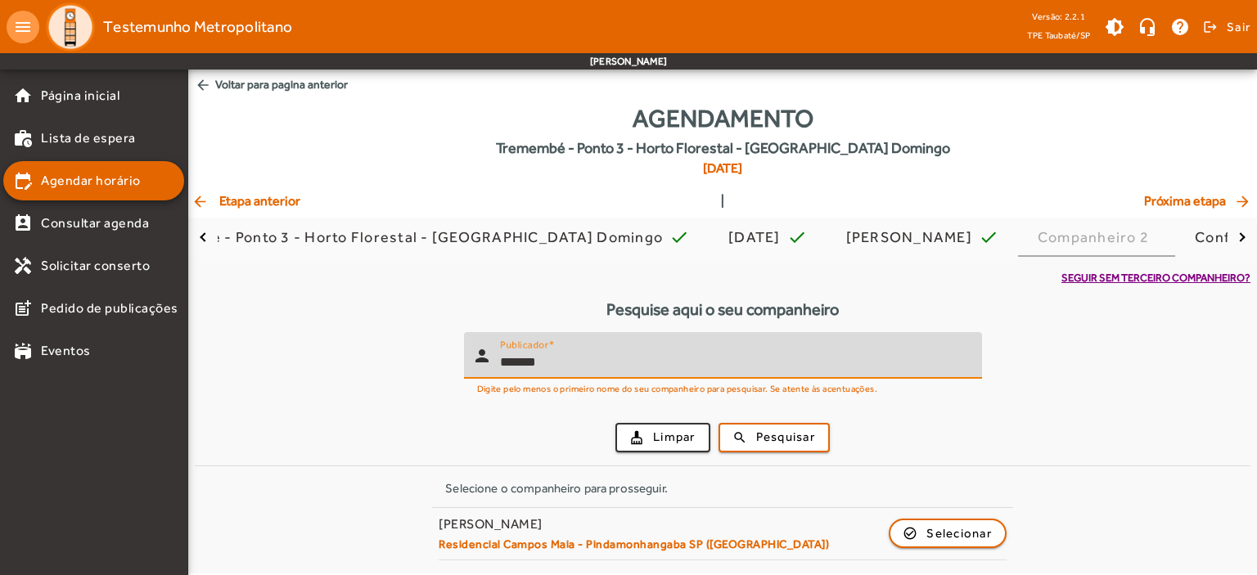
click at [552, 365] on input "*******" at bounding box center [734, 363] width 469 height 20
type input "*"
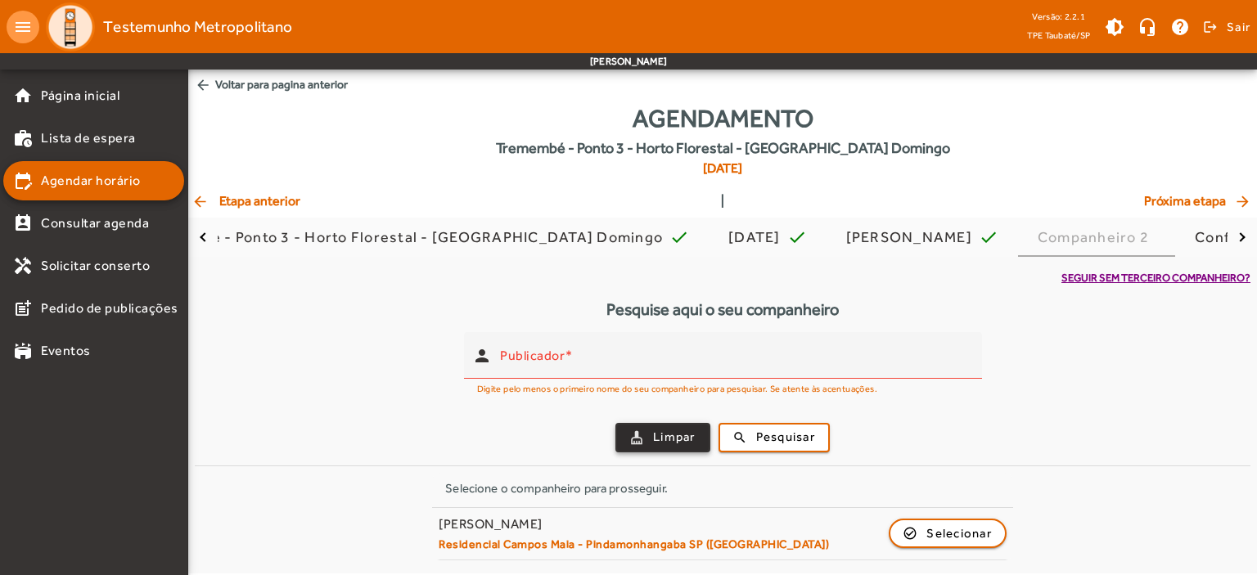
click at [674, 430] on span "Limpar" at bounding box center [674, 437] width 43 height 19
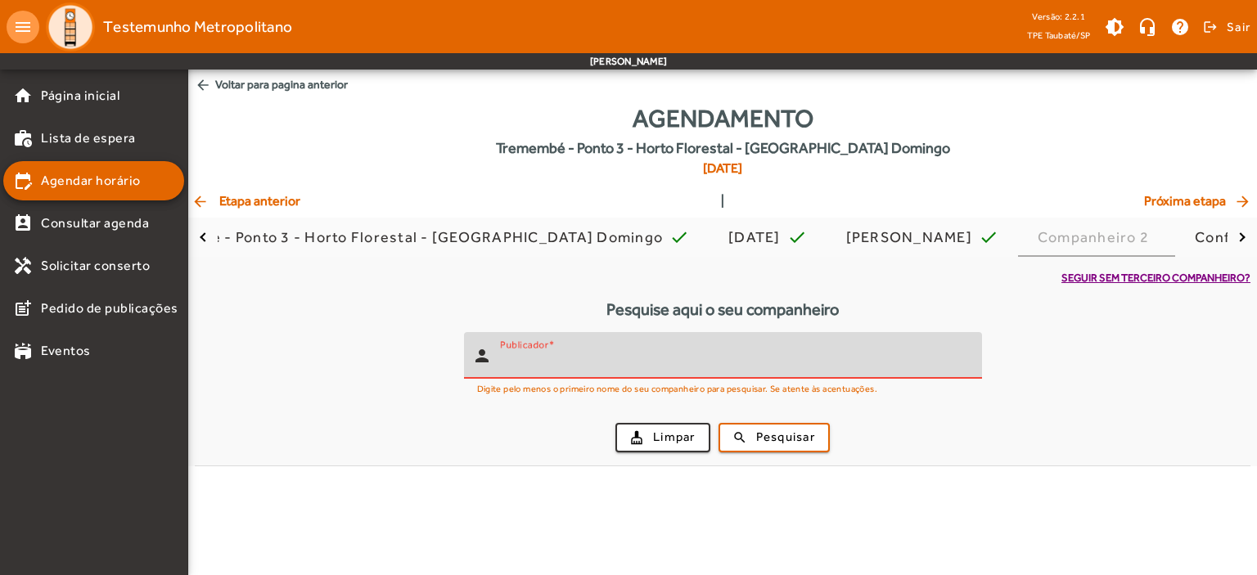
click at [538, 363] on input "Publicador" at bounding box center [734, 363] width 469 height 20
type input "********"
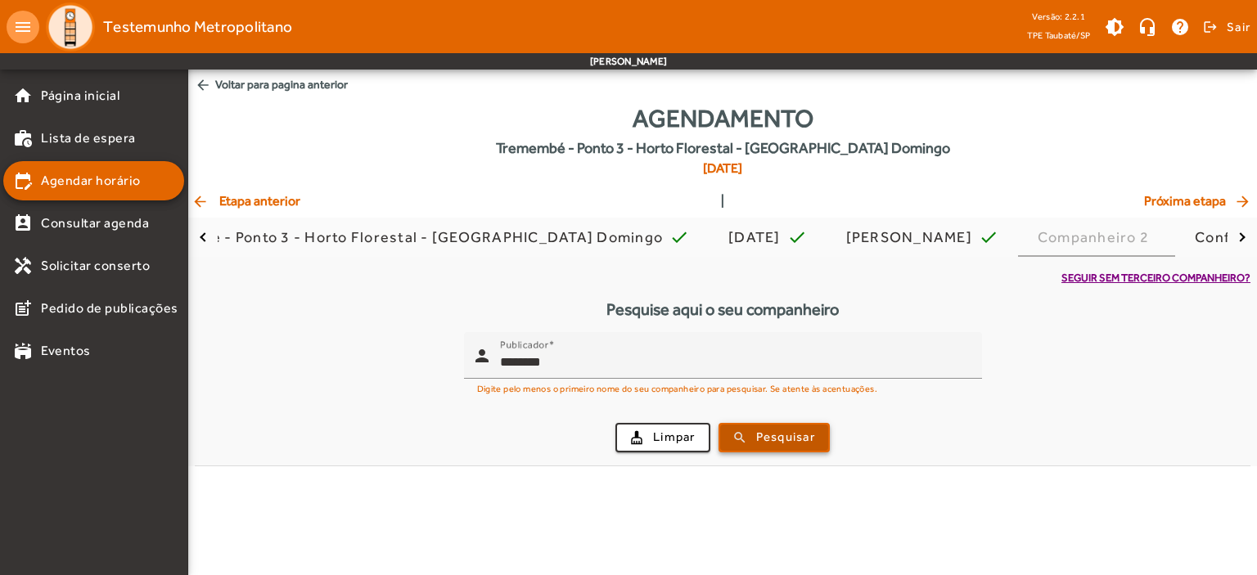
click at [799, 437] on span "Pesquisar" at bounding box center [785, 437] width 59 height 19
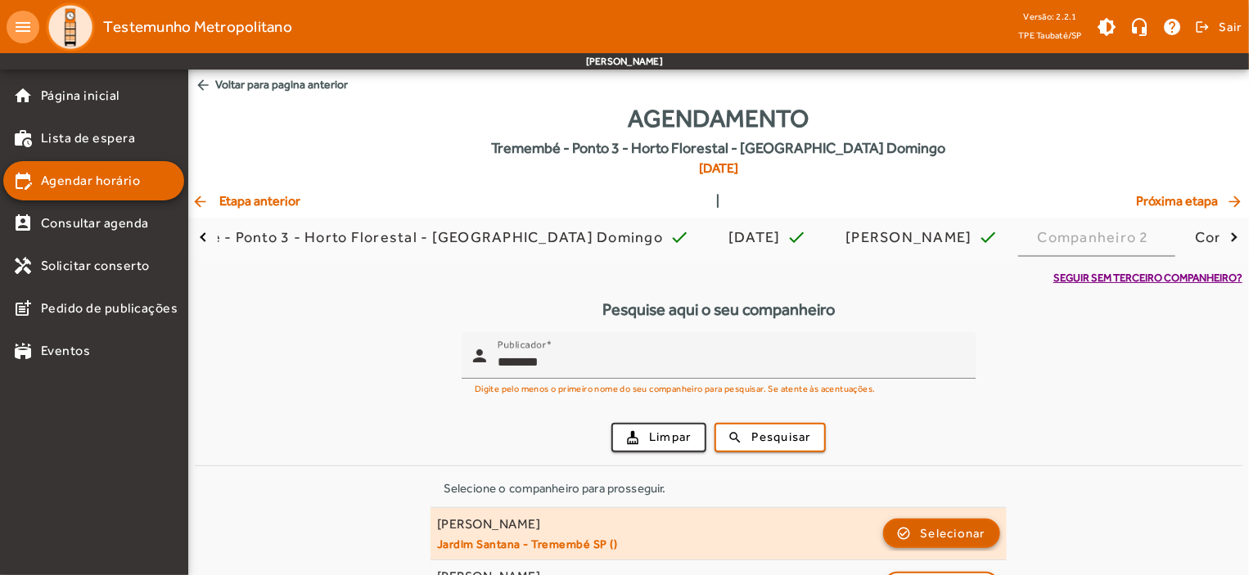
click at [945, 532] on span "Selecionar" at bounding box center [953, 534] width 65 height 20
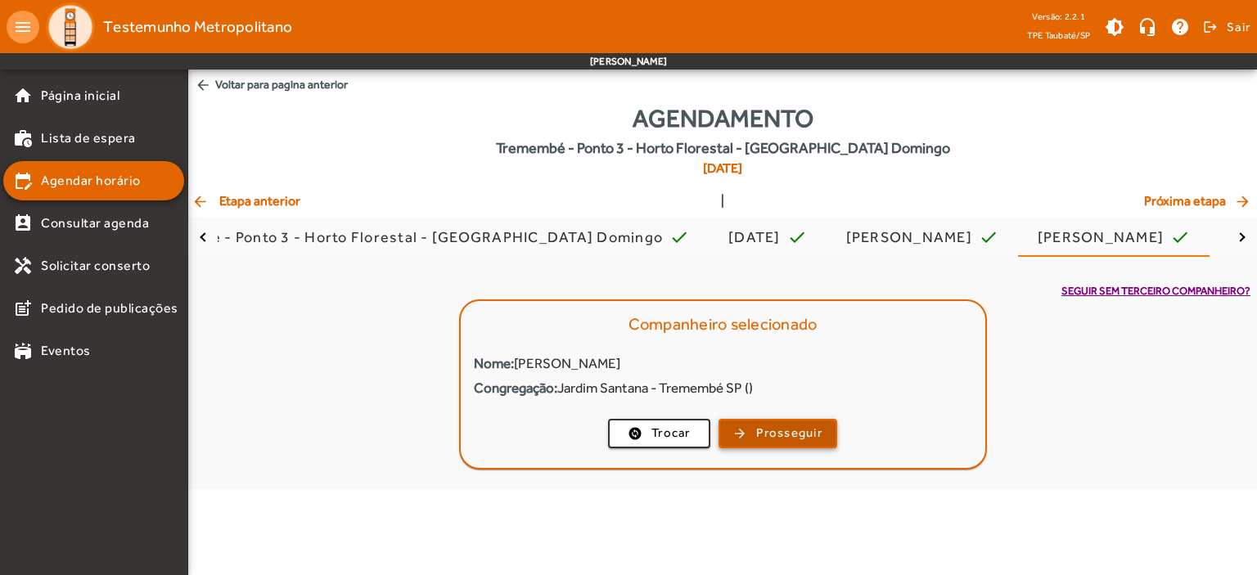
click at [773, 435] on span "Prosseguir" at bounding box center [789, 433] width 66 height 19
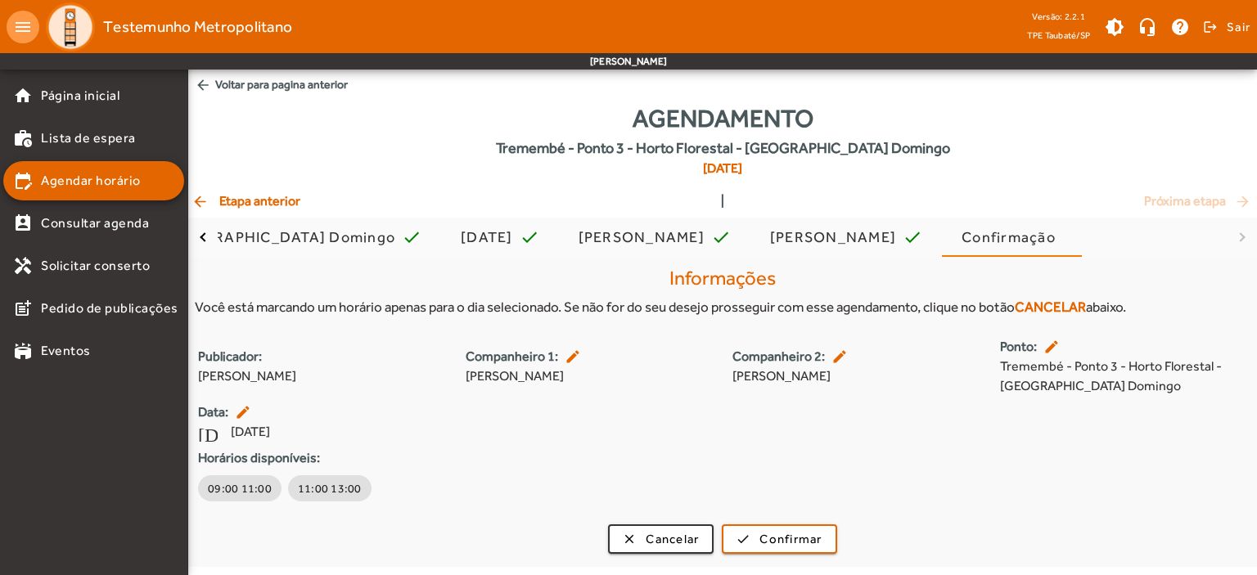
click at [773, 435] on div "Publicador: [PERSON_NAME] 1: edit [PERSON_NAME] 2: edit [PERSON_NAME]: edit Tre…" at bounding box center [722, 421] width 1069 height 168
click at [313, 483] on span "11:00 13:00" at bounding box center [330, 488] width 64 height 16
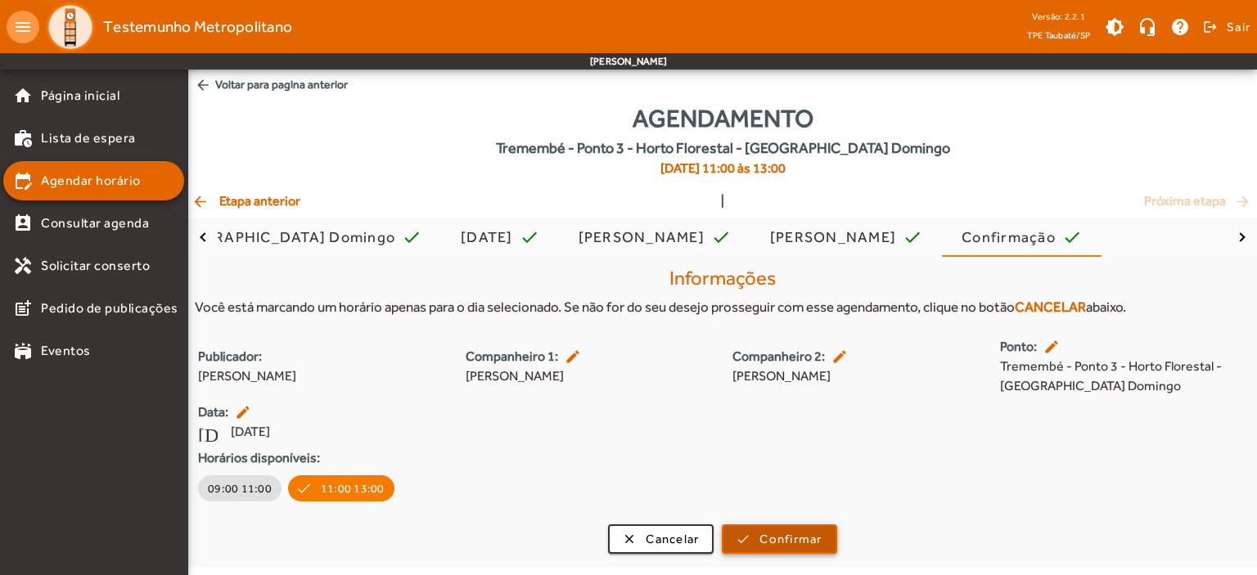
click at [771, 542] on span "Confirmar" at bounding box center [790, 539] width 62 height 19
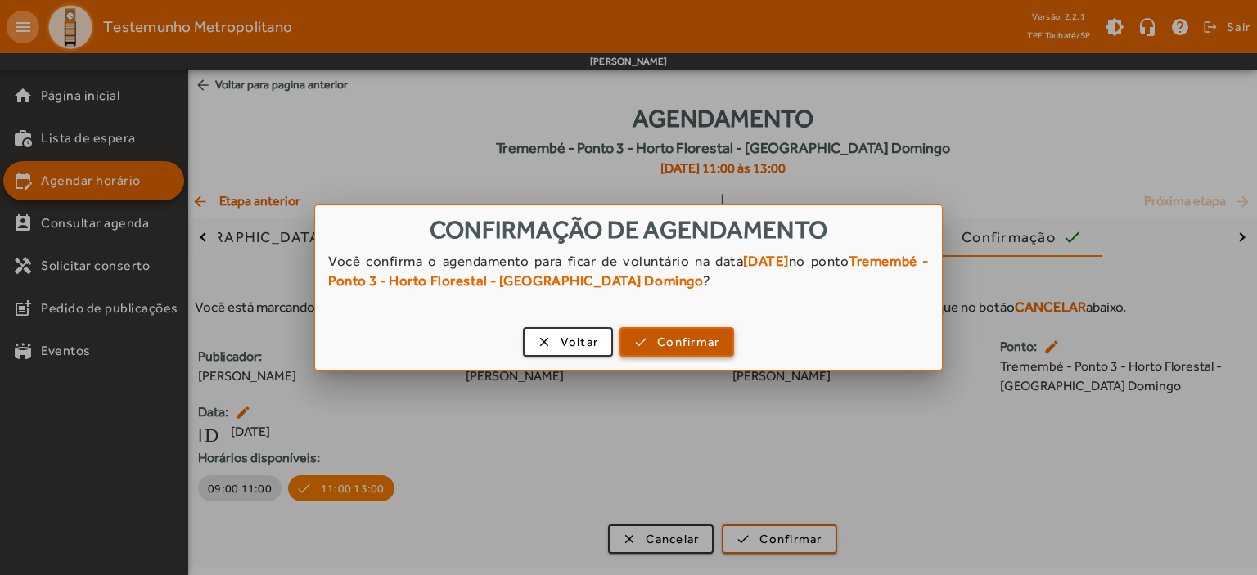
click at [697, 343] on span "Confirmar" at bounding box center [688, 342] width 62 height 19
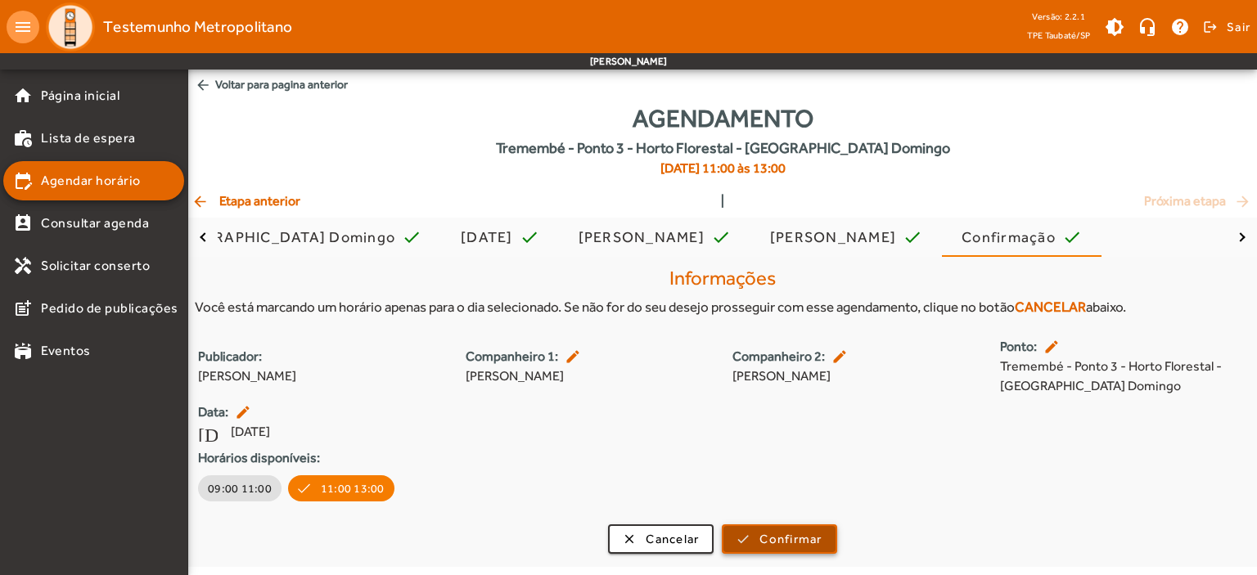
click at [791, 530] on span "Confirmar" at bounding box center [790, 539] width 62 height 19
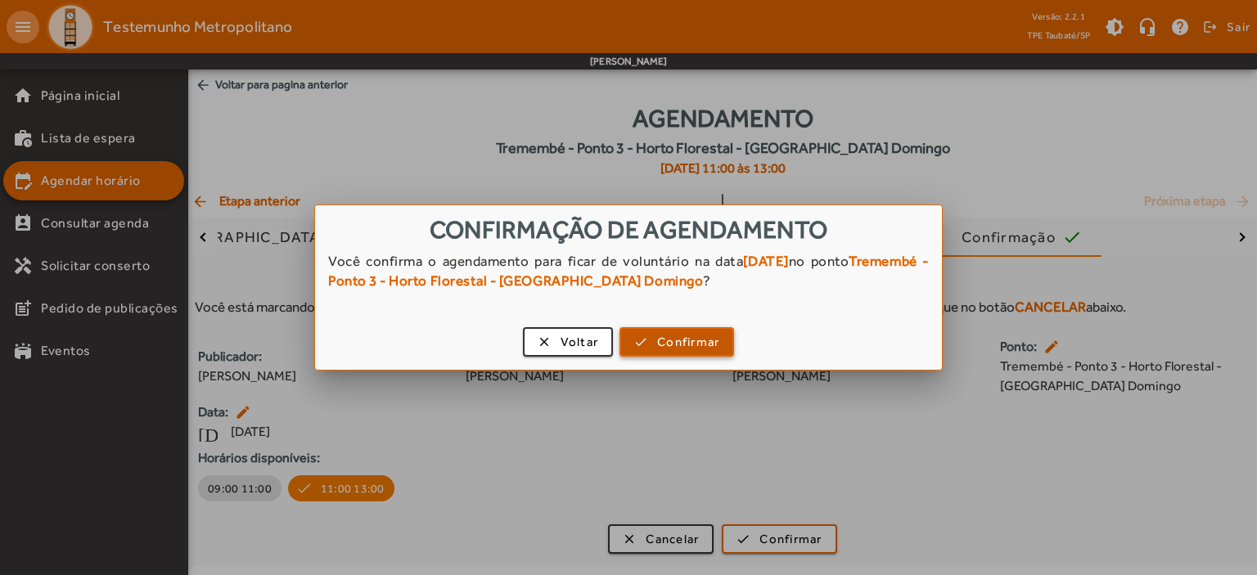
click at [667, 336] on span "Confirmar" at bounding box center [688, 342] width 62 height 19
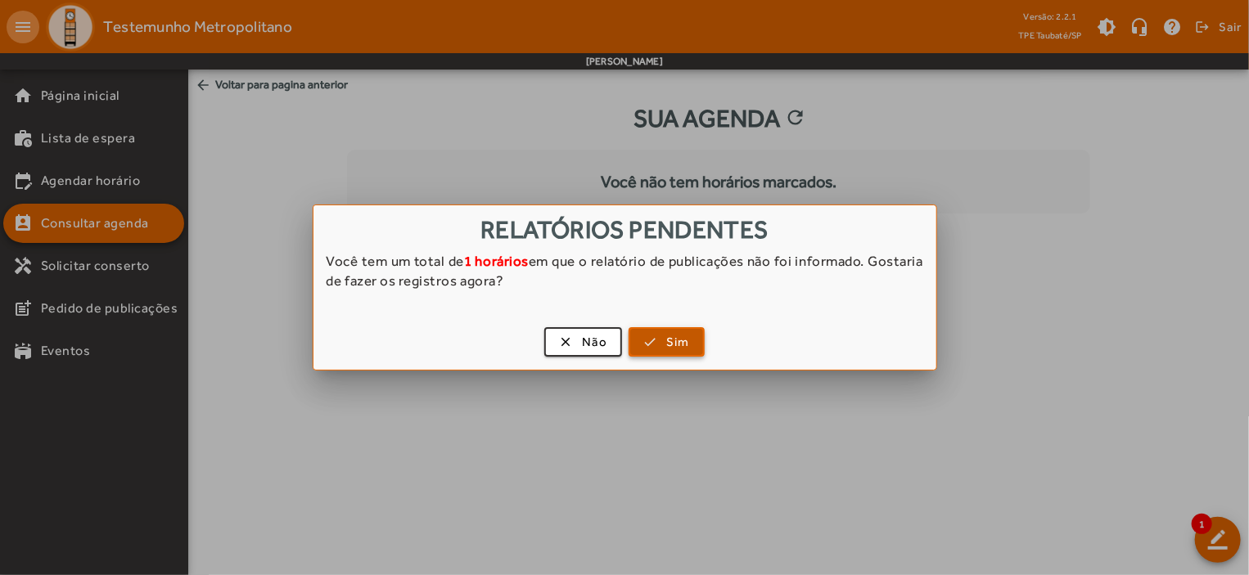
click at [657, 338] on span "button" at bounding box center [666, 341] width 73 height 39
